Goal: Task Accomplishment & Management: Manage account settings

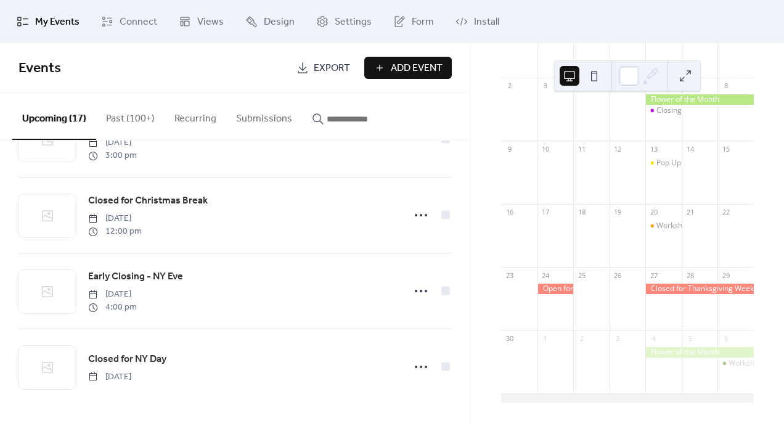
scroll to position [1043, 0]
click at [140, 120] on button "Past (100+)" at bounding box center [130, 116] width 68 height 46
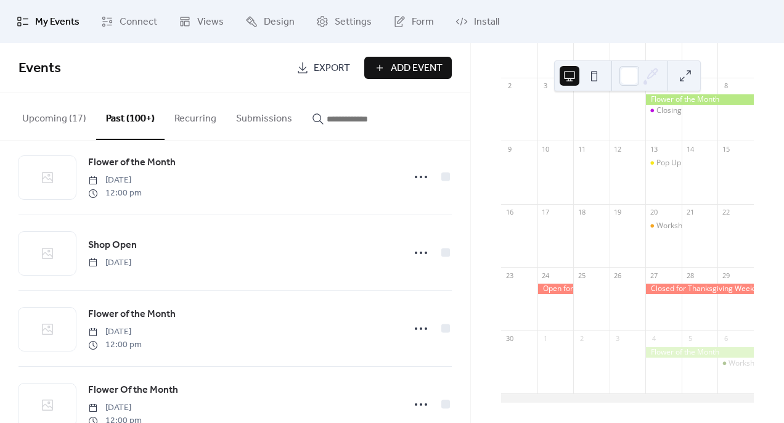
scroll to position [476, 0]
click at [48, 118] on button "Upcoming (17)" at bounding box center [54, 116] width 84 height 46
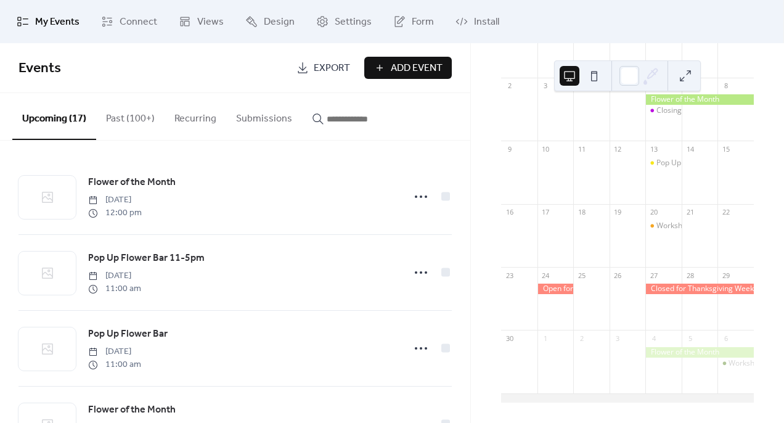
click at [404, 68] on span "Add Event" at bounding box center [417, 68] width 52 height 15
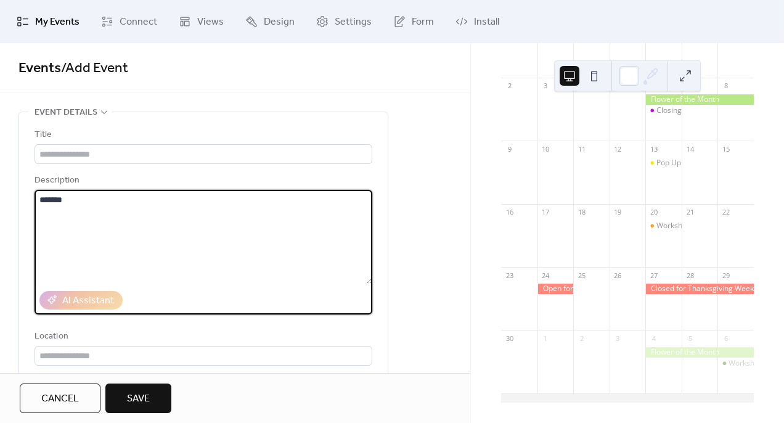
click at [232, 219] on textarea "*****" at bounding box center [203, 237] width 338 height 94
type textarea "**********"
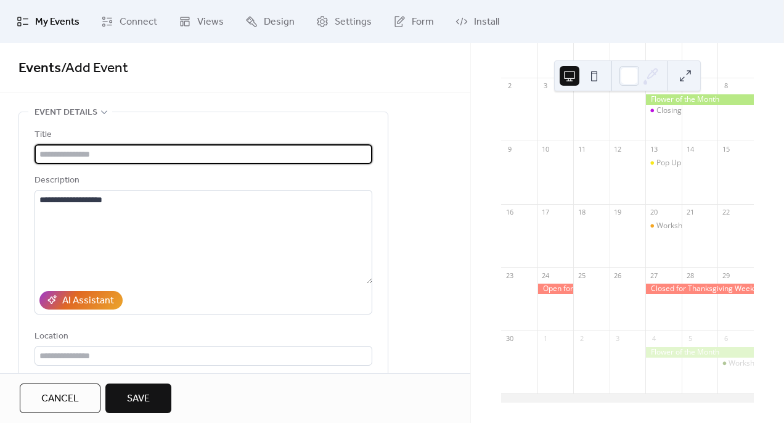
click at [175, 152] on input "text" at bounding box center [203, 154] width 338 height 20
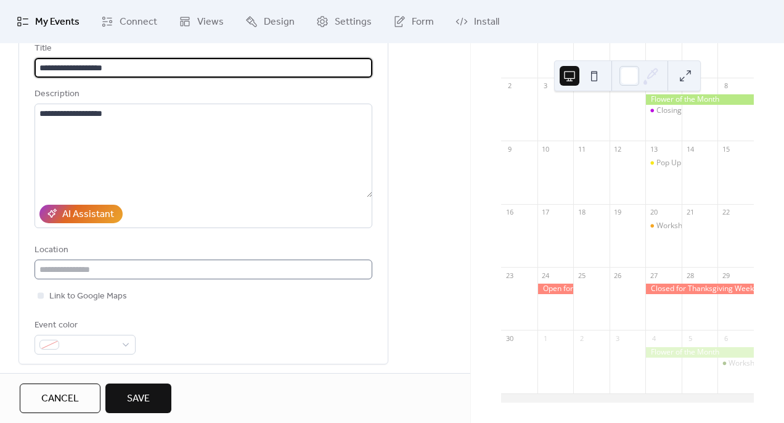
scroll to position [134, 0]
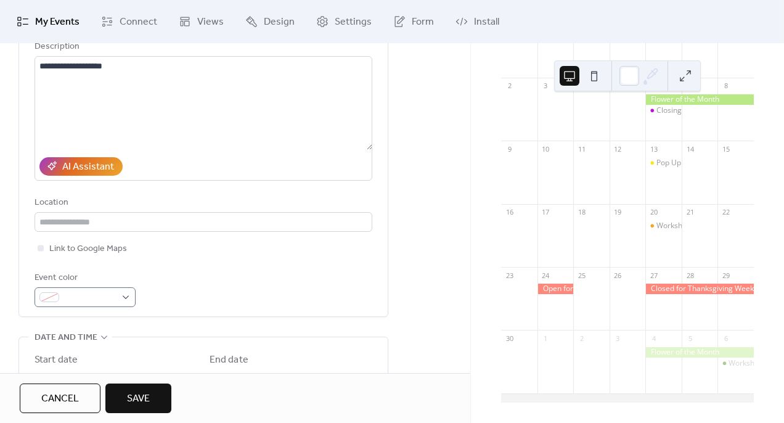
type input "**********"
click at [120, 302] on div at bounding box center [84, 297] width 101 height 20
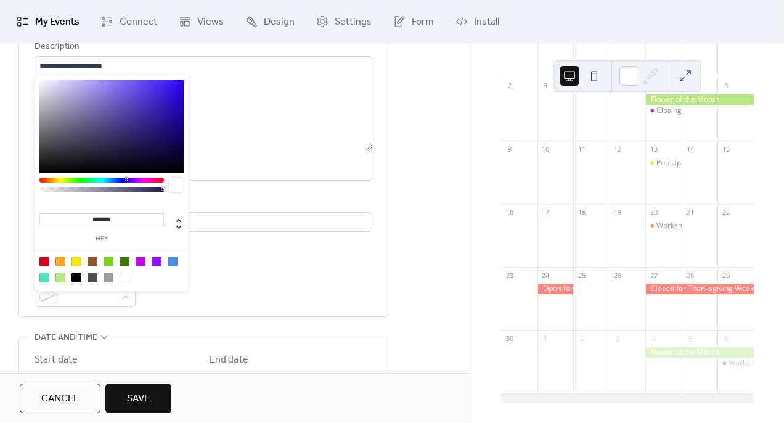
click at [60, 277] on div at bounding box center [60, 277] width 10 height 10
type input "*******"
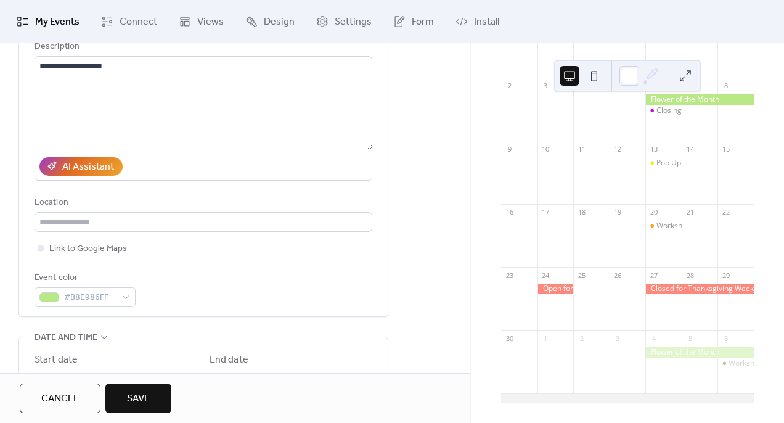
click at [246, 307] on div "Event color #B8E986FF" at bounding box center [203, 288] width 338 height 36
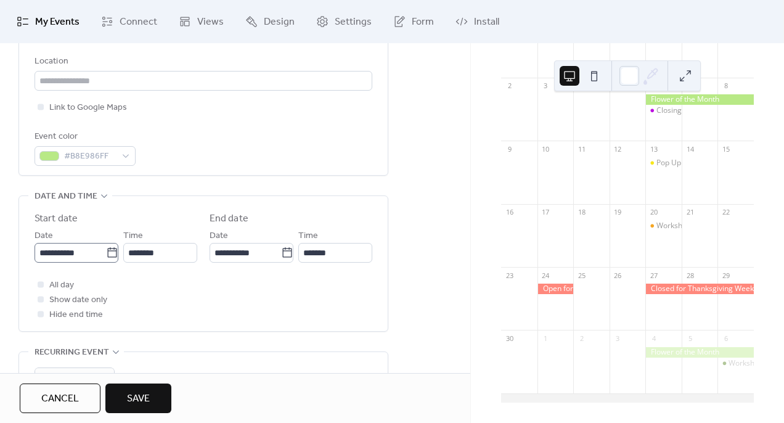
scroll to position [283, 0]
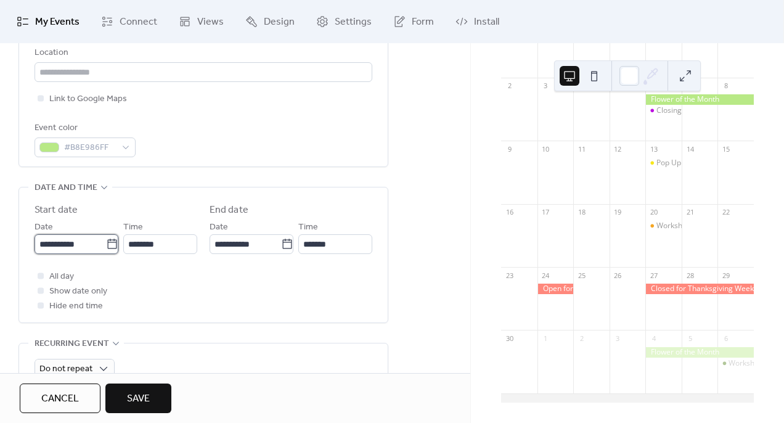
click at [101, 253] on input "**********" at bounding box center [69, 244] width 71 height 20
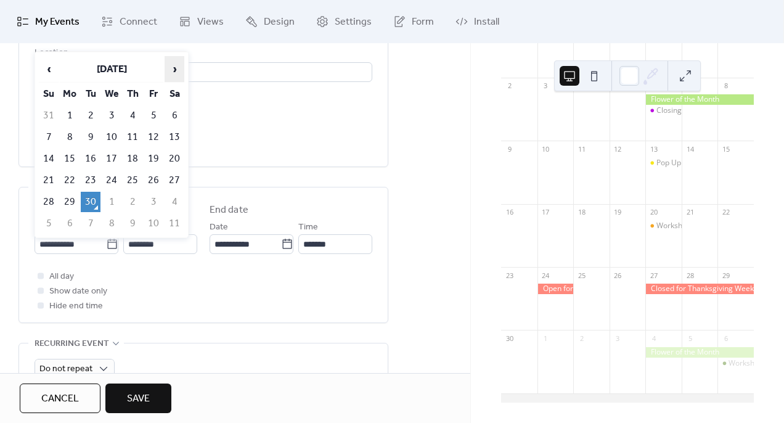
click at [177, 69] on span "›" at bounding box center [174, 69] width 18 height 25
click at [177, 71] on span "›" at bounding box center [174, 69] width 18 height 25
click at [129, 139] on td "8" at bounding box center [133, 137] width 20 height 20
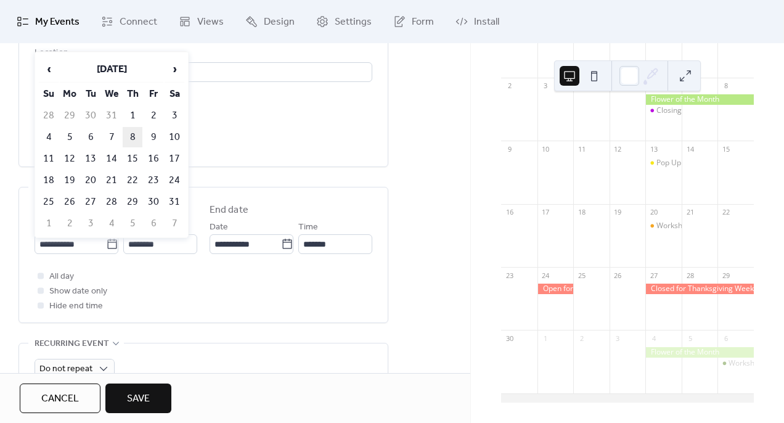
type input "**********"
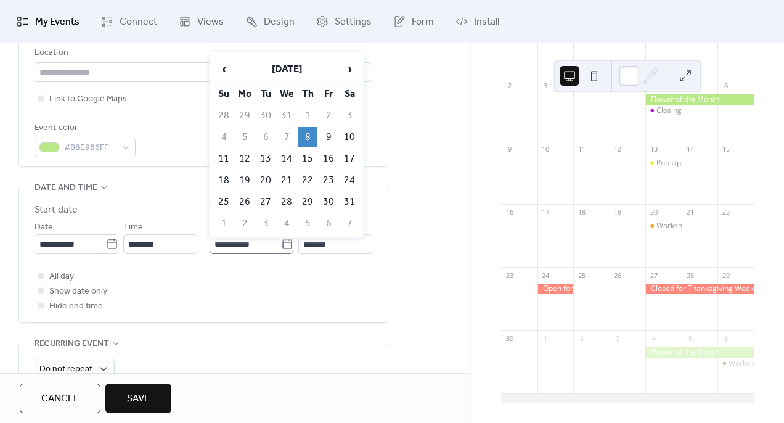
click at [282, 250] on icon at bounding box center [287, 244] width 12 height 12
click at [281, 251] on input "**********" at bounding box center [244, 244] width 71 height 20
click at [350, 138] on td "10" at bounding box center [349, 137] width 20 height 20
type input "**********"
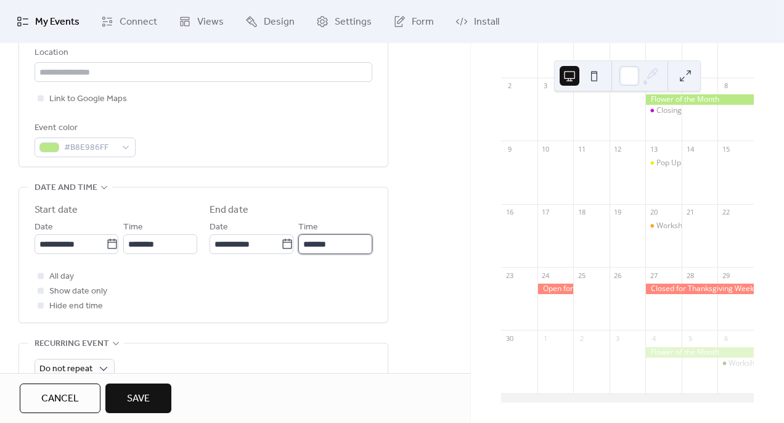
click at [341, 250] on input "*******" at bounding box center [335, 244] width 74 height 20
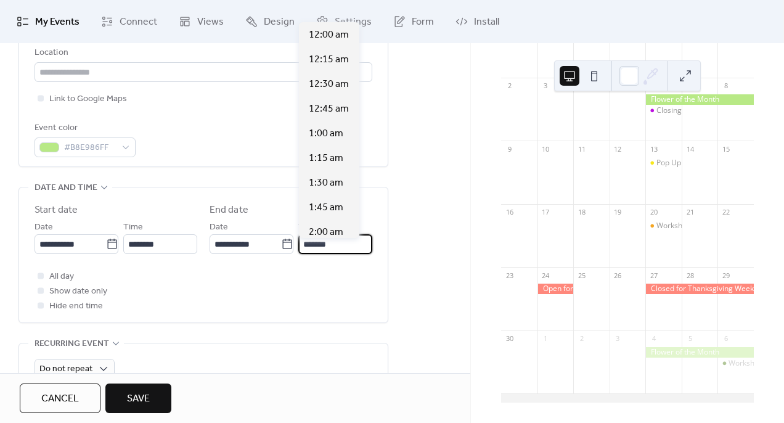
scroll to position [1281, 0]
click at [338, 233] on span "3:00 pm" at bounding box center [326, 232] width 35 height 15
type input "*******"
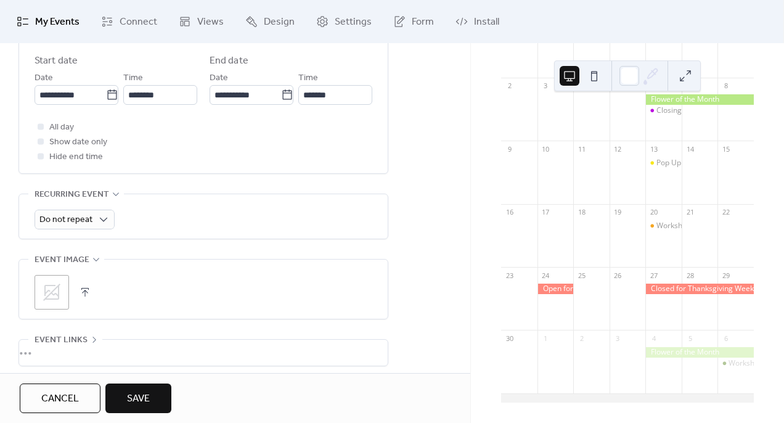
scroll to position [434, 0]
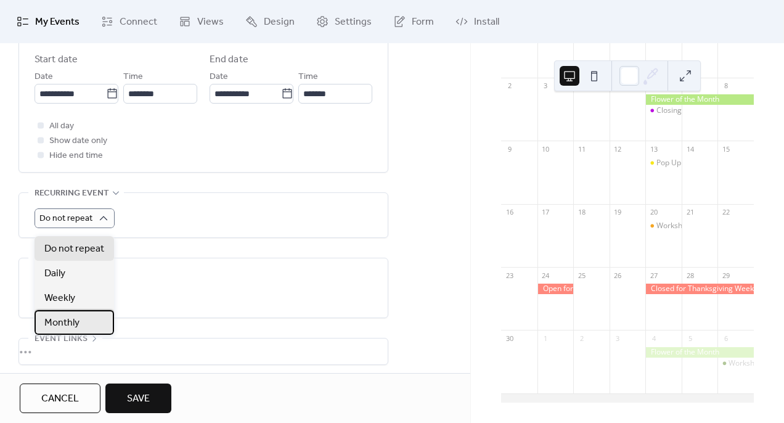
click at [79, 322] on span "Monthly" at bounding box center [61, 322] width 35 height 15
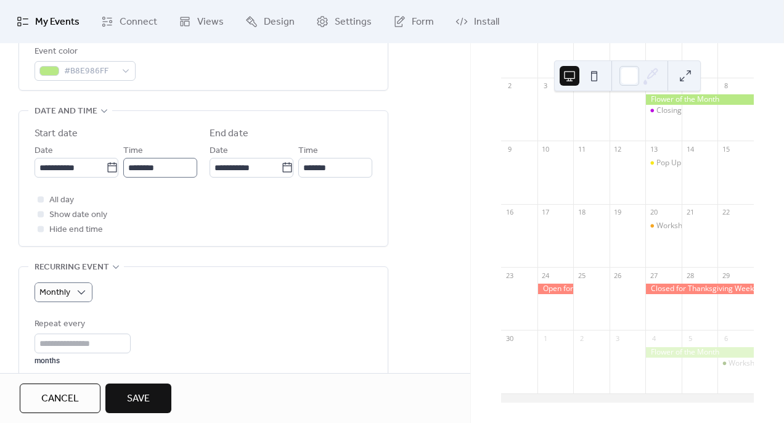
scroll to position [346, 0]
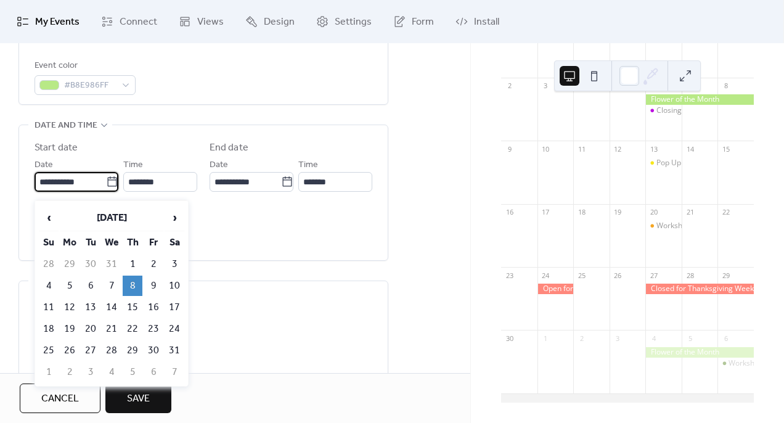
click at [87, 191] on input "**********" at bounding box center [69, 182] width 71 height 20
click at [132, 262] on td "1" at bounding box center [133, 264] width 20 height 20
type input "**********"
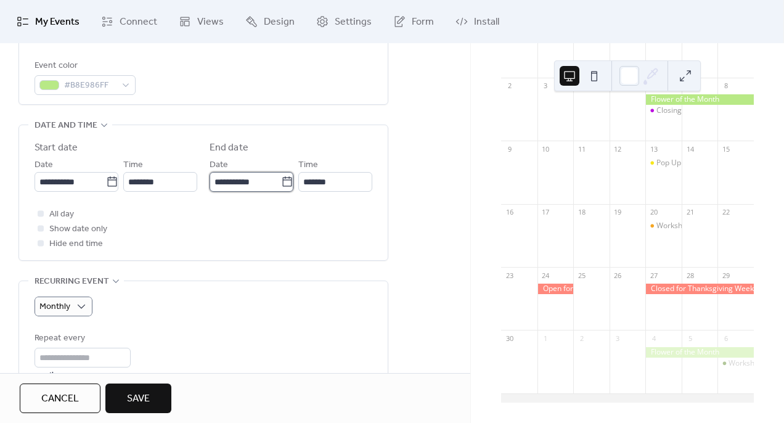
click at [253, 192] on input "**********" at bounding box center [244, 182] width 71 height 20
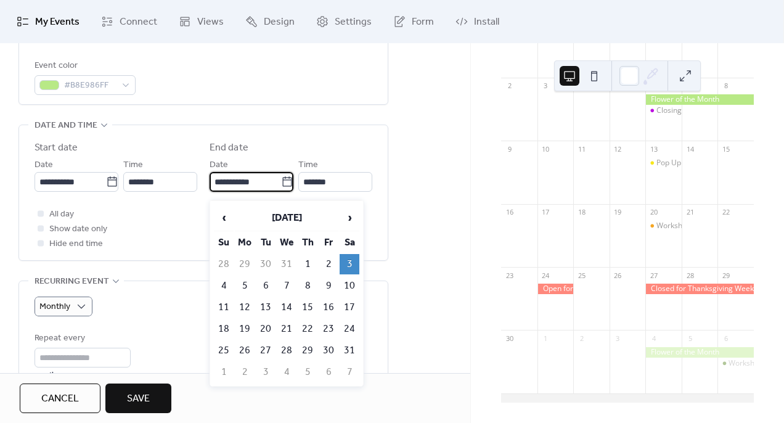
click at [172, 249] on div "All day Show date only Hide end time" at bounding box center [203, 228] width 338 height 44
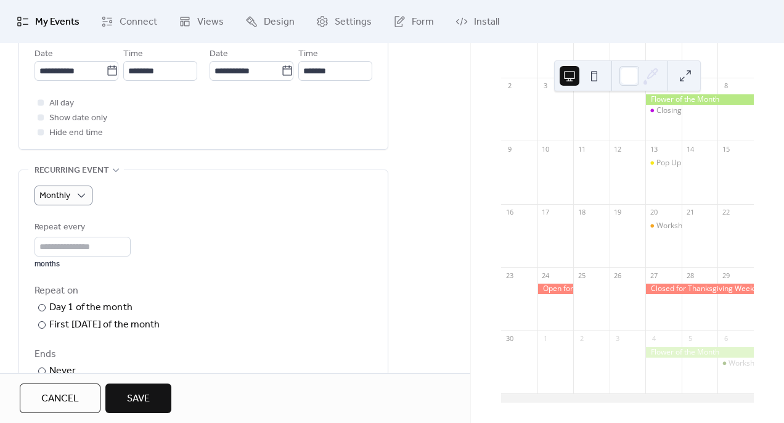
scroll to position [466, 0]
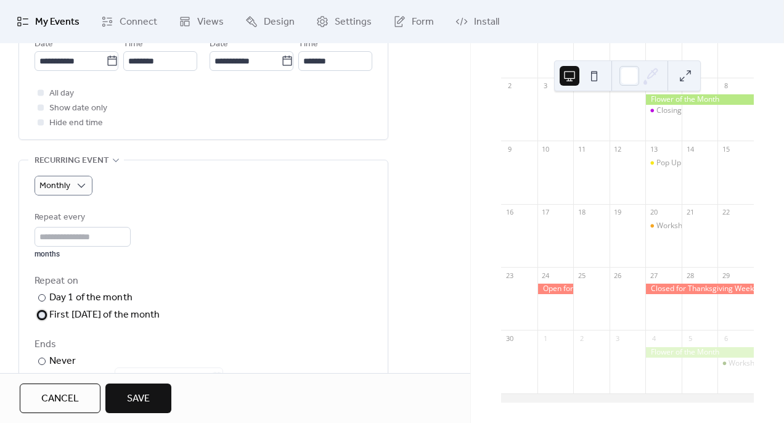
click at [41, 318] on div at bounding box center [41, 314] width 7 height 7
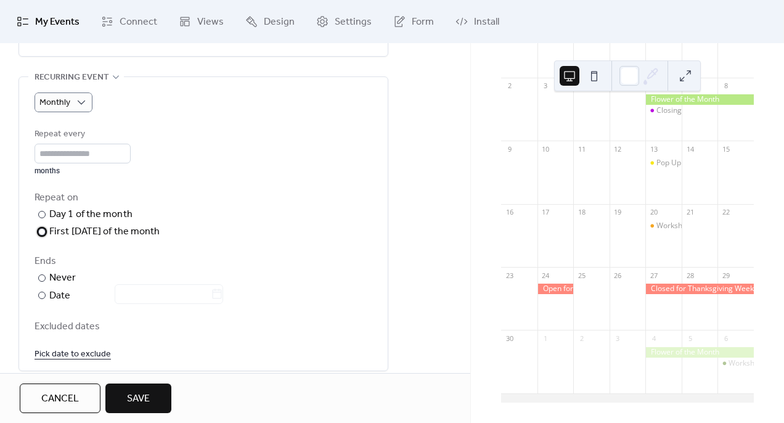
scroll to position [559, 0]
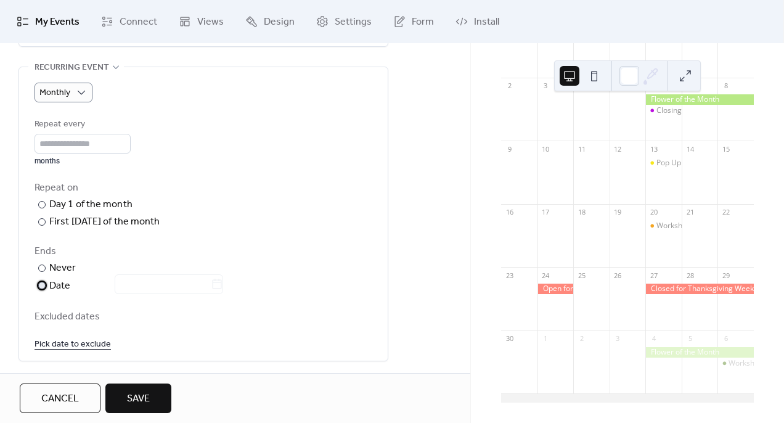
click at [38, 293] on div "​" at bounding box center [40, 285] width 12 height 15
click at [123, 294] on input "text" at bounding box center [163, 284] width 96 height 20
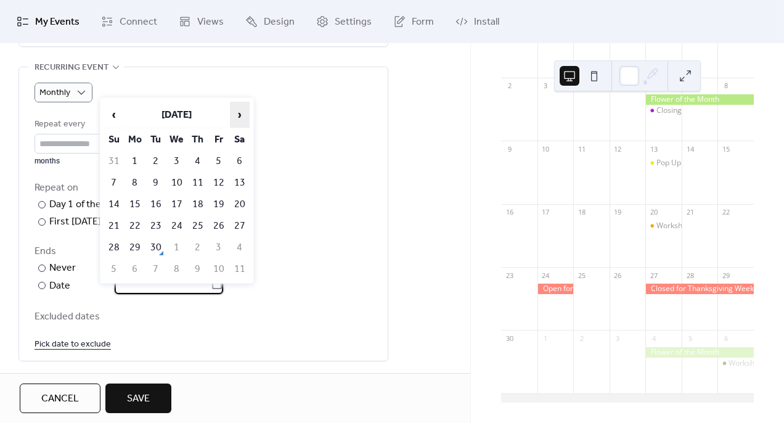
click at [243, 115] on span "›" at bounding box center [239, 114] width 18 height 25
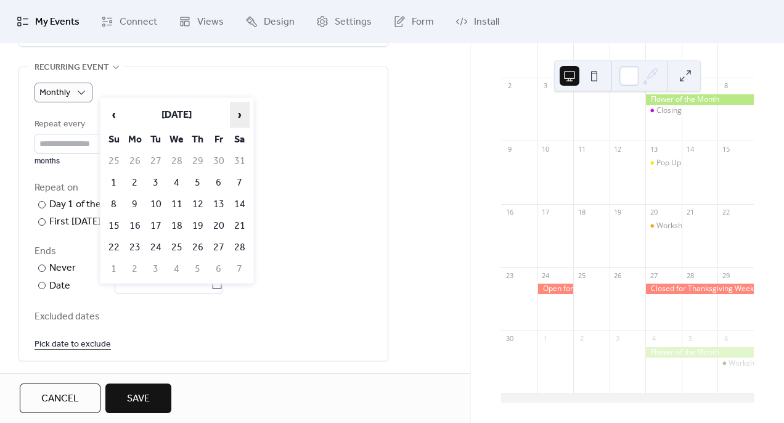
click at [243, 115] on span "›" at bounding box center [239, 114] width 18 height 25
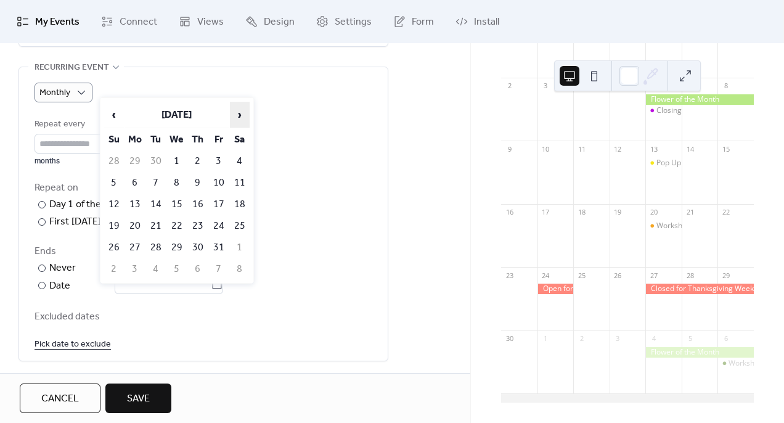
click at [243, 115] on span "›" at bounding box center [239, 114] width 18 height 25
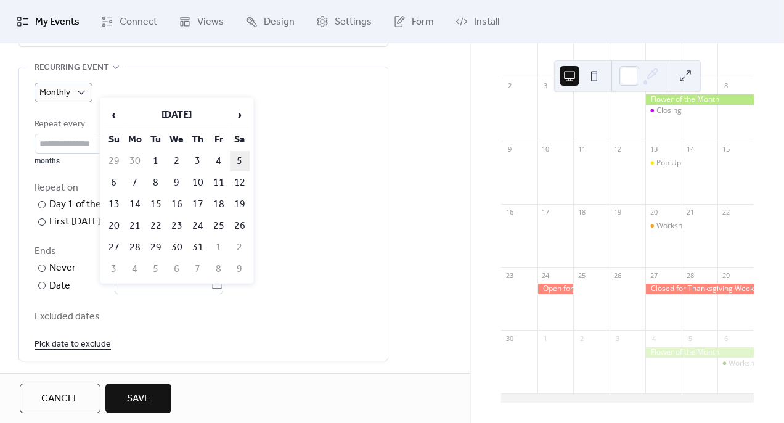
click at [241, 158] on td "5" at bounding box center [240, 161] width 20 height 20
type input "**********"
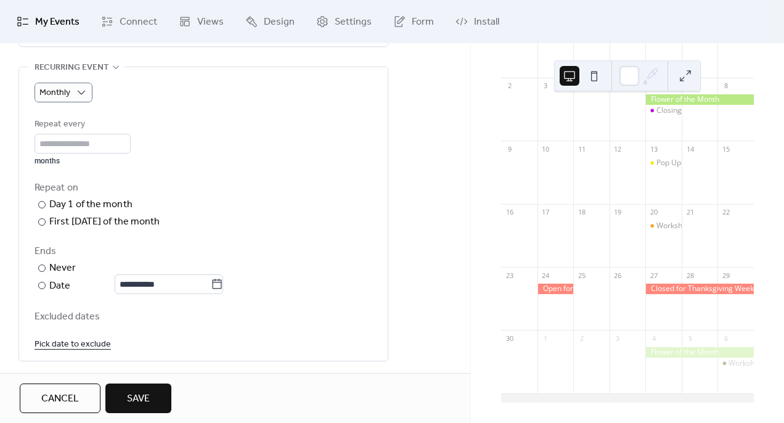
click at [132, 400] on span "Save" at bounding box center [138, 398] width 23 height 15
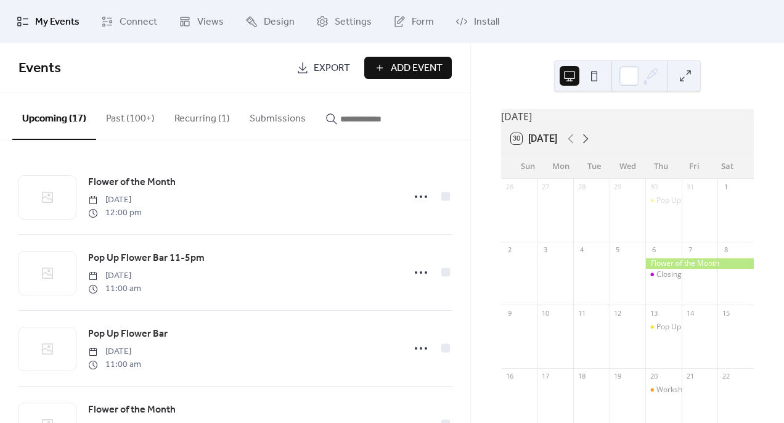
click at [591, 144] on icon at bounding box center [585, 138] width 15 height 15
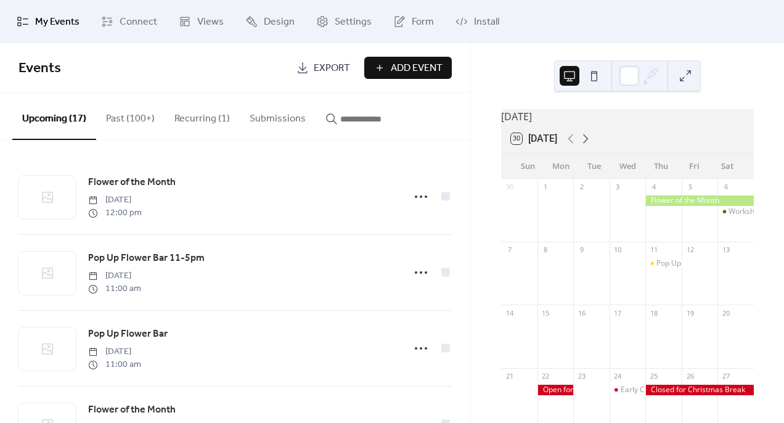
click at [591, 145] on icon at bounding box center [585, 138] width 15 height 15
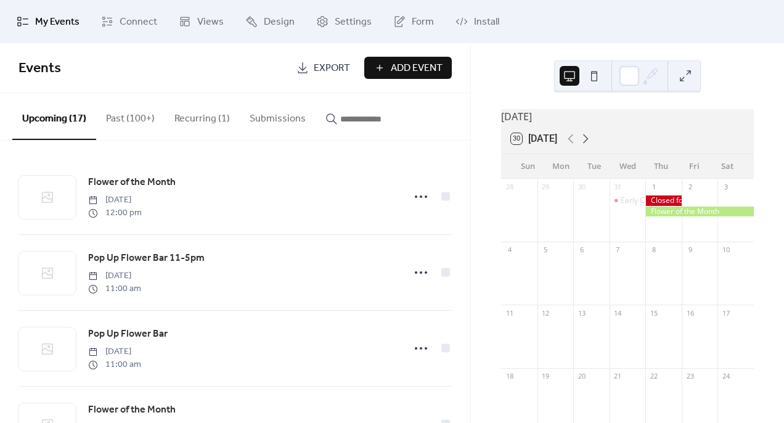
click at [591, 145] on icon at bounding box center [585, 138] width 15 height 15
click at [591, 146] on icon at bounding box center [585, 138] width 15 height 15
click at [590, 146] on icon at bounding box center [585, 138] width 15 height 15
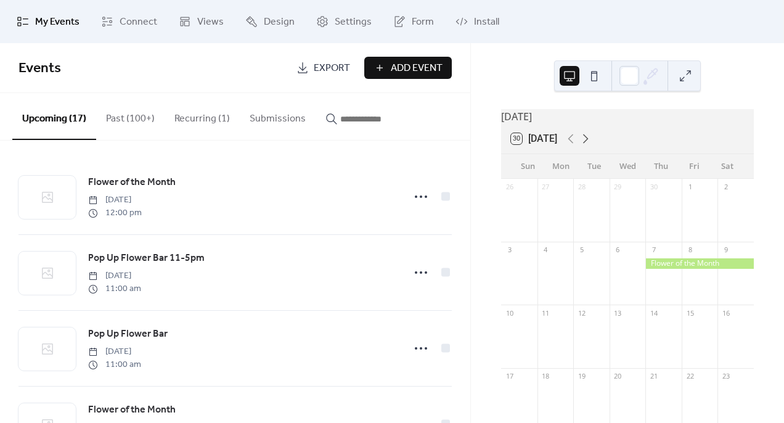
click at [586, 146] on icon at bounding box center [585, 138] width 15 height 15
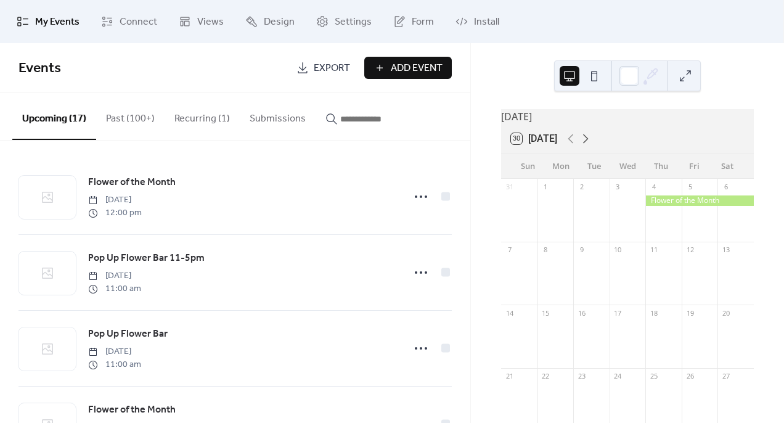
click at [588, 144] on icon at bounding box center [586, 138] width 6 height 9
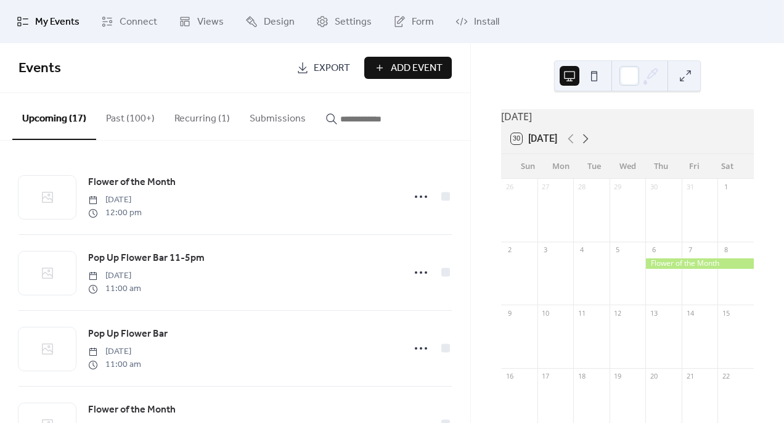
click at [588, 144] on icon at bounding box center [586, 138] width 6 height 9
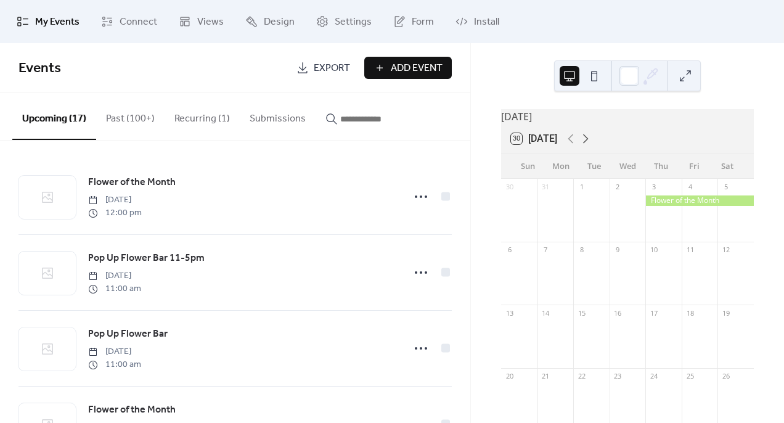
click at [589, 146] on icon at bounding box center [585, 138] width 15 height 15
click at [204, 118] on button "Recurring (1)" at bounding box center [201, 116] width 75 height 46
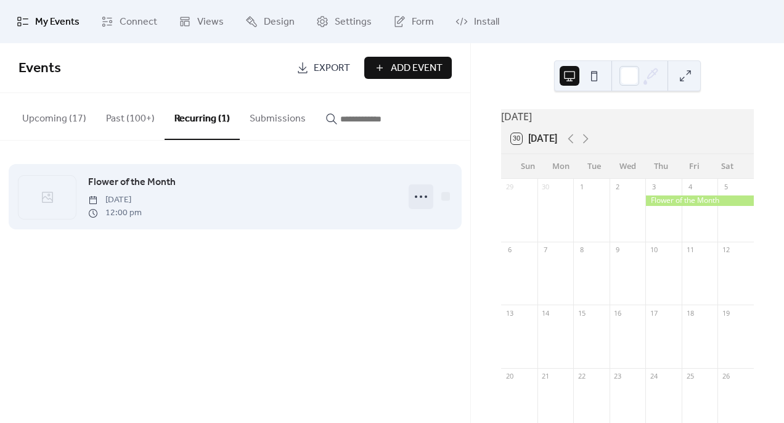
click at [423, 202] on icon at bounding box center [421, 197] width 20 height 20
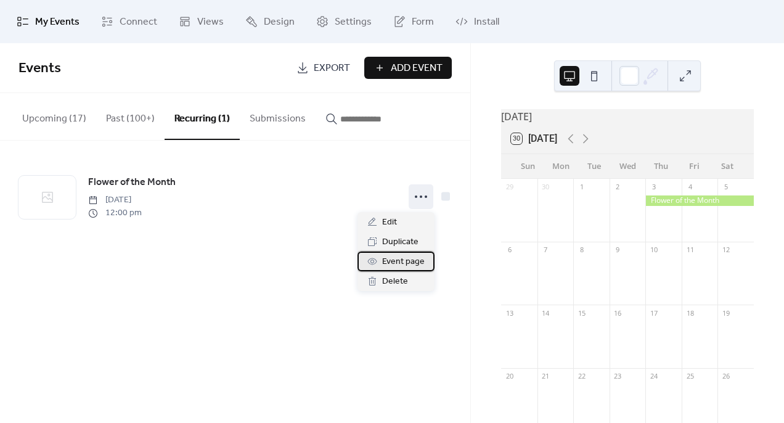
click at [397, 264] on span "Event page" at bounding box center [403, 261] width 43 height 15
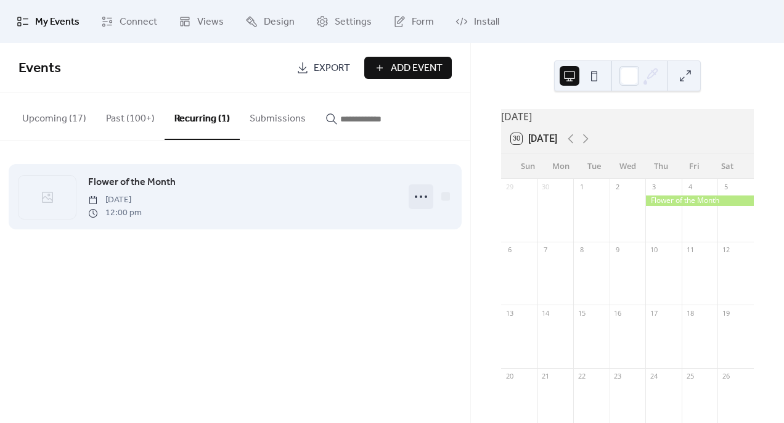
click at [421, 200] on icon at bounding box center [421, 197] width 20 height 20
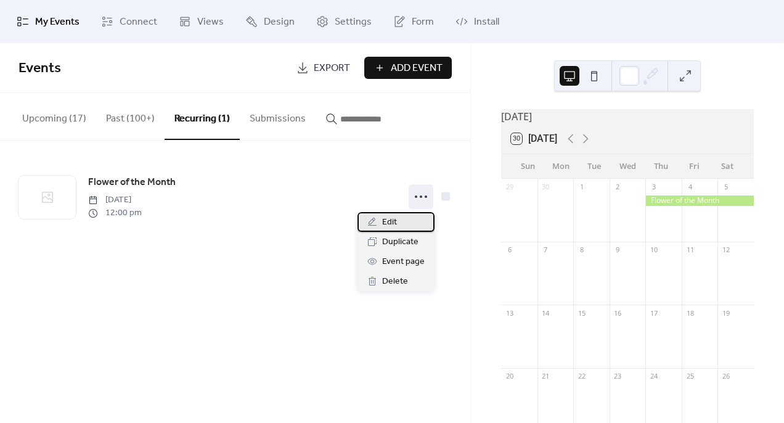
click at [380, 219] on div "Edit" at bounding box center [395, 222] width 77 height 20
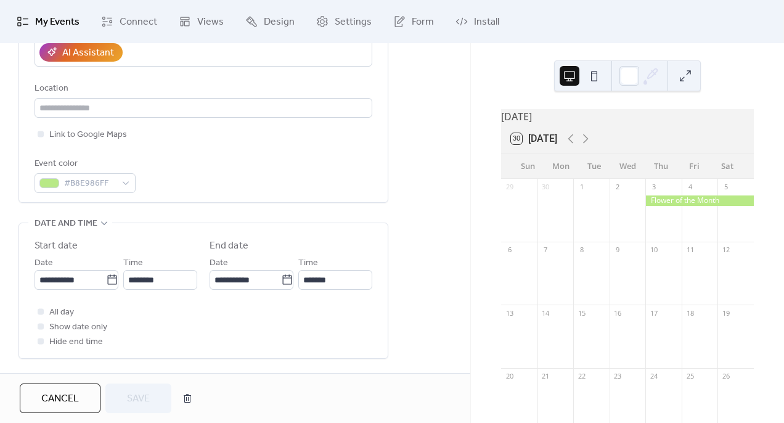
scroll to position [253, 0]
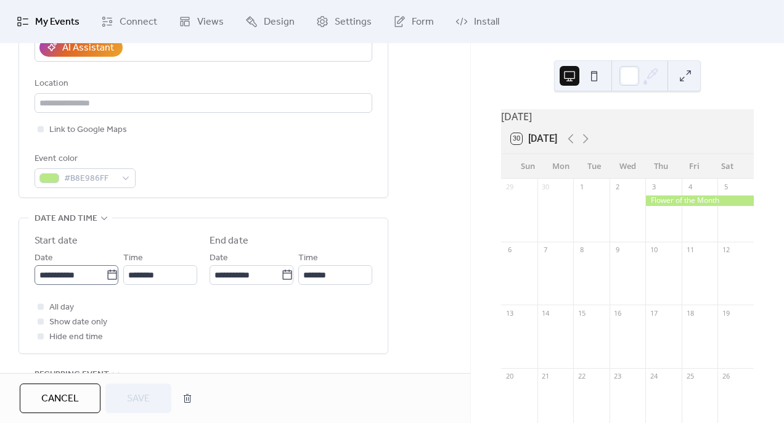
click at [107, 279] on icon at bounding box center [112, 275] width 12 height 12
click at [106, 279] on input "**********" at bounding box center [69, 275] width 71 height 20
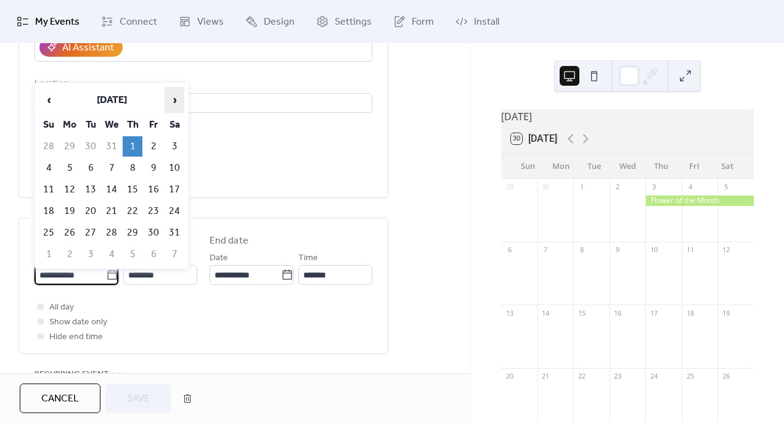
click at [173, 102] on span "›" at bounding box center [174, 99] width 18 height 25
click at [131, 168] on td "5" at bounding box center [133, 168] width 20 height 20
type input "**********"
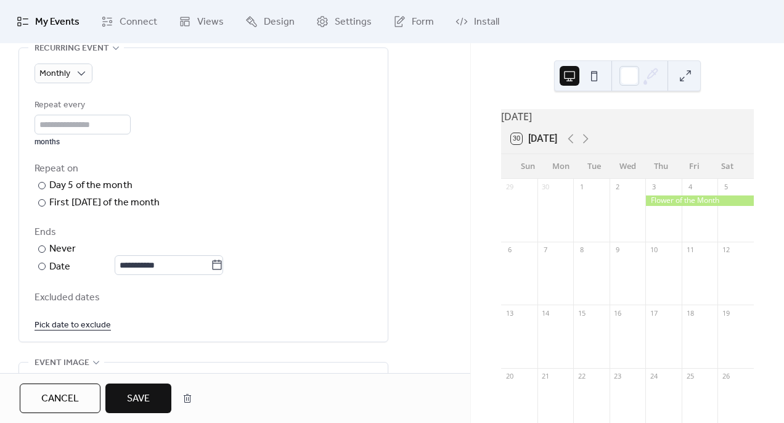
scroll to position [578, 0]
click at [211, 275] on input "**********" at bounding box center [163, 266] width 96 height 20
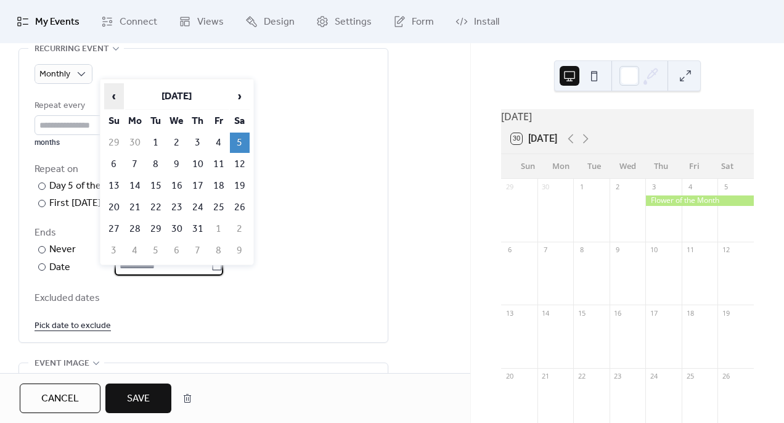
click at [115, 94] on span "‹" at bounding box center [114, 96] width 18 height 25
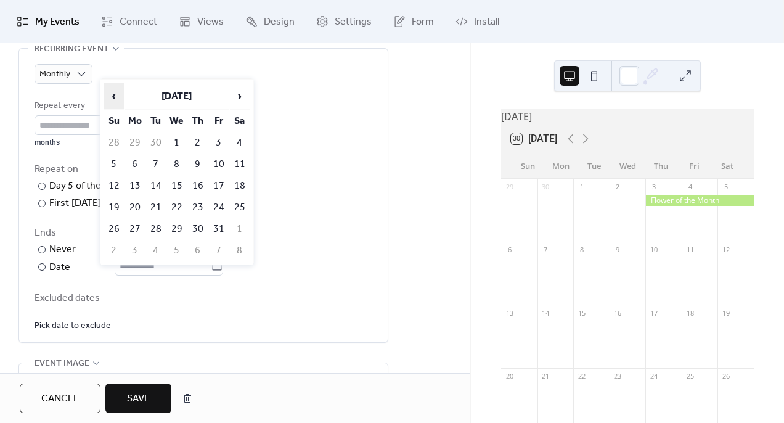
click at [115, 94] on span "‹" at bounding box center [114, 96] width 18 height 25
click at [115, 95] on span "‹" at bounding box center [114, 96] width 18 height 25
click at [241, 145] on td "4" at bounding box center [240, 142] width 20 height 20
type input "**********"
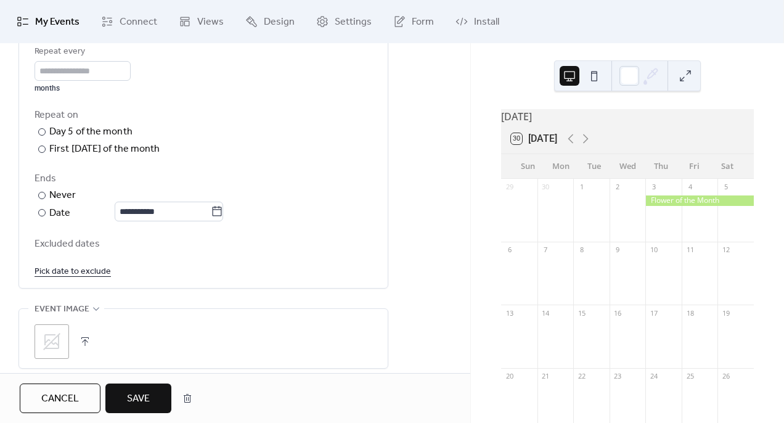
scroll to position [625, 0]
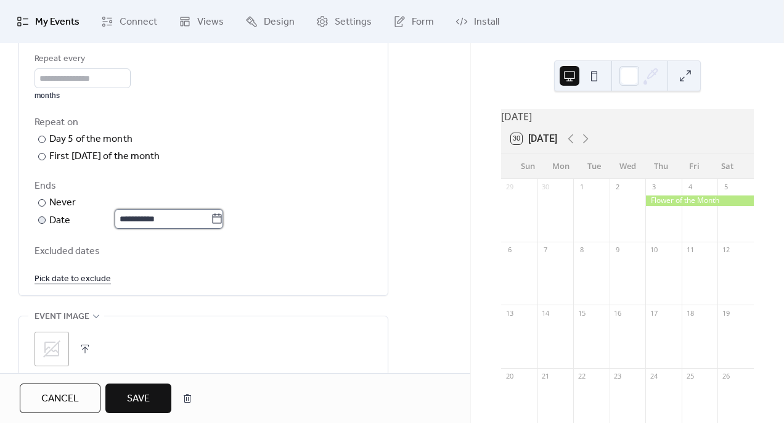
click at [211, 229] on input "**********" at bounding box center [163, 219] width 96 height 20
click at [115, 278] on div "Excluded dates Pick date to exclude" at bounding box center [203, 264] width 338 height 43
click at [93, 285] on link "Pick date to exclude" at bounding box center [72, 277] width 76 height 15
click at [222, 279] on div "Excluded dates" at bounding box center [203, 266] width 338 height 47
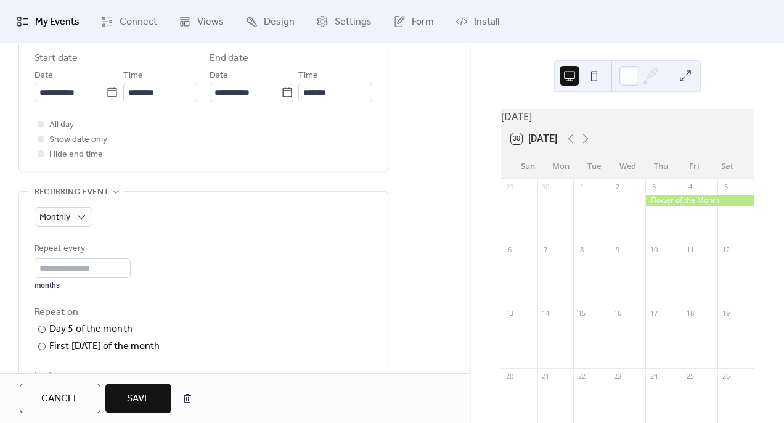
scroll to position [429, 0]
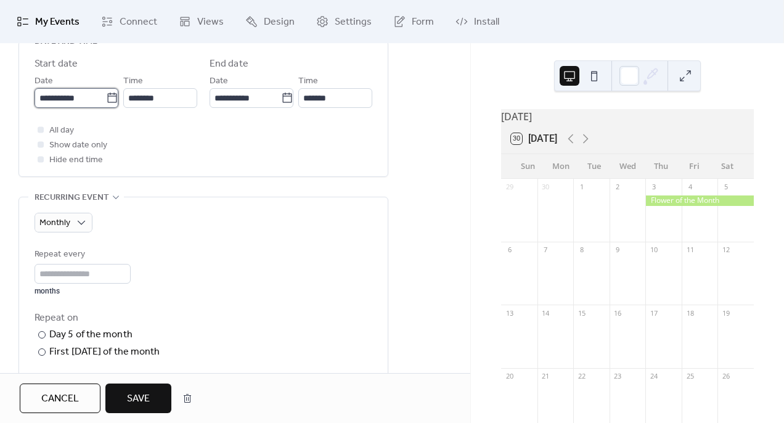
click at [81, 105] on input "**********" at bounding box center [69, 98] width 71 height 20
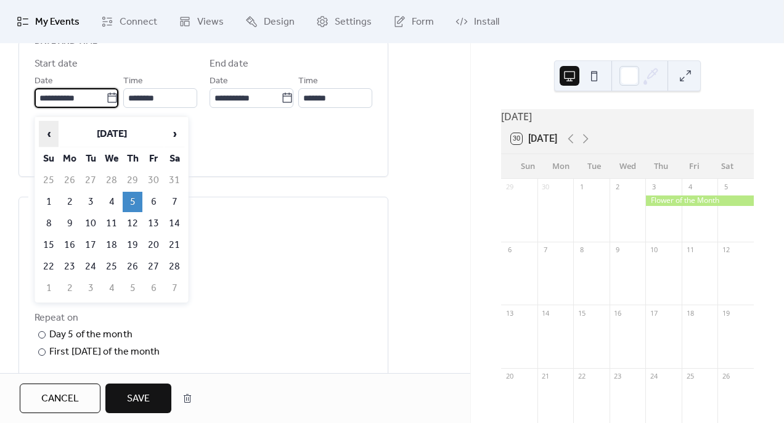
click at [52, 134] on span "‹" at bounding box center [48, 133] width 18 height 25
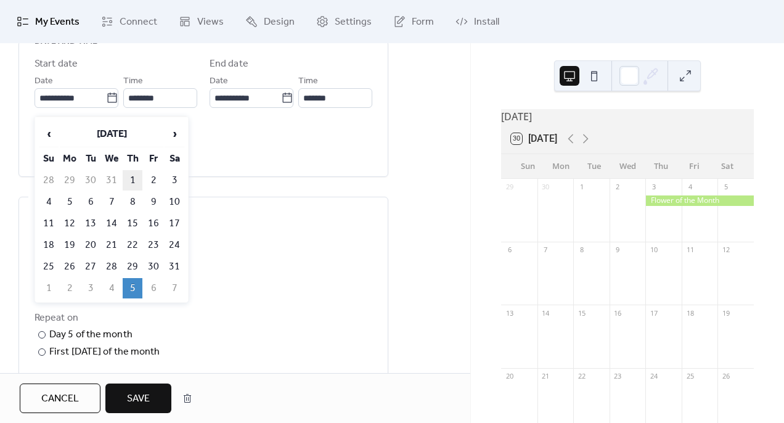
click at [135, 181] on td "1" at bounding box center [133, 180] width 20 height 20
type input "**********"
click at [106, 103] on icon at bounding box center [112, 98] width 12 height 12
click at [106, 103] on input "**********" at bounding box center [69, 98] width 71 height 20
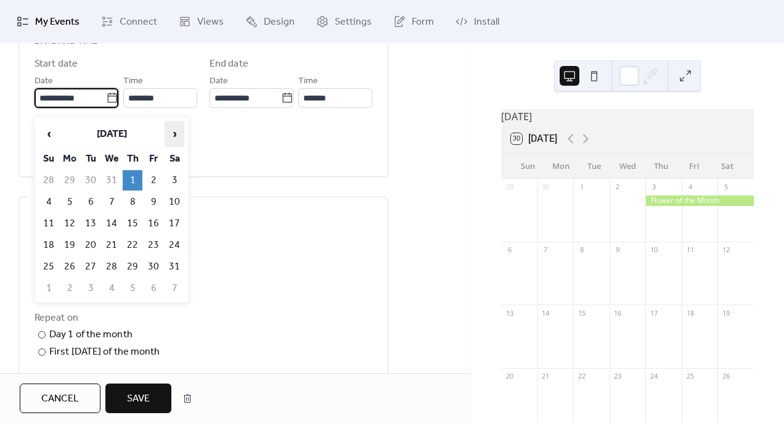
click at [172, 134] on span "›" at bounding box center [174, 133] width 18 height 25
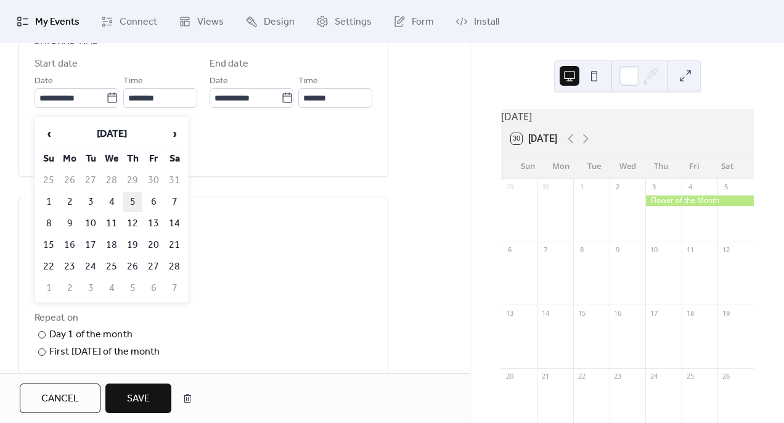
click at [131, 202] on td "5" at bounding box center [133, 202] width 20 height 20
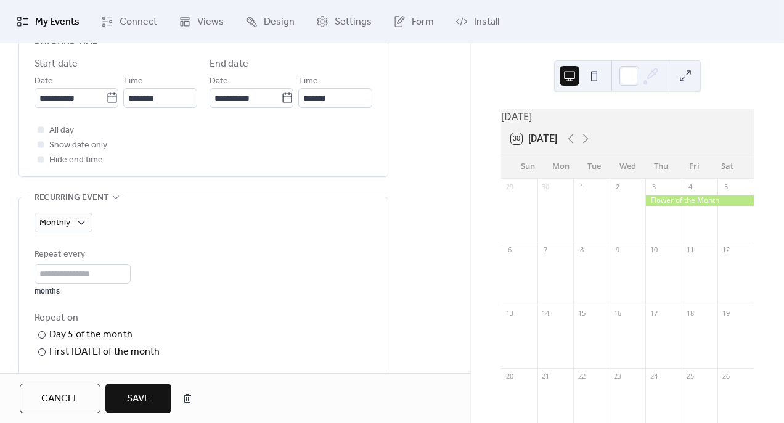
type input "**********"
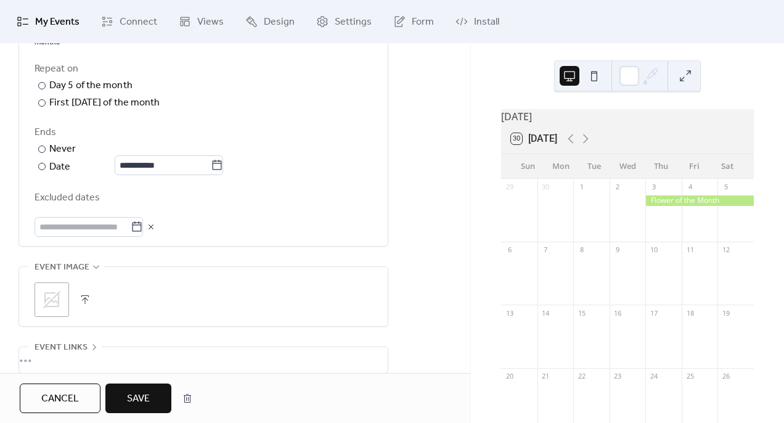
scroll to position [684, 0]
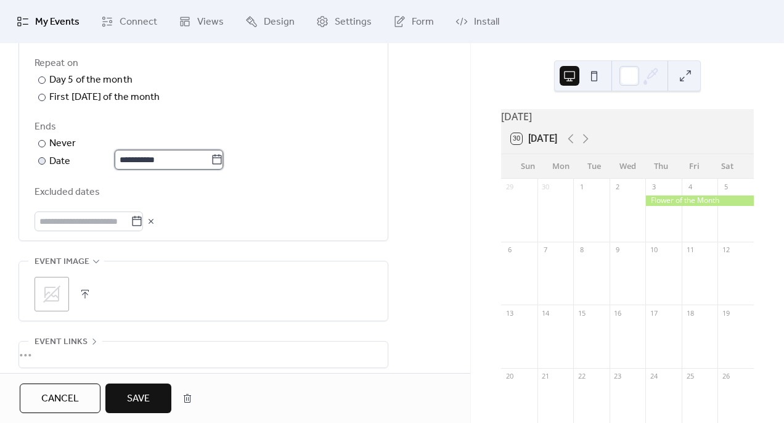
click at [211, 169] on input "**********" at bounding box center [163, 160] width 96 height 20
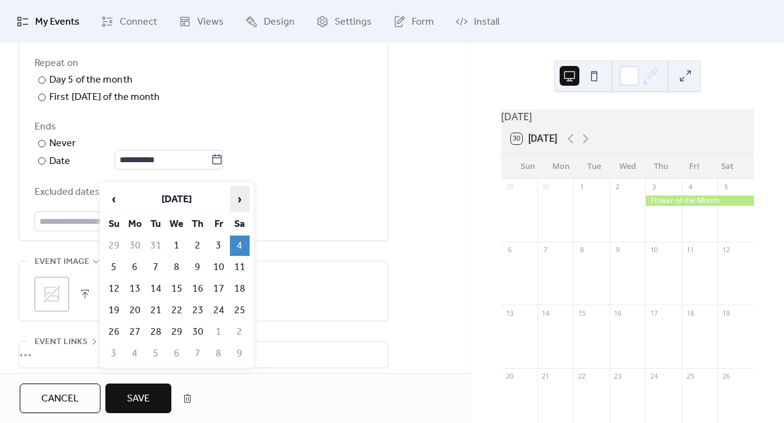
click at [242, 201] on span "›" at bounding box center [239, 199] width 18 height 25
click at [244, 200] on span "›" at bounding box center [239, 199] width 18 height 25
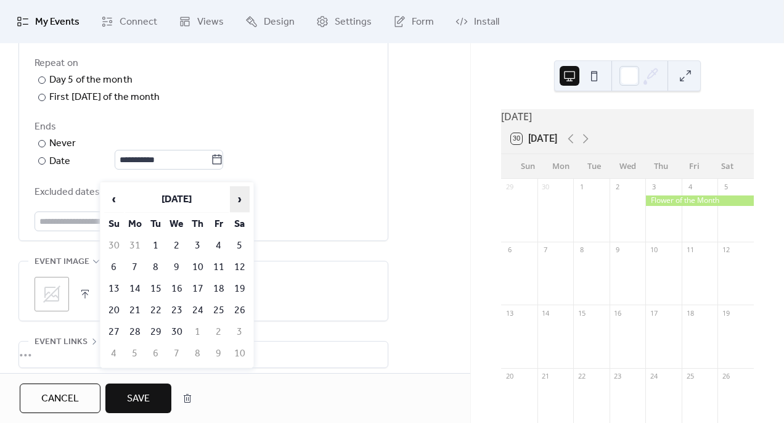
click at [244, 200] on span "›" at bounding box center [239, 199] width 18 height 25
click at [244, 201] on span "›" at bounding box center [239, 199] width 18 height 25
click at [241, 245] on td "5" at bounding box center [240, 245] width 20 height 20
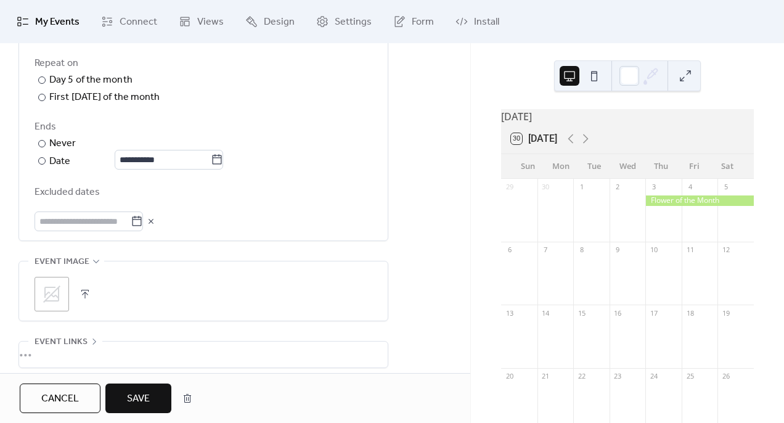
type input "**********"
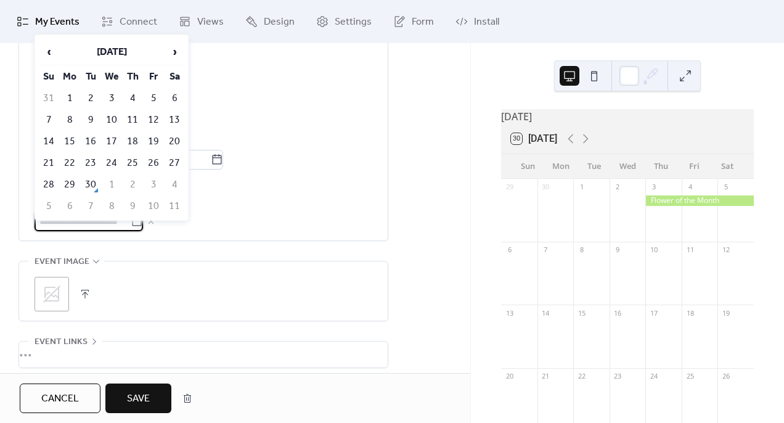
click at [95, 231] on input "text" at bounding box center [82, 221] width 96 height 20
click at [49, 57] on span "‹" at bounding box center [48, 51] width 18 height 25
click at [50, 58] on span "‹" at bounding box center [48, 51] width 18 height 25
click at [51, 58] on span "‹" at bounding box center [48, 51] width 18 height 25
click at [52, 60] on span "‹" at bounding box center [48, 51] width 18 height 25
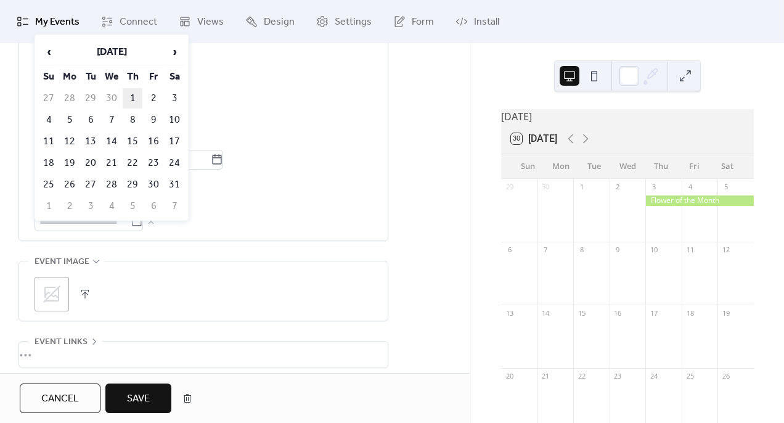
click at [132, 102] on td "1" at bounding box center [133, 98] width 20 height 20
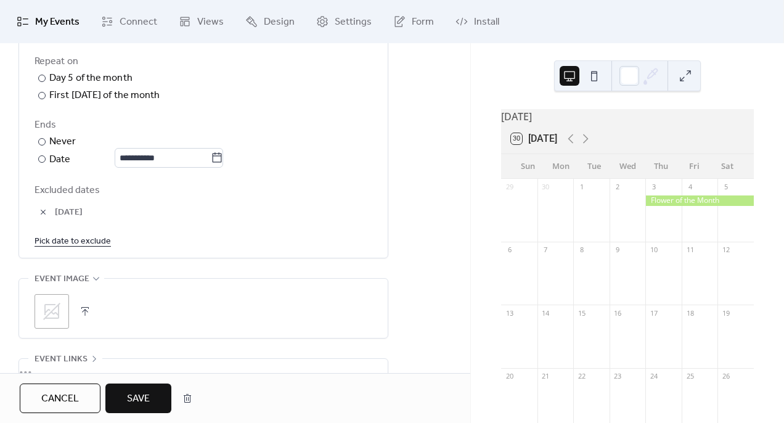
scroll to position [681, 0]
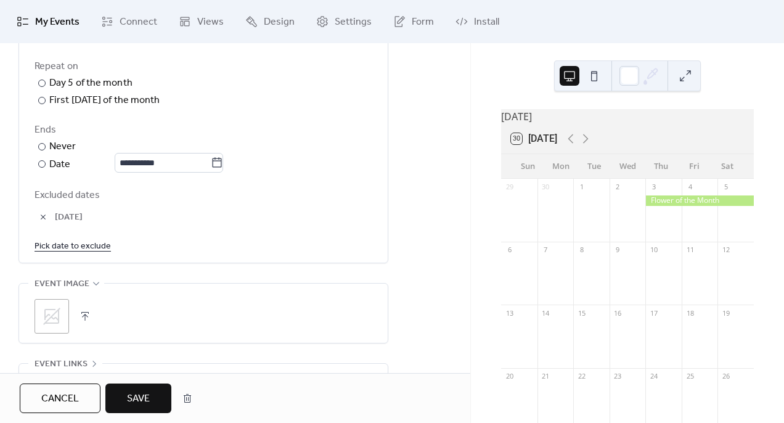
click at [152, 399] on button "Save" at bounding box center [138, 398] width 66 height 30
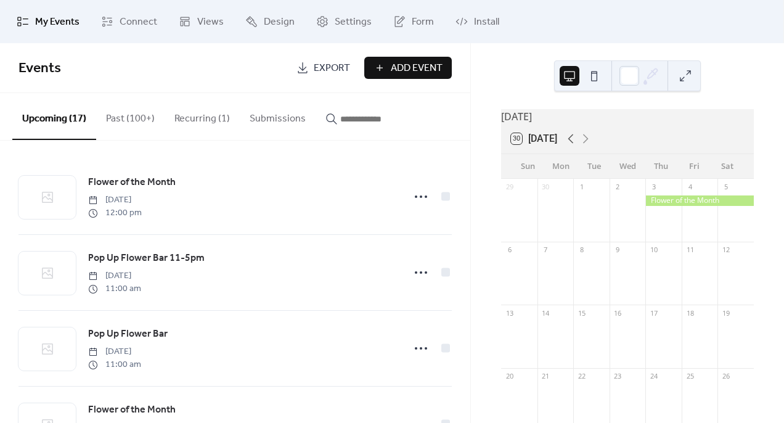
click at [572, 145] on icon at bounding box center [570, 138] width 15 height 15
click at [572, 146] on icon at bounding box center [570, 138] width 15 height 15
click at [573, 146] on icon at bounding box center [570, 138] width 15 height 15
click at [574, 146] on icon at bounding box center [570, 138] width 15 height 15
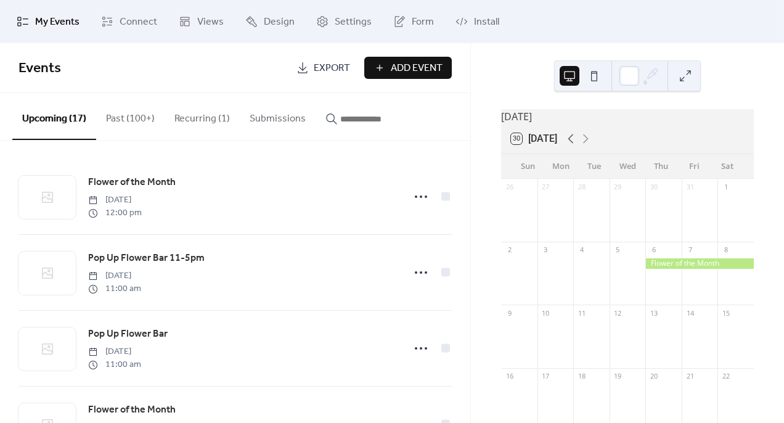
click at [574, 146] on icon at bounding box center [570, 138] width 15 height 15
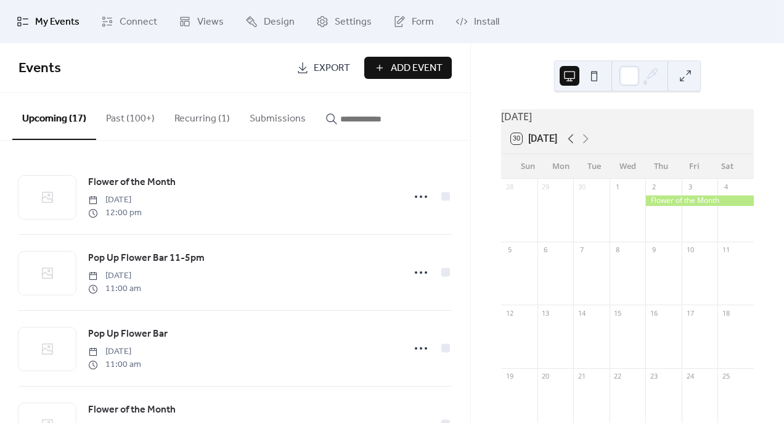
click at [574, 146] on icon at bounding box center [570, 138] width 15 height 15
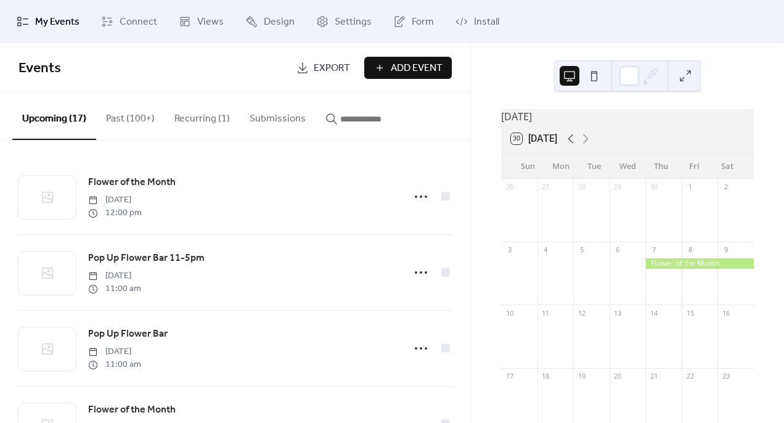
click at [574, 146] on icon at bounding box center [570, 138] width 15 height 15
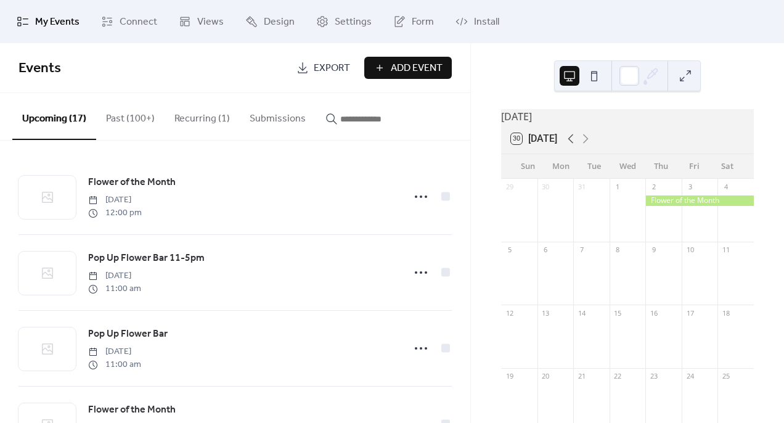
click at [574, 146] on icon at bounding box center [570, 138] width 15 height 15
click at [208, 114] on button "Recurring (1)" at bounding box center [201, 116] width 75 height 46
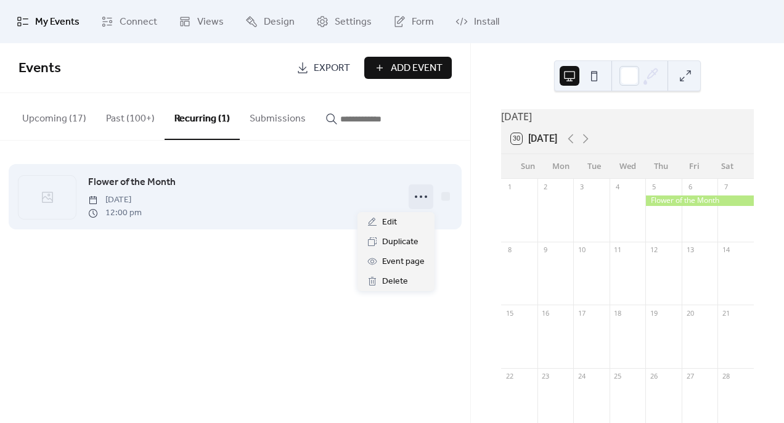
click at [420, 198] on icon at bounding box center [421, 197] width 20 height 20
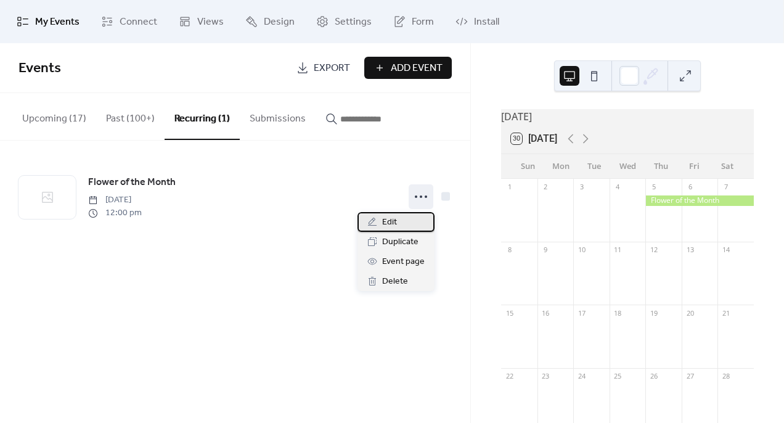
click at [391, 224] on span "Edit" at bounding box center [389, 222] width 15 height 15
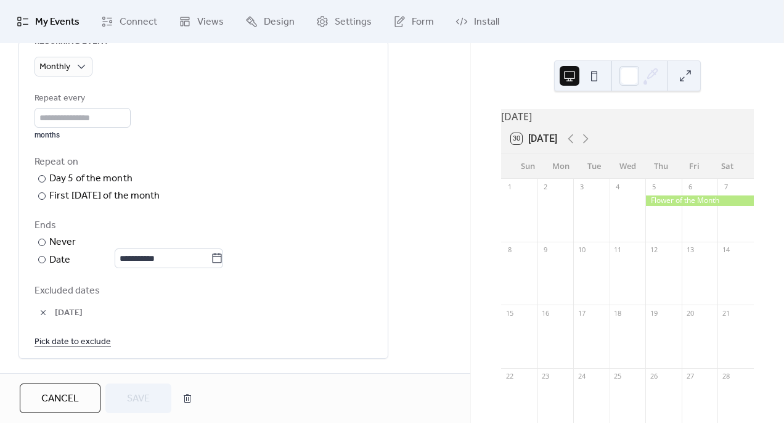
scroll to position [590, 0]
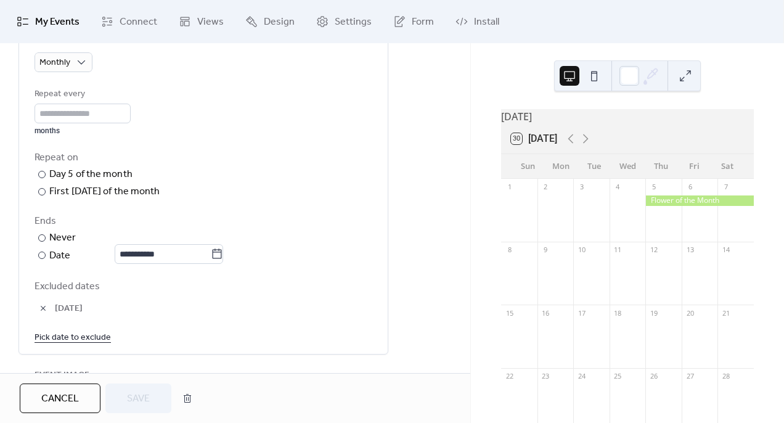
click at [41, 317] on button "button" at bounding box center [42, 307] width 17 height 17
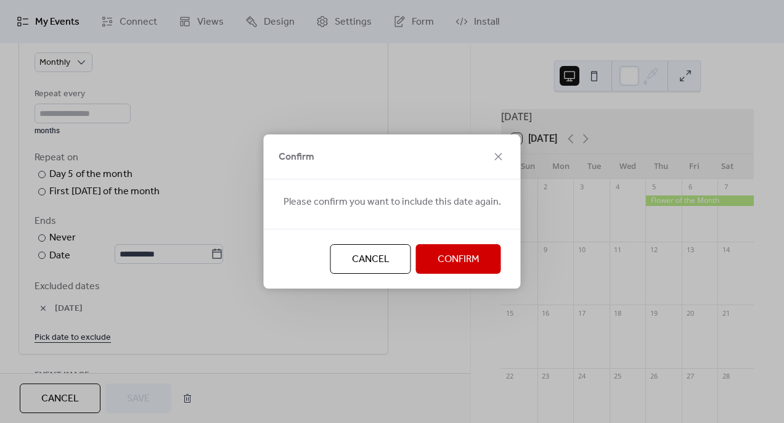
click at [443, 259] on span "Confirm" at bounding box center [458, 259] width 42 height 15
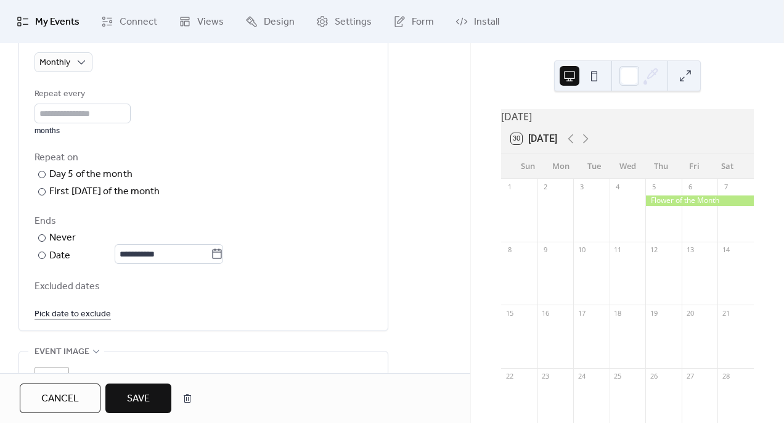
click at [68, 321] on link "Pick date to exclude" at bounding box center [72, 313] width 76 height 15
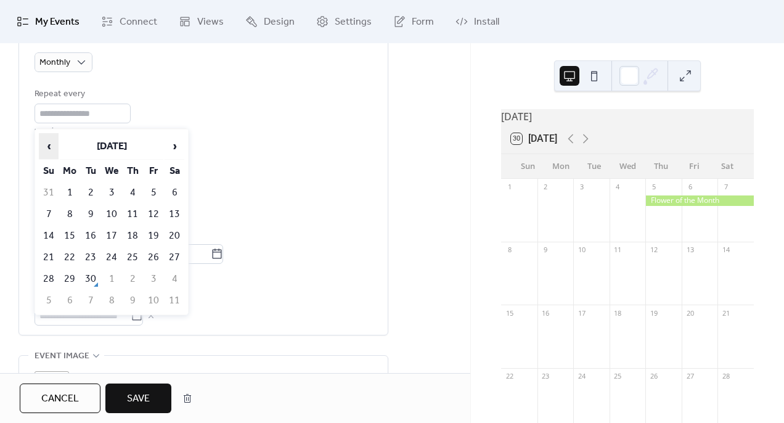
click at [49, 147] on span "‹" at bounding box center [48, 146] width 18 height 25
click at [132, 210] on td "8" at bounding box center [133, 214] width 20 height 20
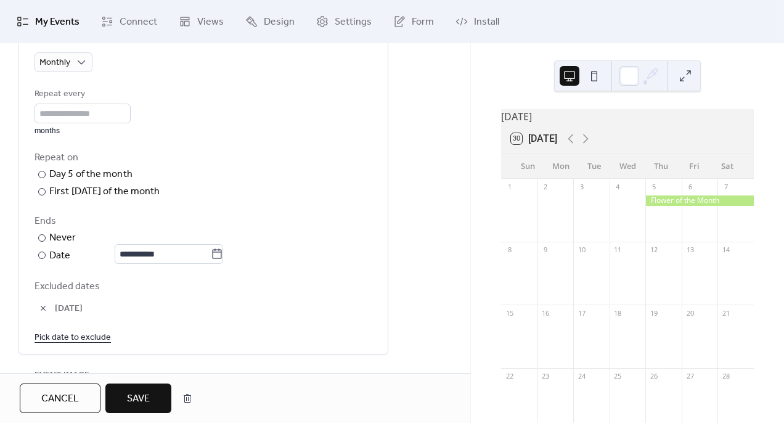
click at [147, 402] on span "Save" at bounding box center [138, 398] width 23 height 15
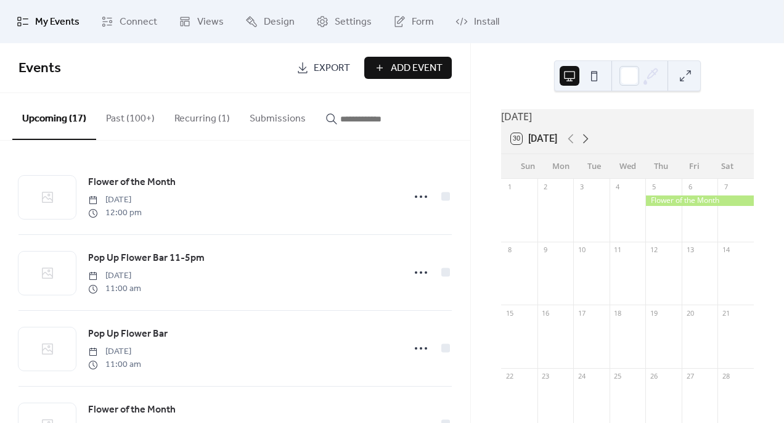
click at [585, 146] on icon at bounding box center [585, 138] width 15 height 15
click at [586, 146] on icon at bounding box center [585, 138] width 15 height 15
click at [586, 144] on icon at bounding box center [586, 138] width 6 height 9
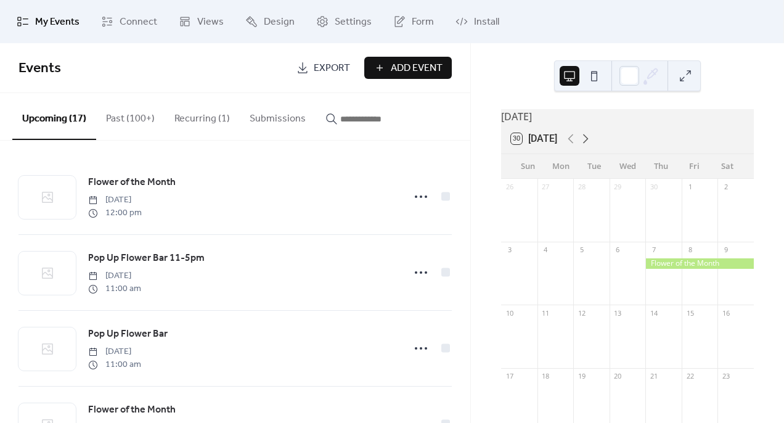
click at [586, 144] on icon at bounding box center [586, 138] width 6 height 9
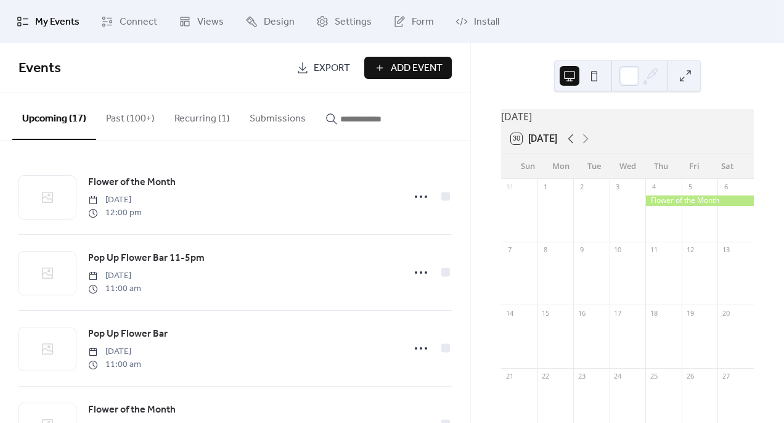
click at [571, 146] on icon at bounding box center [570, 138] width 15 height 15
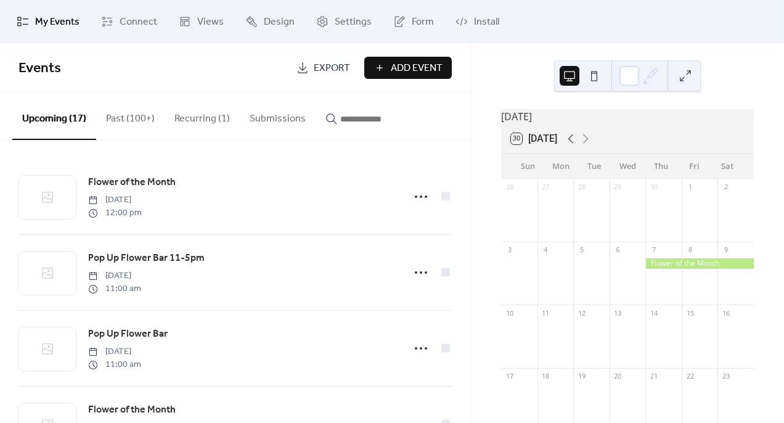
click at [570, 146] on icon at bounding box center [570, 138] width 15 height 15
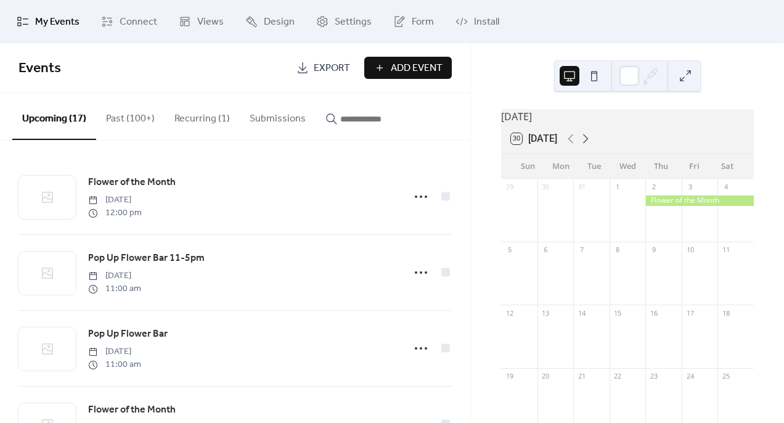
click at [588, 144] on icon at bounding box center [586, 138] width 6 height 9
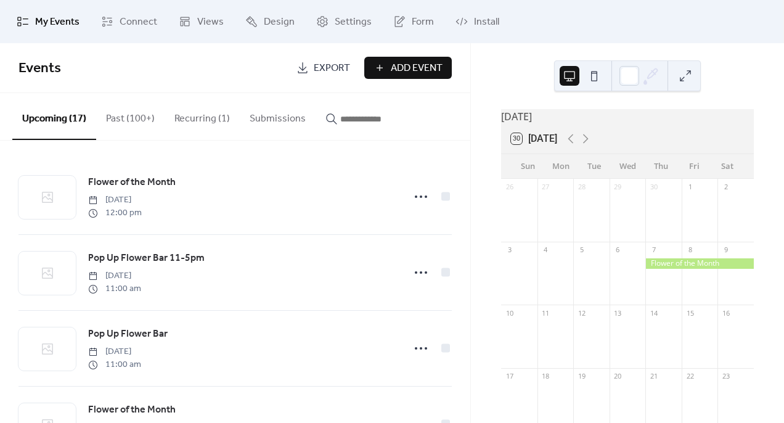
click at [192, 120] on button "Recurring (1)" at bounding box center [201, 116] width 75 height 46
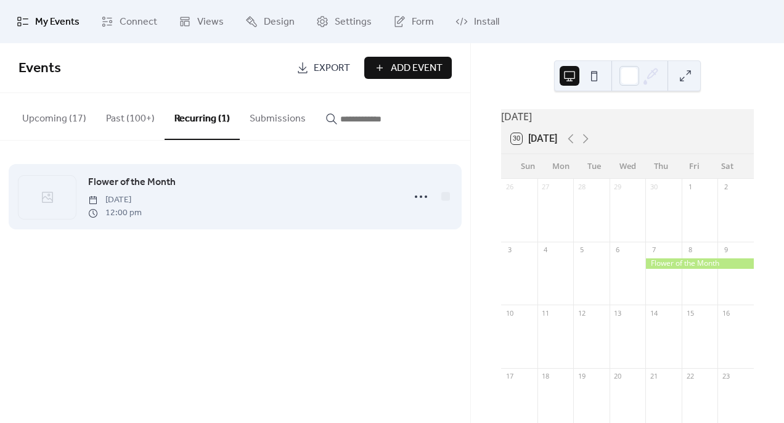
click at [138, 179] on span "Flower of the Month" at bounding box center [131, 182] width 87 height 15
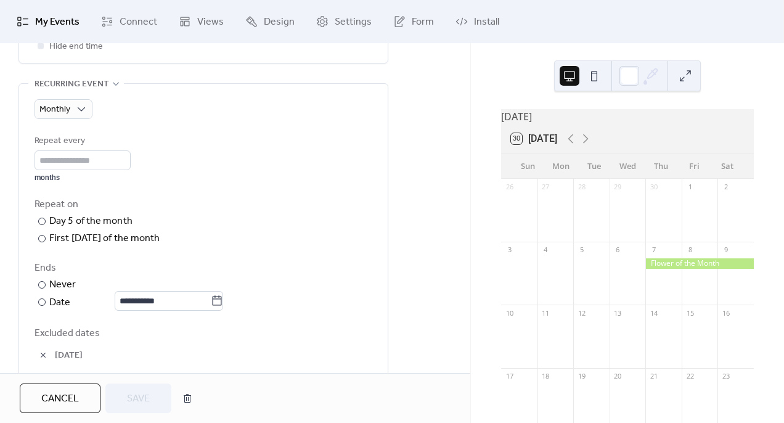
scroll to position [555, 0]
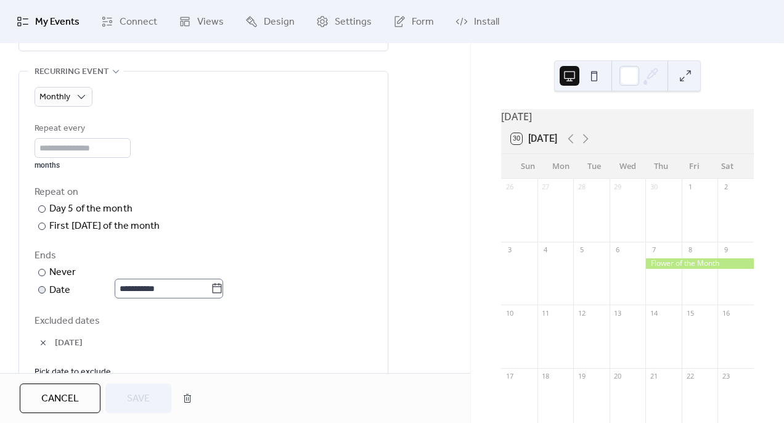
click at [223, 294] on icon at bounding box center [217, 288] width 12 height 12
click at [211, 298] on input "**********" at bounding box center [163, 288] width 96 height 20
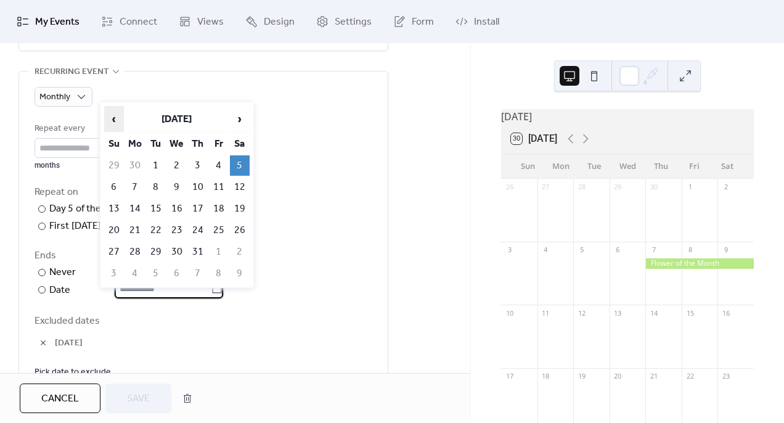
click at [116, 119] on span "‹" at bounding box center [114, 119] width 18 height 25
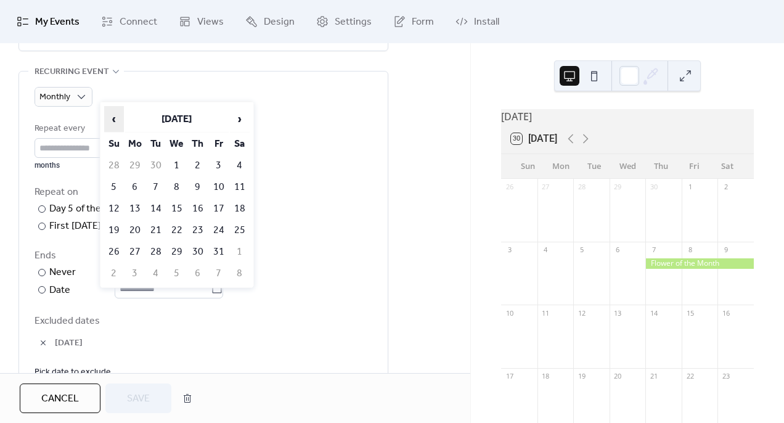
click at [116, 119] on span "‹" at bounding box center [114, 119] width 18 height 25
click at [237, 168] on td "4" at bounding box center [240, 165] width 20 height 20
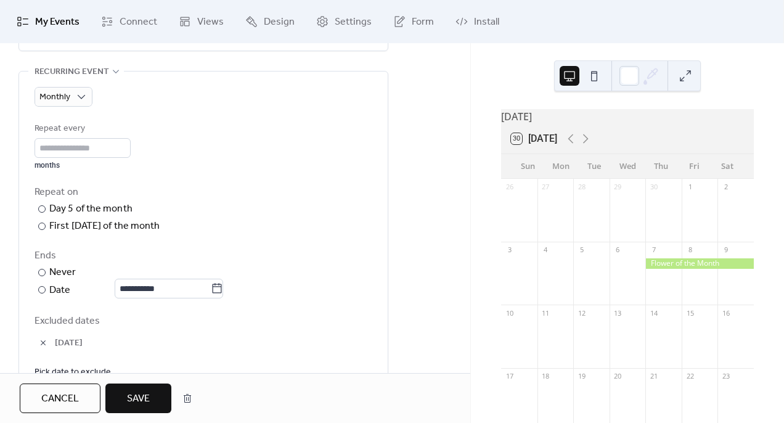
type input "**********"
click at [145, 396] on span "Save" at bounding box center [138, 398] width 23 height 15
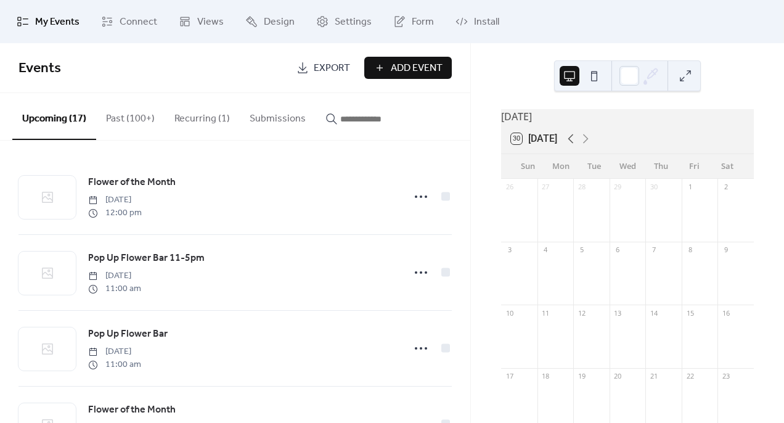
click at [576, 145] on icon at bounding box center [570, 138] width 15 height 15
click at [588, 144] on icon at bounding box center [586, 138] width 6 height 9
click at [575, 146] on icon at bounding box center [570, 138] width 15 height 15
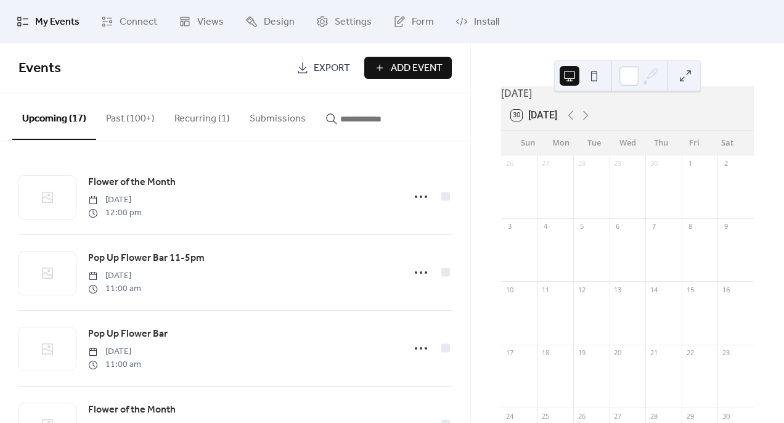
click at [406, 68] on span "Add Event" at bounding box center [417, 68] width 52 height 15
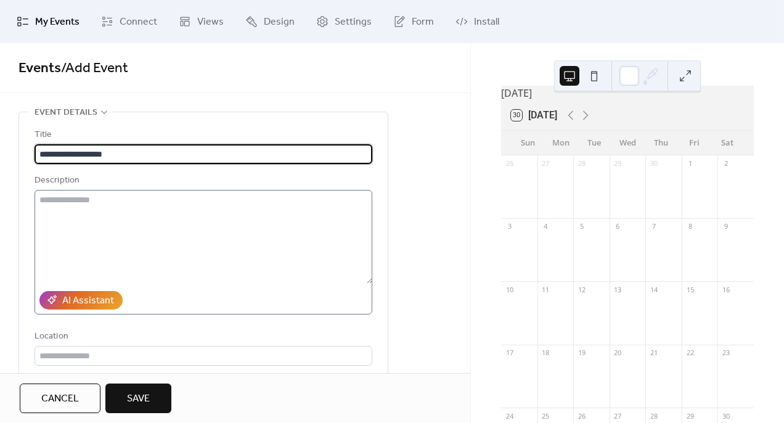
type input "**********"
click at [134, 234] on textarea at bounding box center [203, 237] width 338 height 94
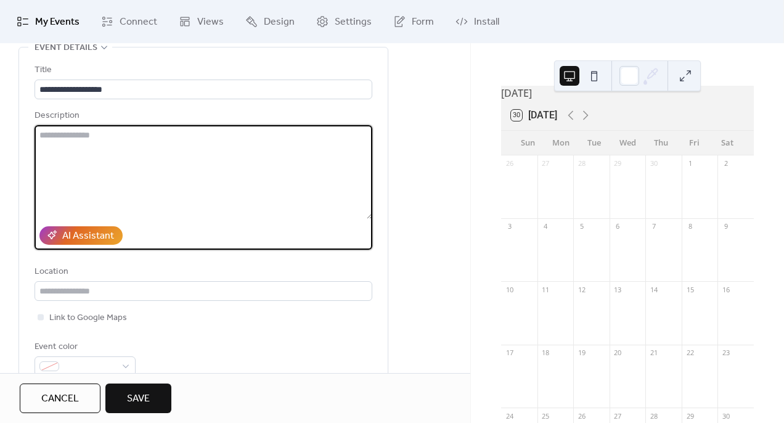
scroll to position [66, 0]
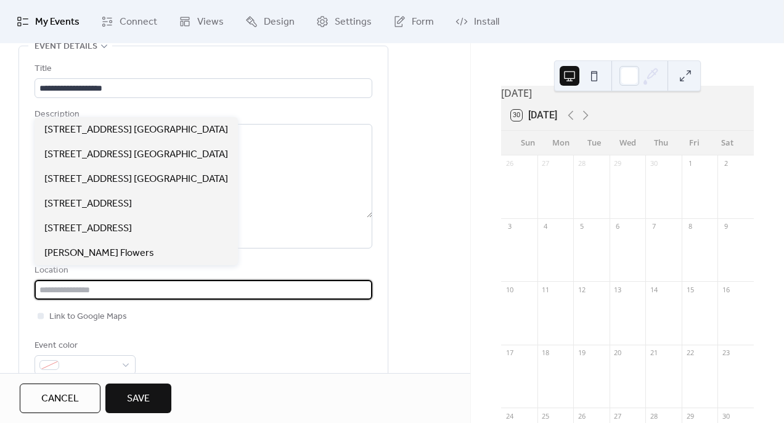
click at [91, 296] on input "text" at bounding box center [203, 290] width 338 height 20
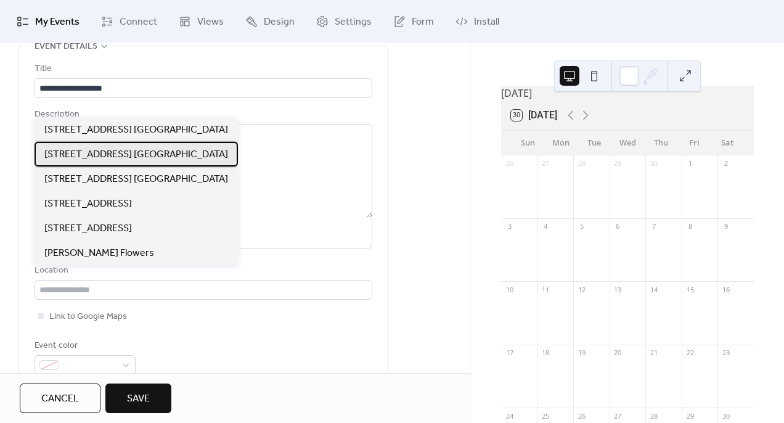
click at [101, 155] on span "[STREET_ADDRESS] [GEOGRAPHIC_DATA]" at bounding box center [136, 154] width 184 height 15
type input "**********"
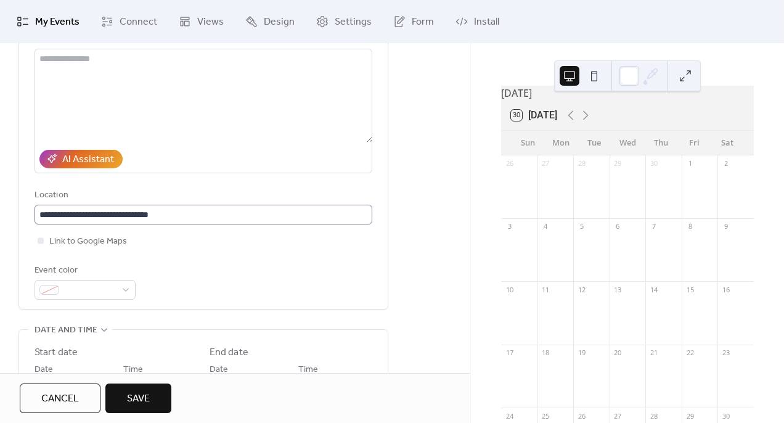
scroll to position [158, 0]
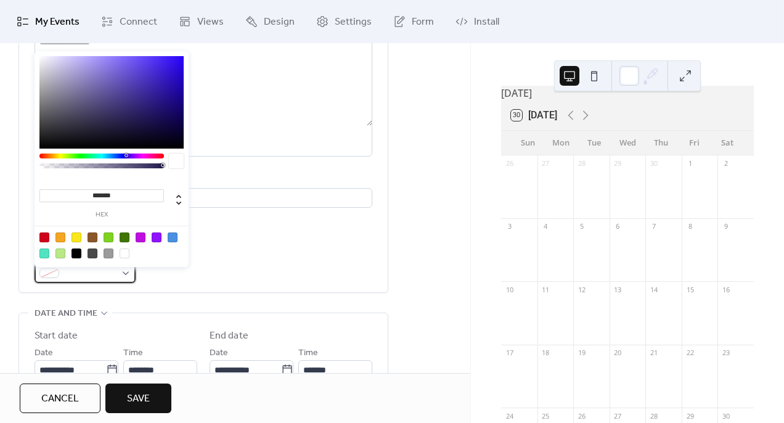
click at [99, 280] on span at bounding box center [90, 273] width 52 height 15
click at [58, 254] on div at bounding box center [60, 253] width 10 height 10
type input "*******"
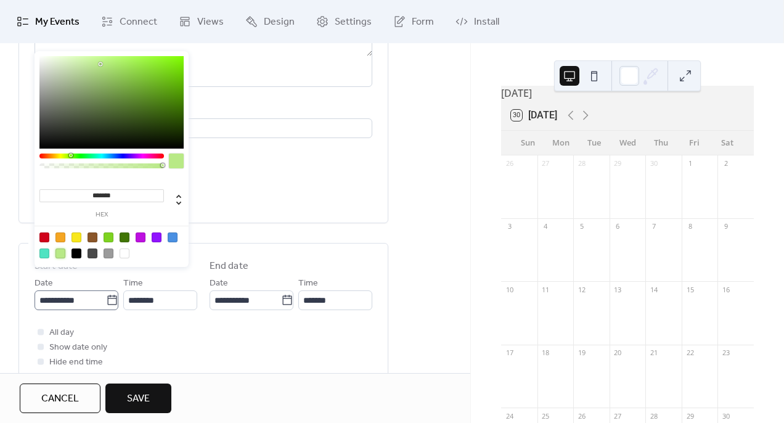
scroll to position [226, 0]
click at [106, 307] on icon at bounding box center [112, 301] width 12 height 12
click at [104, 311] on input "**********" at bounding box center [69, 301] width 71 height 20
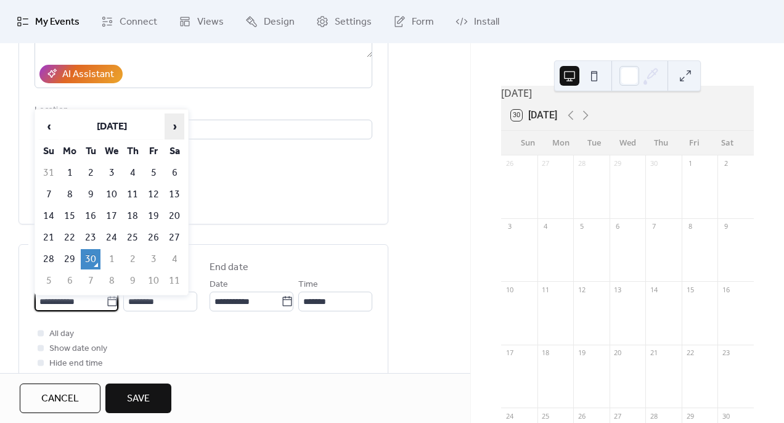
click at [178, 124] on span "›" at bounding box center [174, 126] width 18 height 25
click at [171, 123] on span "›" at bounding box center [174, 126] width 18 height 25
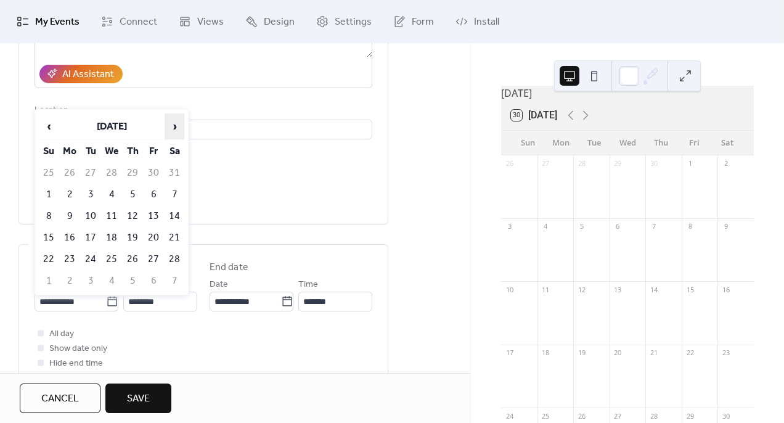
click at [171, 123] on span "›" at bounding box center [174, 126] width 18 height 25
click at [129, 174] on td "4" at bounding box center [133, 173] width 20 height 20
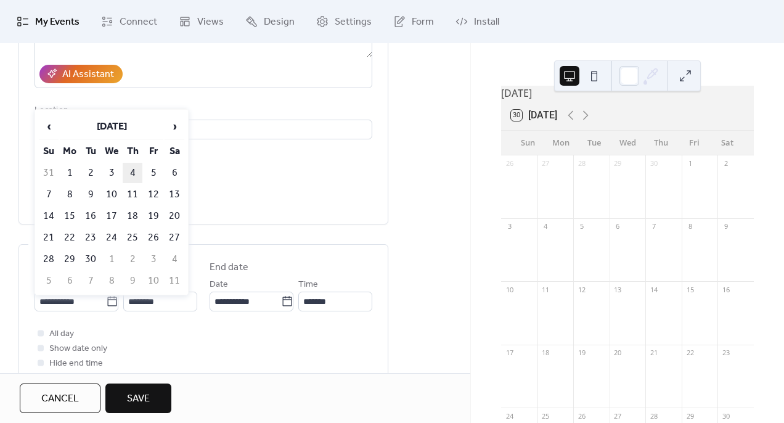
type input "**********"
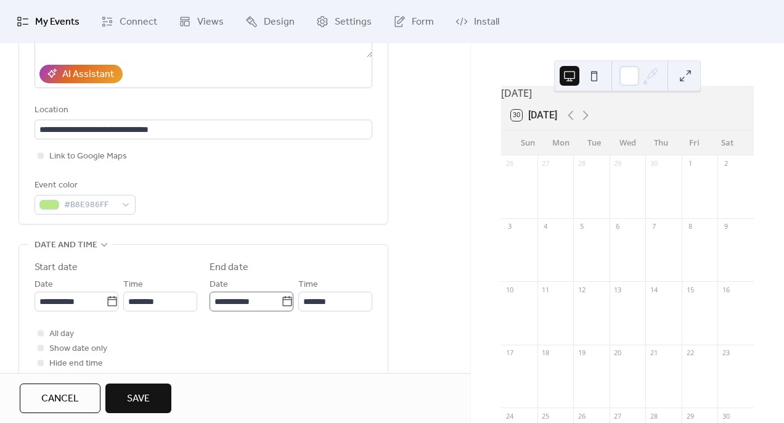
click at [282, 306] on icon at bounding box center [286, 301] width 9 height 10
click at [278, 309] on input "**********" at bounding box center [244, 301] width 71 height 20
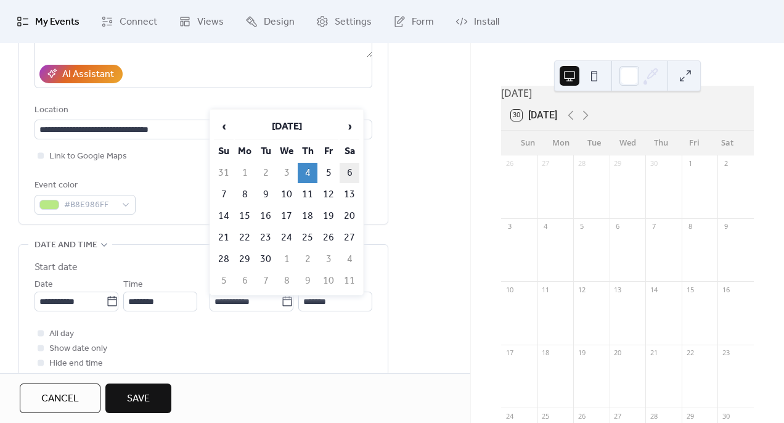
click at [349, 177] on td "6" at bounding box center [349, 173] width 20 height 20
type input "**********"
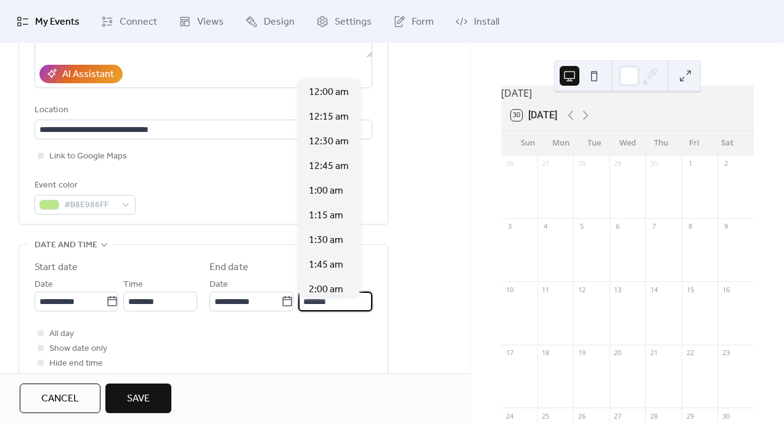
click at [339, 303] on input "*******" at bounding box center [335, 301] width 74 height 20
click at [330, 287] on span "3:00 pm" at bounding box center [326, 289] width 35 height 15
type input "*******"
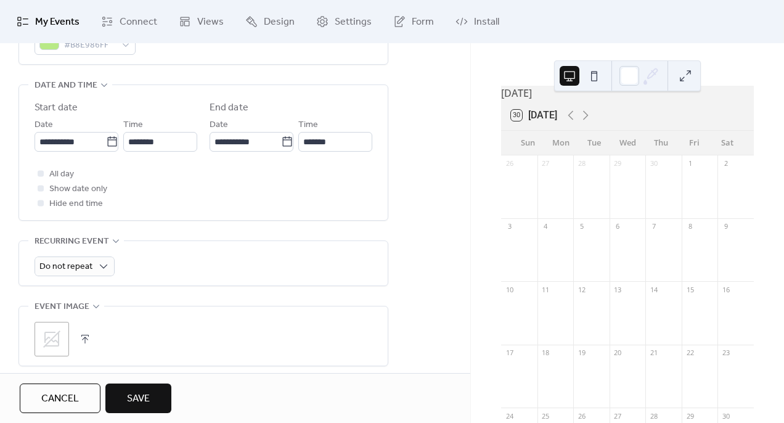
scroll to position [396, 0]
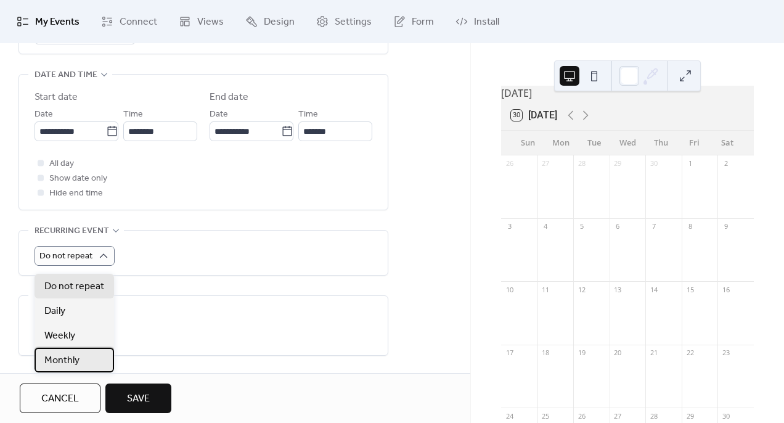
click at [76, 359] on span "Monthly" at bounding box center [61, 360] width 35 height 15
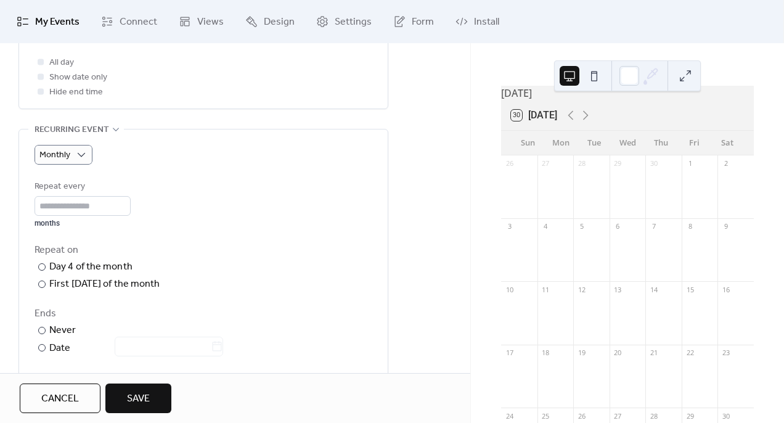
scroll to position [498, 0]
click at [39, 286] on div at bounding box center [41, 282] width 7 height 7
click at [43, 350] on div at bounding box center [41, 346] width 7 height 7
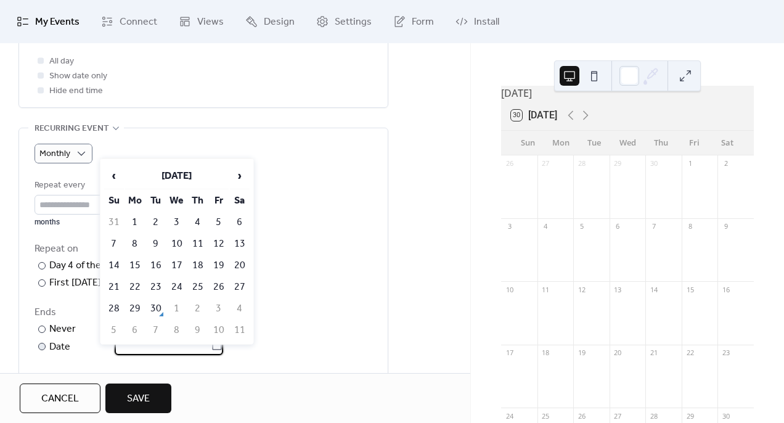
click at [166, 354] on input "text" at bounding box center [163, 345] width 96 height 20
click at [237, 181] on span "›" at bounding box center [239, 175] width 18 height 25
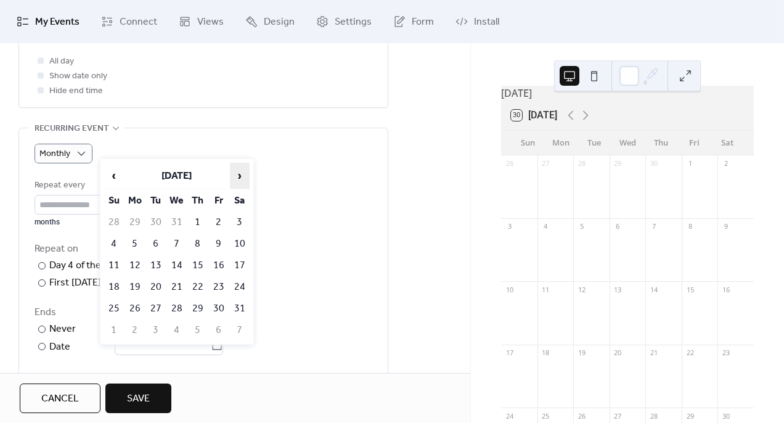
click at [244, 173] on span "›" at bounding box center [239, 175] width 18 height 25
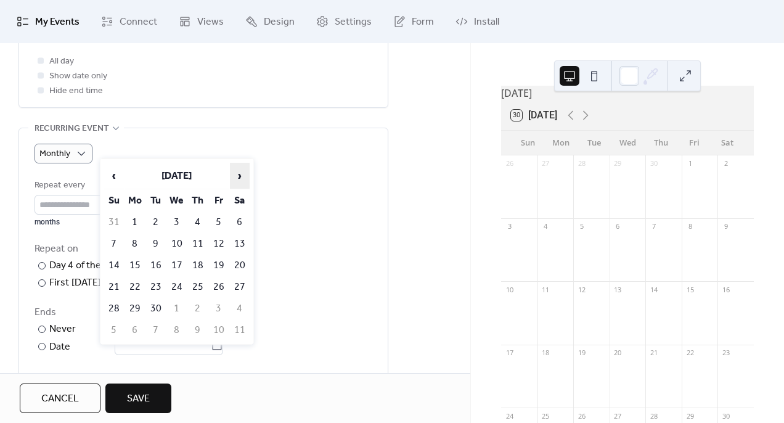
click at [244, 173] on span "›" at bounding box center [239, 175] width 18 height 25
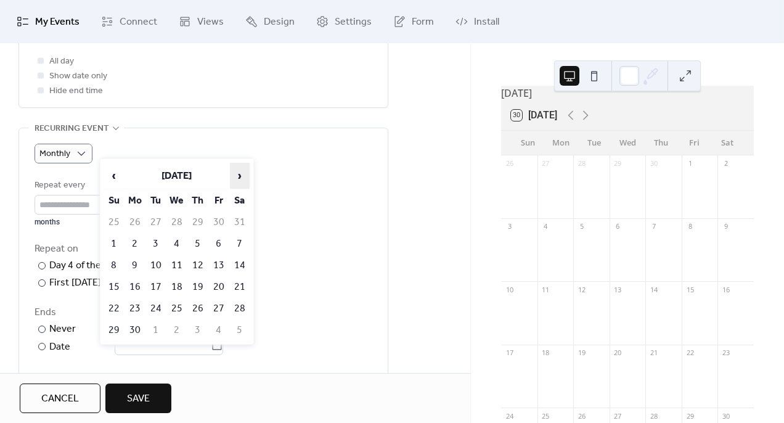
click at [244, 174] on span "›" at bounding box center [239, 175] width 18 height 25
click at [238, 224] on td "5" at bounding box center [240, 222] width 20 height 20
type input "**********"
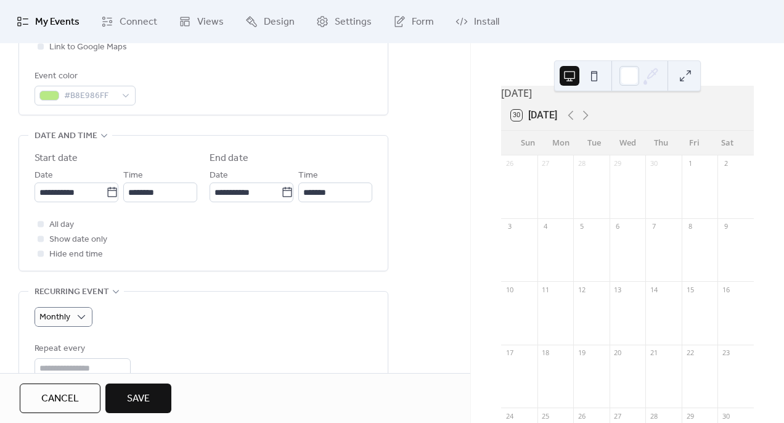
scroll to position [329, 0]
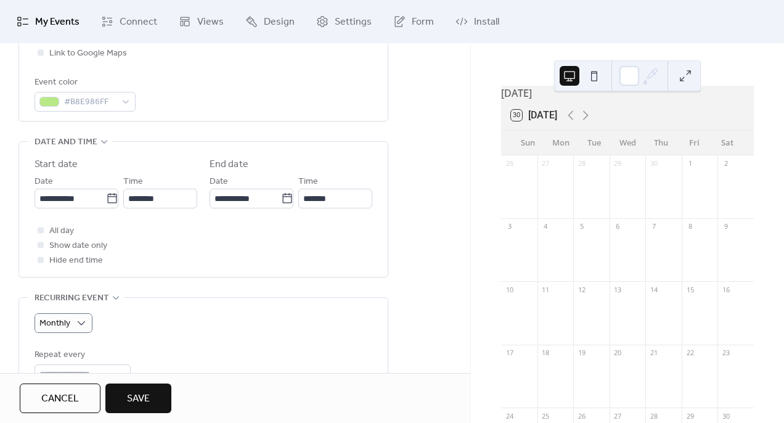
click at [144, 394] on span "Save" at bounding box center [138, 398] width 23 height 15
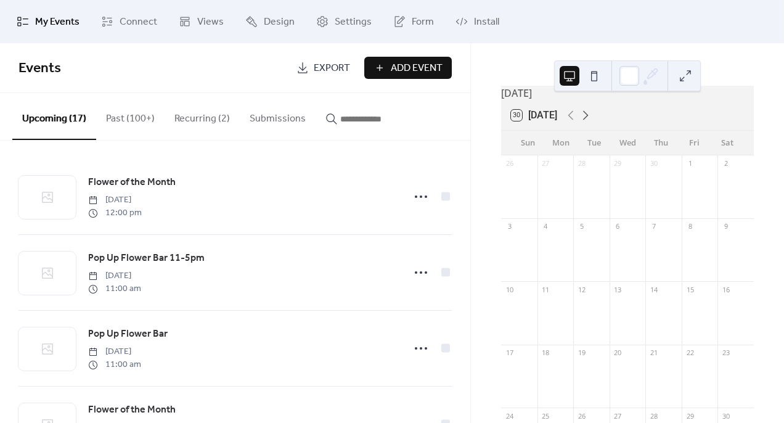
click at [588, 120] on icon at bounding box center [586, 115] width 6 height 9
click at [590, 123] on icon at bounding box center [585, 115] width 15 height 15
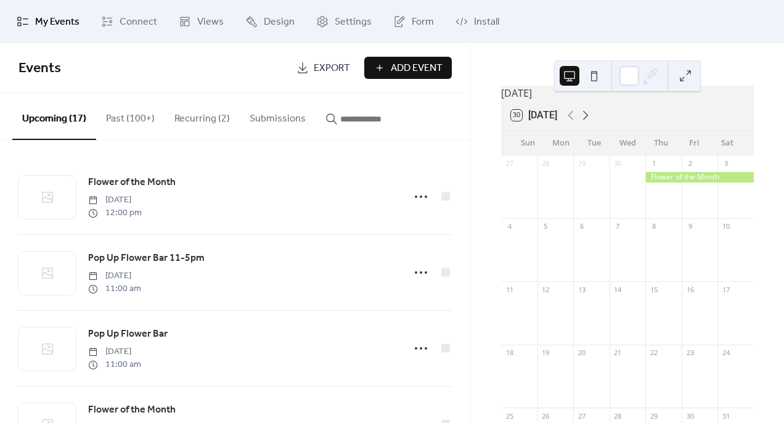
click at [590, 123] on icon at bounding box center [585, 115] width 15 height 15
click at [403, 67] on span "Add Event" at bounding box center [417, 68] width 52 height 15
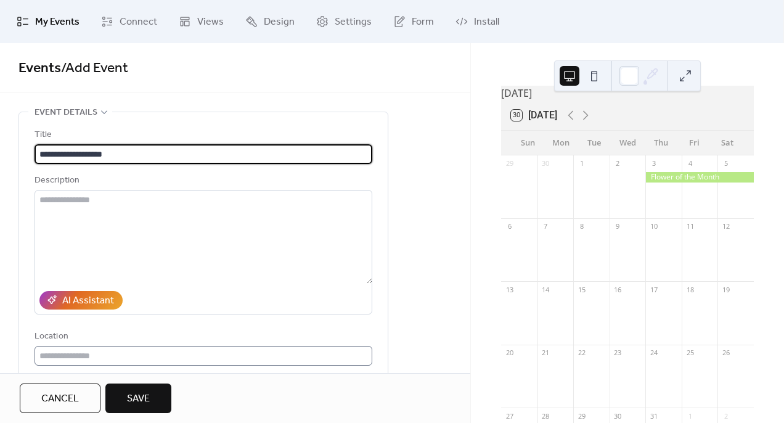
type input "**********"
click at [170, 363] on input "text" at bounding box center [203, 356] width 338 height 20
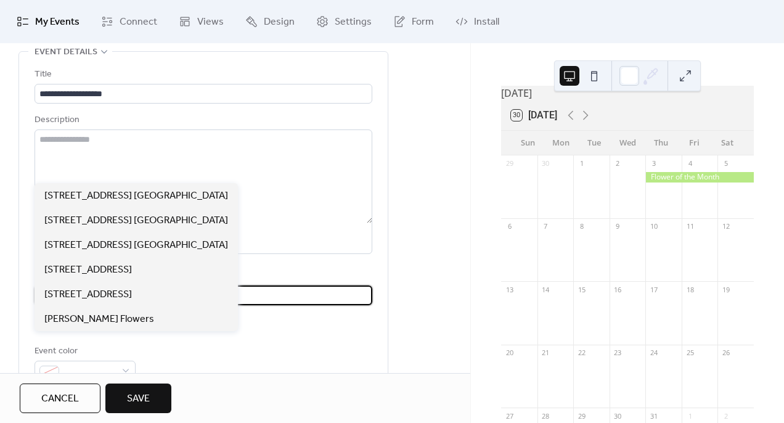
scroll to position [100, 0]
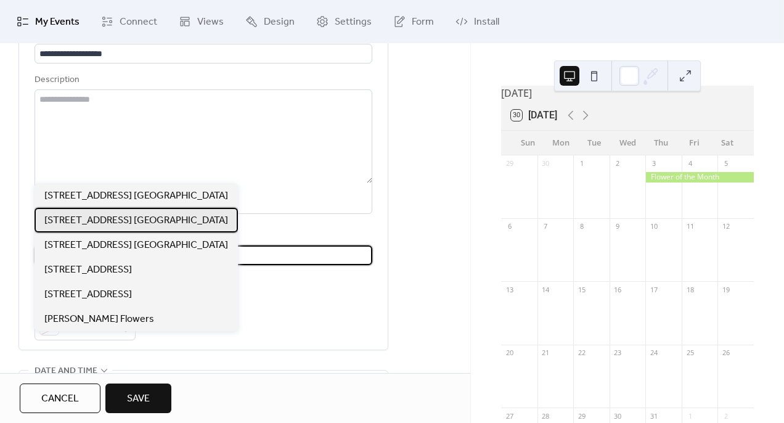
click at [175, 226] on span "[STREET_ADDRESS] [GEOGRAPHIC_DATA]" at bounding box center [136, 220] width 184 height 15
type input "**********"
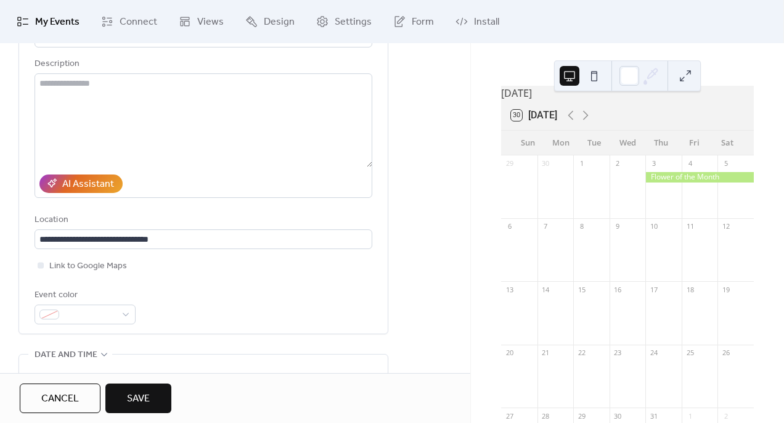
scroll to position [118, 0]
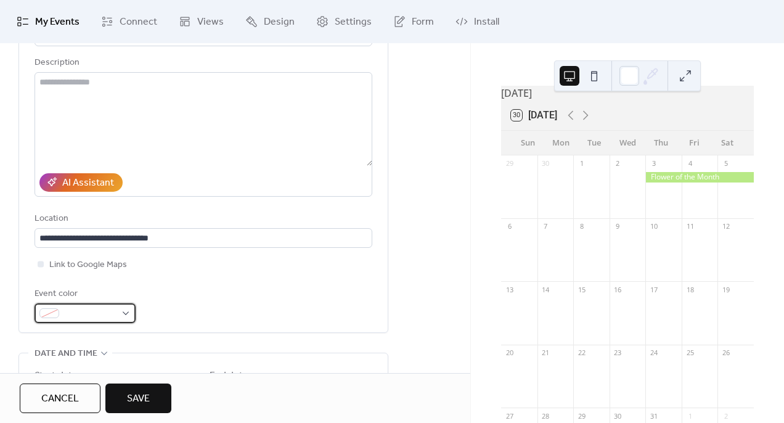
click at [129, 315] on div at bounding box center [84, 313] width 101 height 20
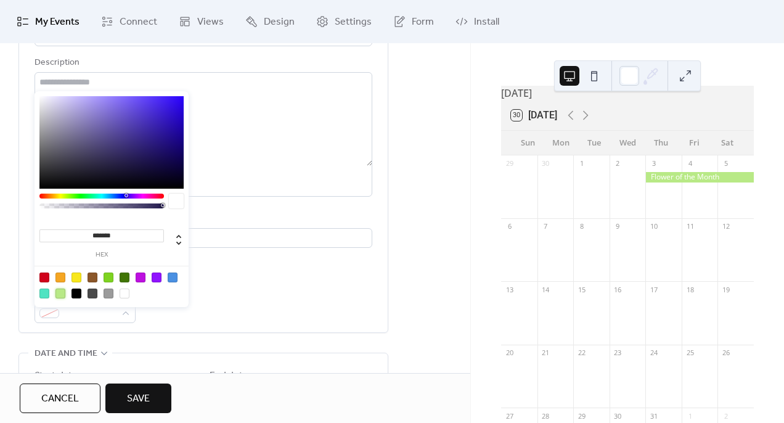
click at [63, 295] on div at bounding box center [60, 293] width 10 height 10
type input "*******"
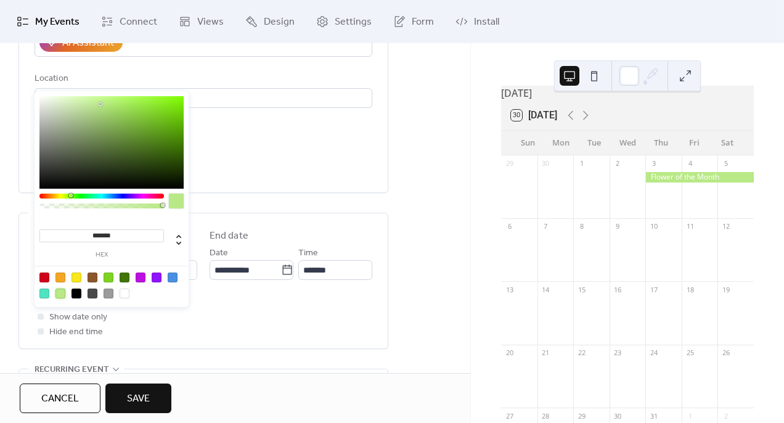
scroll to position [258, 0]
click at [227, 322] on div "All day Show date only Hide end time" at bounding box center [203, 316] width 338 height 44
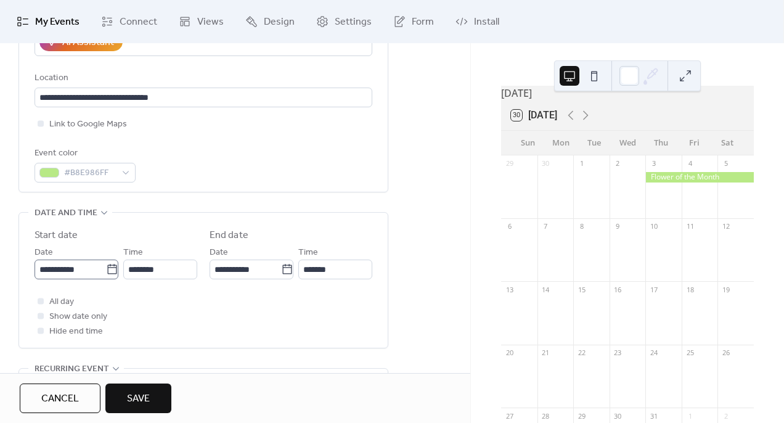
click at [110, 273] on icon at bounding box center [112, 269] width 12 height 12
click at [106, 273] on input "**********" at bounding box center [69, 269] width 71 height 20
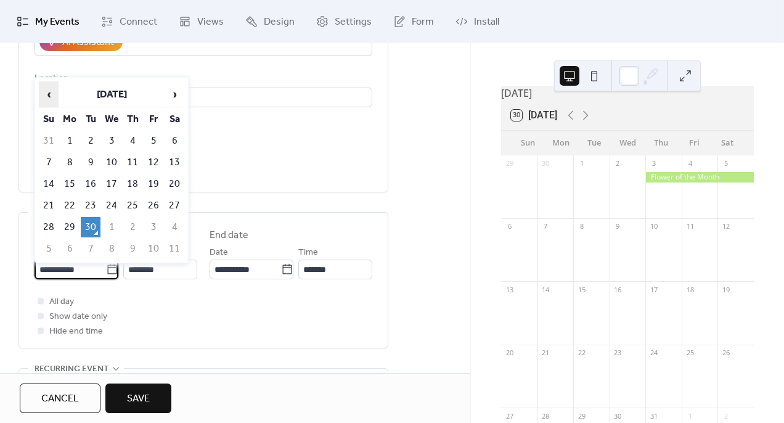
click at [52, 95] on span "‹" at bounding box center [48, 94] width 18 height 25
click at [172, 95] on span "›" at bounding box center [174, 94] width 18 height 25
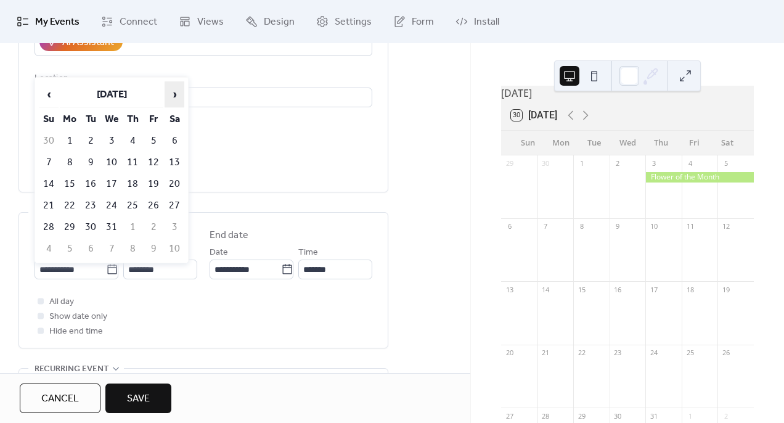
click at [172, 95] on span "›" at bounding box center [174, 94] width 18 height 25
click at [172, 94] on span "›" at bounding box center [174, 94] width 18 height 25
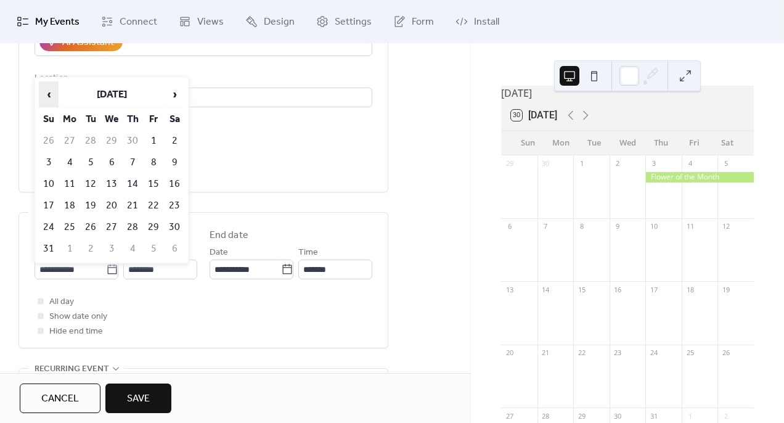
click at [49, 95] on span "‹" at bounding box center [48, 94] width 18 height 25
click at [132, 223] on td "30" at bounding box center [133, 227] width 20 height 20
type input "**********"
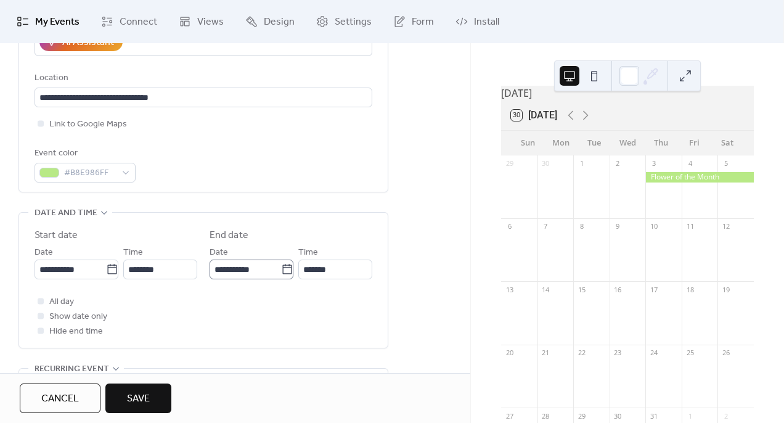
click at [281, 275] on icon at bounding box center [287, 269] width 12 height 12
click at [277, 277] on input "**********" at bounding box center [244, 269] width 71 height 20
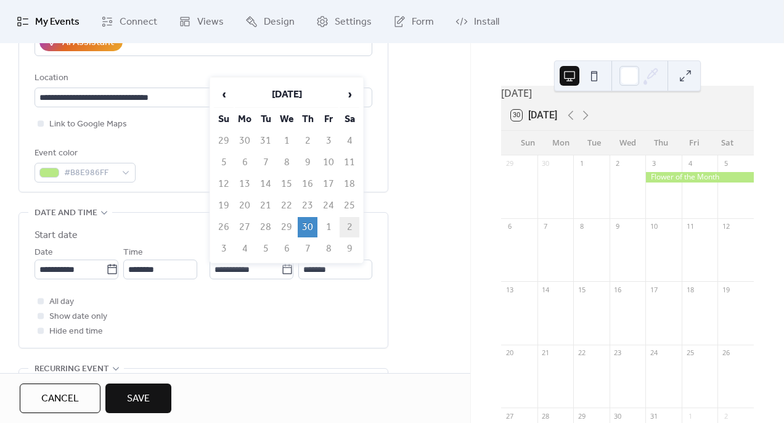
click at [353, 225] on td "2" at bounding box center [349, 227] width 20 height 20
type input "**********"
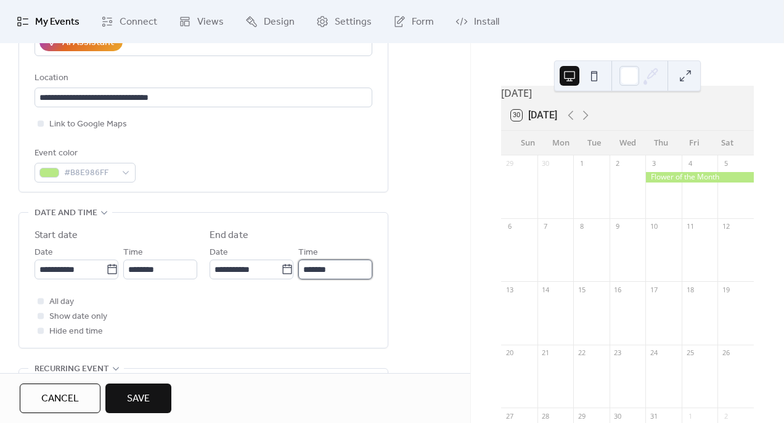
click at [350, 278] on input "*******" at bounding box center [335, 269] width 74 height 20
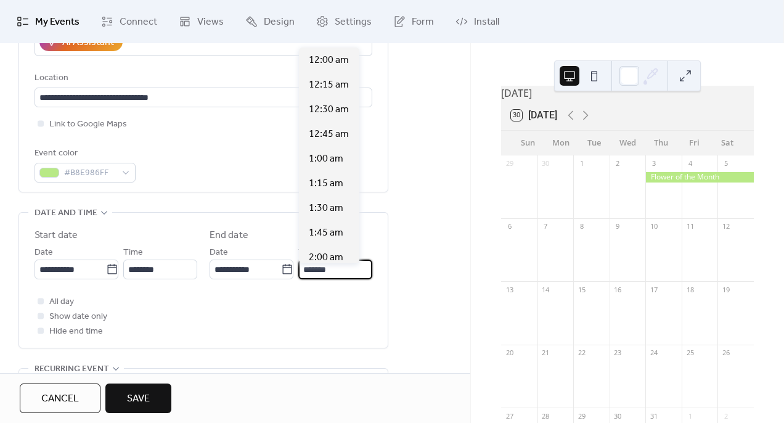
scroll to position [1281, 0]
click at [341, 255] on span "3:00 pm" at bounding box center [326, 257] width 35 height 15
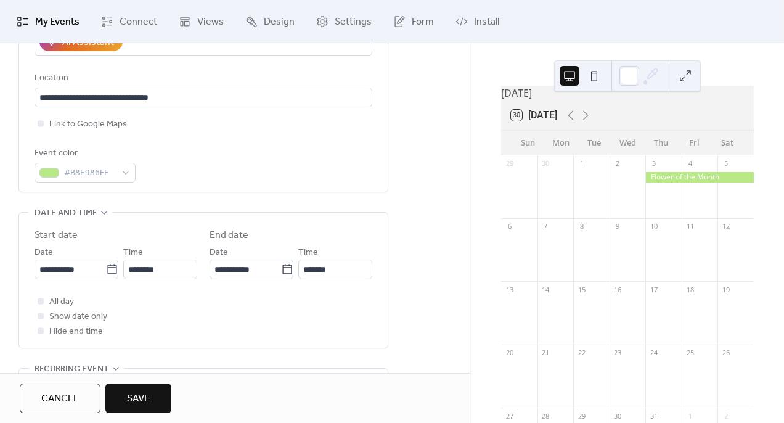
type input "*******"
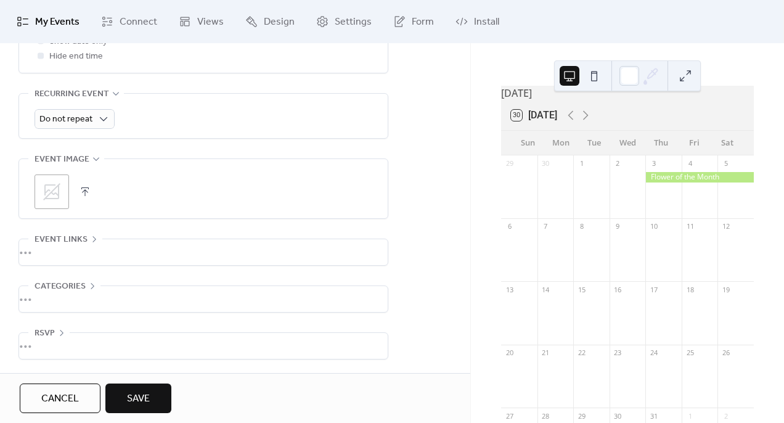
scroll to position [538, 0]
click at [148, 399] on span "Save" at bounding box center [138, 398] width 23 height 15
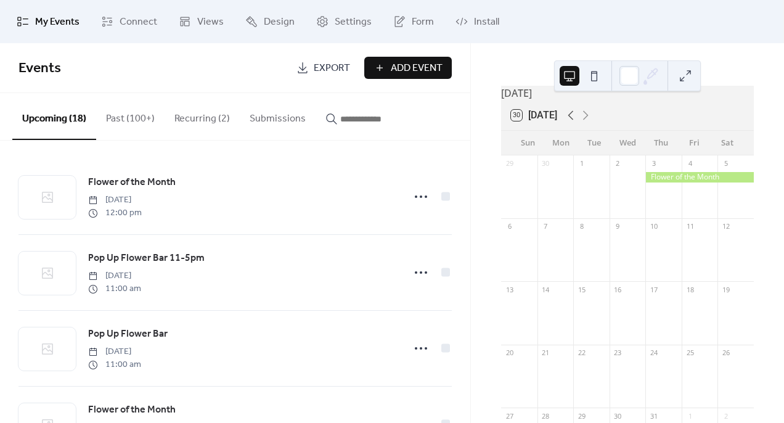
click at [575, 121] on icon at bounding box center [570, 115] width 15 height 15
click at [575, 122] on icon at bounding box center [570, 115] width 15 height 15
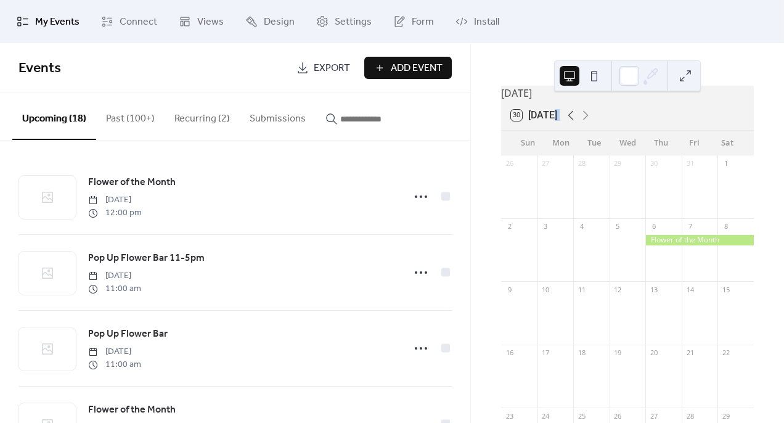
click at [575, 123] on icon at bounding box center [570, 115] width 15 height 15
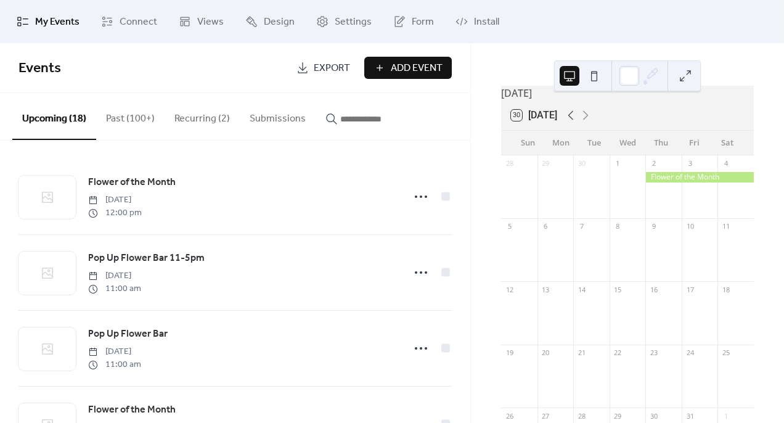
click at [576, 123] on icon at bounding box center [570, 115] width 15 height 15
click at [577, 123] on icon at bounding box center [570, 115] width 15 height 15
click at [588, 120] on icon at bounding box center [586, 115] width 6 height 9
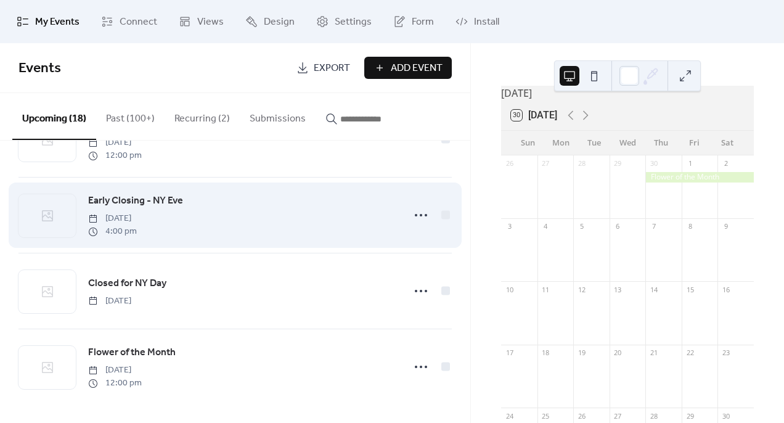
scroll to position [1119, 0]
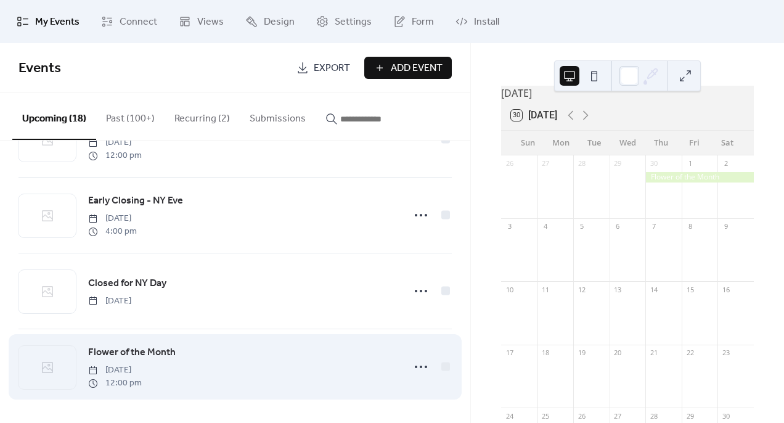
click at [142, 375] on span "[DATE]" at bounding box center [115, 369] width 54 height 13
click at [415, 368] on icon at bounding box center [421, 367] width 20 height 20
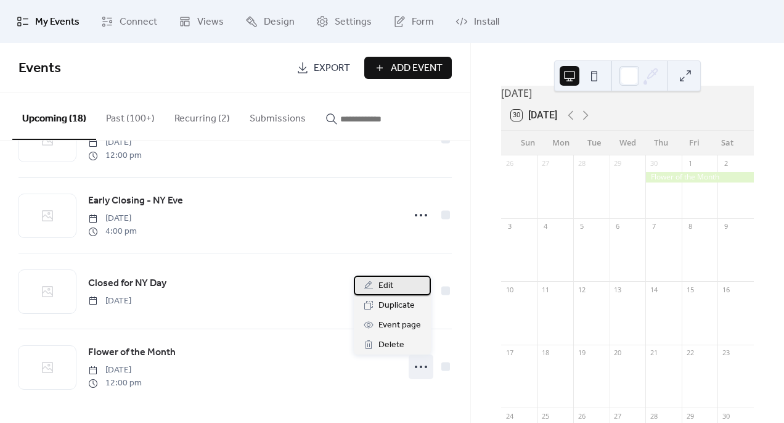
click at [386, 292] on span "Edit" at bounding box center [385, 285] width 15 height 15
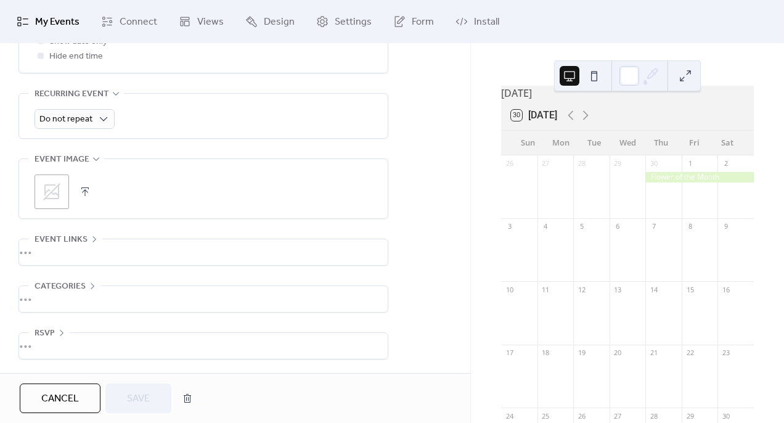
scroll to position [538, 0]
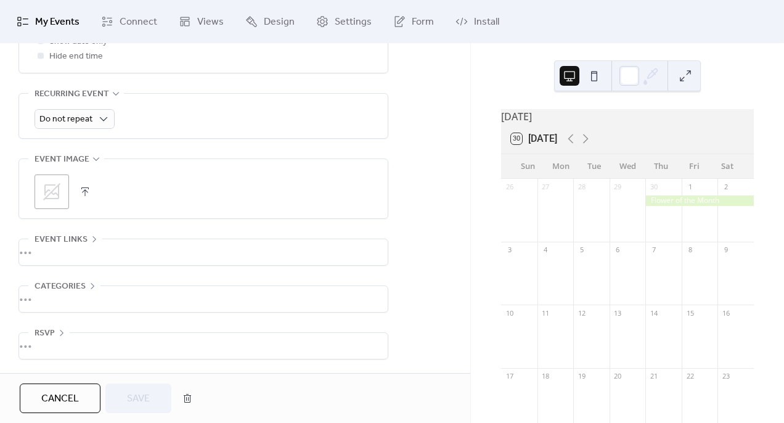
scroll to position [0, 0]
click at [474, 201] on div "[DATE] 30 [DATE] Sun Mon Tue Wed Thu Fri Sat 26 27 28 29 30 1 2 3 4 5 6 7 8 9 1…" at bounding box center [627, 232] width 313 height 379
click at [569, 145] on icon at bounding box center [570, 138] width 15 height 15
click at [588, 145] on icon at bounding box center [585, 138] width 15 height 15
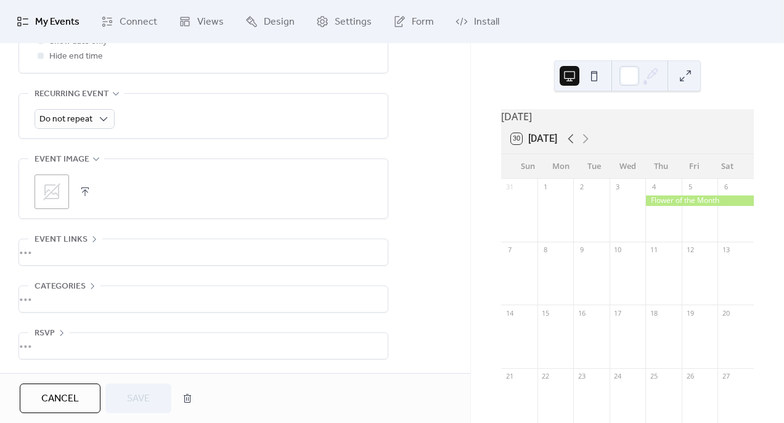
click at [575, 146] on icon at bounding box center [570, 138] width 15 height 15
click at [586, 144] on icon at bounding box center [586, 138] width 6 height 9
click at [576, 146] on icon at bounding box center [570, 138] width 15 height 15
click at [573, 146] on icon at bounding box center [570, 138] width 15 height 15
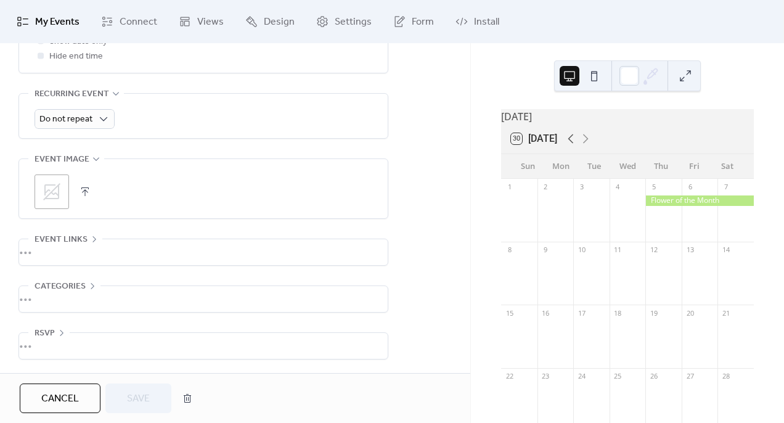
click at [573, 146] on icon at bounding box center [570, 138] width 15 height 15
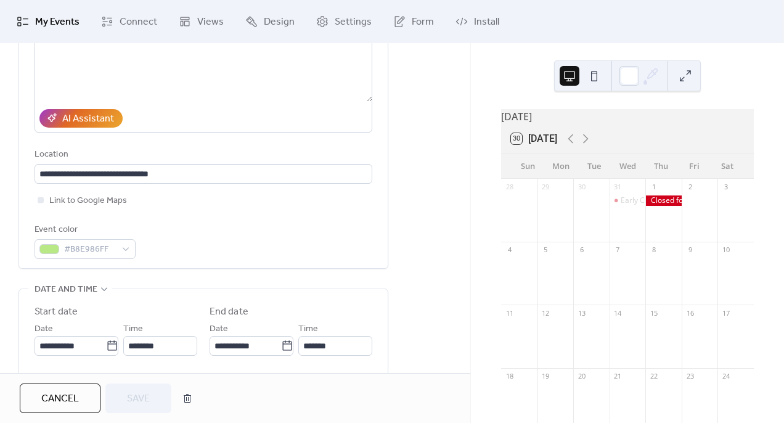
scroll to position [171, 0]
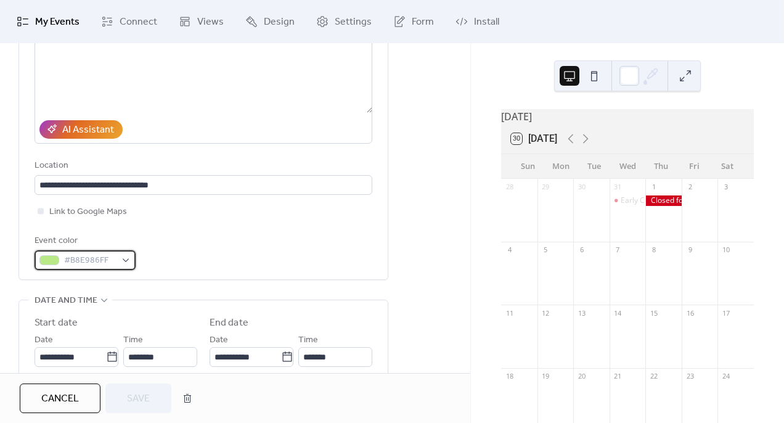
click at [123, 269] on div "#B8E986FF" at bounding box center [84, 260] width 101 height 20
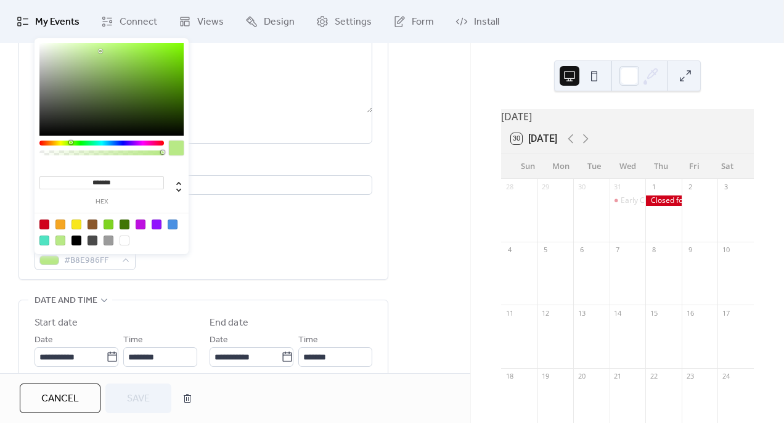
click at [63, 238] on div at bounding box center [60, 240] width 10 height 10
click at [144, 399] on span "Save" at bounding box center [138, 398] width 23 height 15
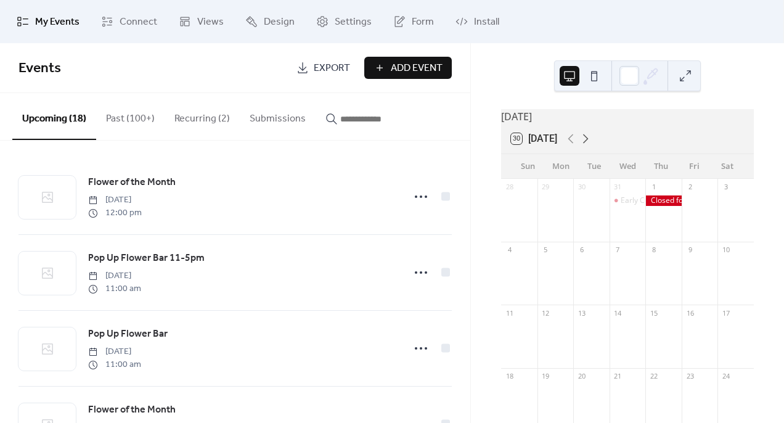
click at [588, 144] on icon at bounding box center [586, 138] width 6 height 9
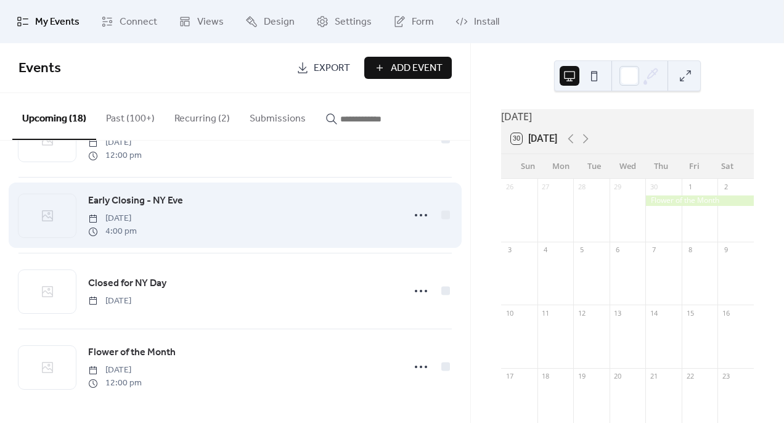
scroll to position [1119, 0]
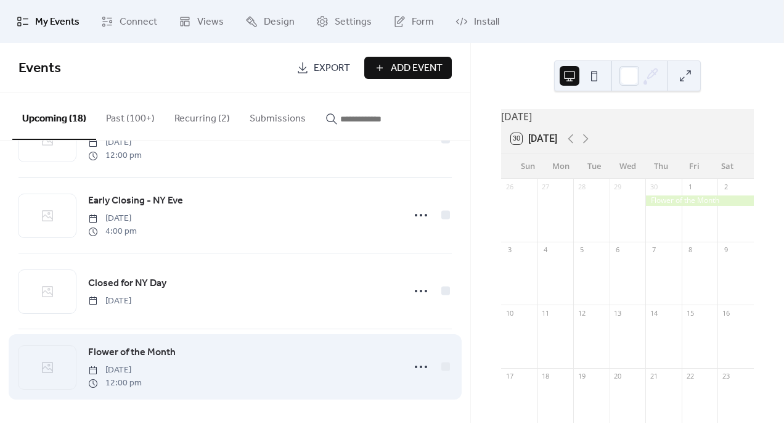
click at [200, 379] on div "Flower of the Month [DATE] 12:00 pm" at bounding box center [242, 366] width 308 height 44
click at [423, 363] on icon at bounding box center [421, 367] width 20 height 20
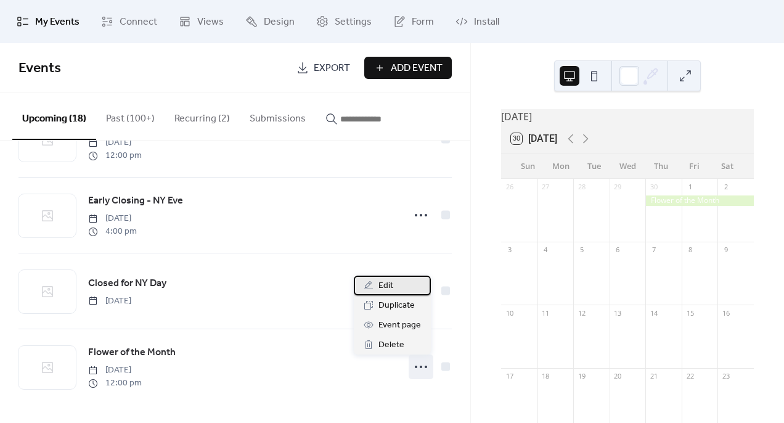
click at [388, 291] on span "Edit" at bounding box center [385, 285] width 15 height 15
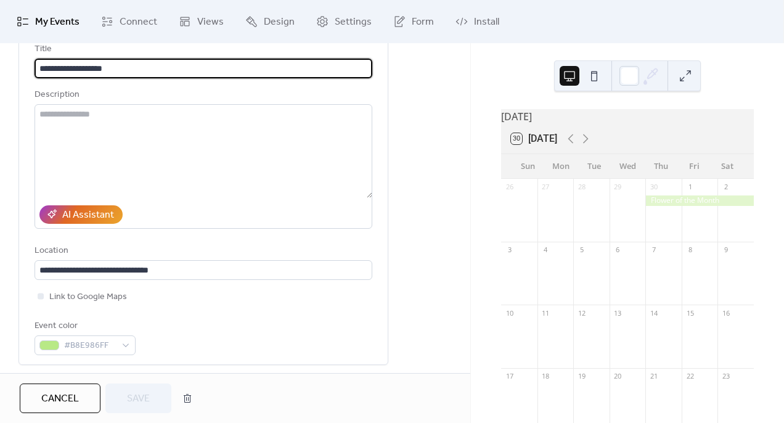
scroll to position [73, 0]
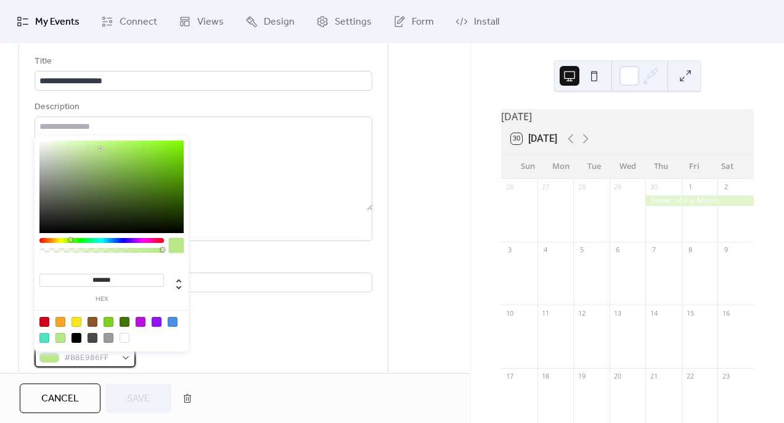
click at [119, 365] on div "#B8E986FF" at bounding box center [84, 357] width 101 height 20
click at [60, 339] on div at bounding box center [60, 338] width 10 height 10
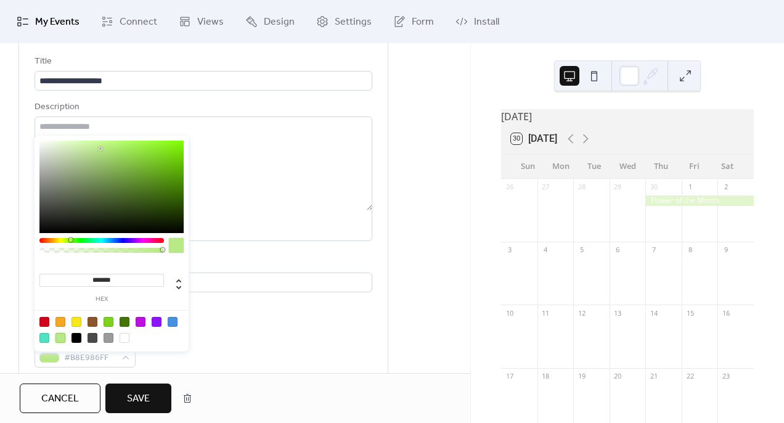
click at [154, 400] on button "Save" at bounding box center [138, 398] width 66 height 30
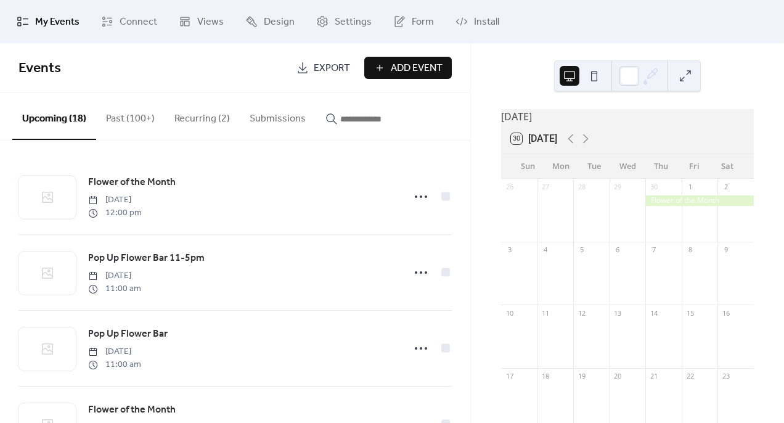
click at [386, 74] on button "Add Event" at bounding box center [407, 68] width 87 height 22
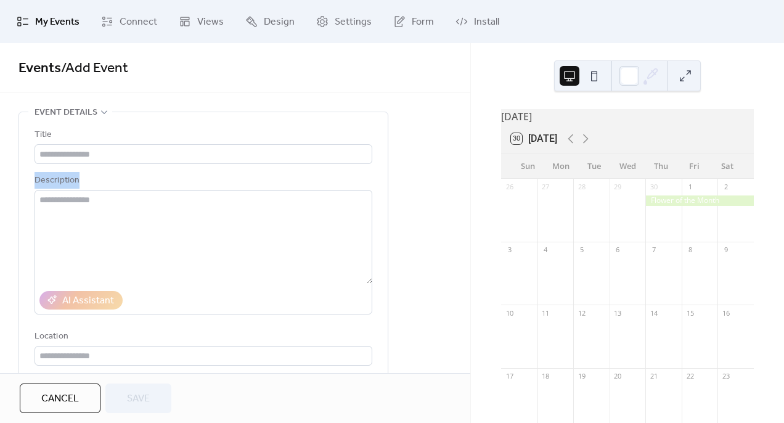
drag, startPoint x: 144, startPoint y: 172, endPoint x: 144, endPoint y: 179, distance: 6.8
click at [144, 179] on div "Title Description AI Assistant Location Link to Google Maps Event color" at bounding box center [203, 284] width 338 height 313
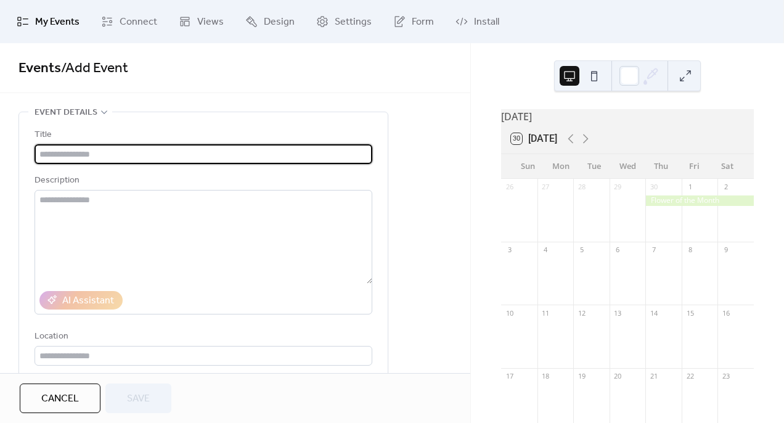
click at [124, 159] on input "text" at bounding box center [203, 154] width 338 height 20
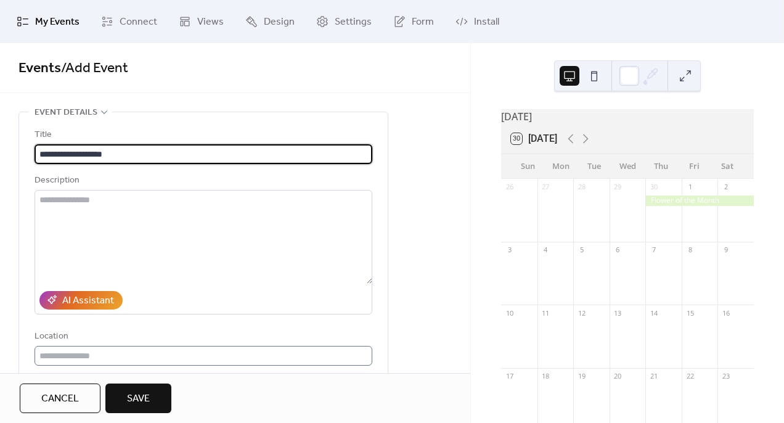
type input "**********"
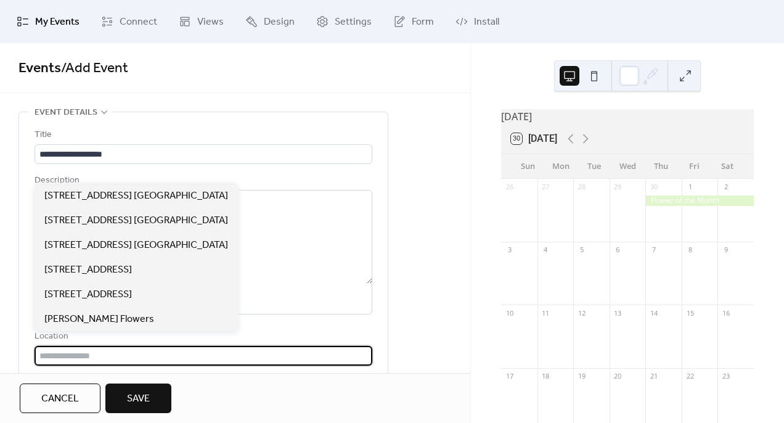
click at [126, 363] on input "text" at bounding box center [203, 356] width 338 height 20
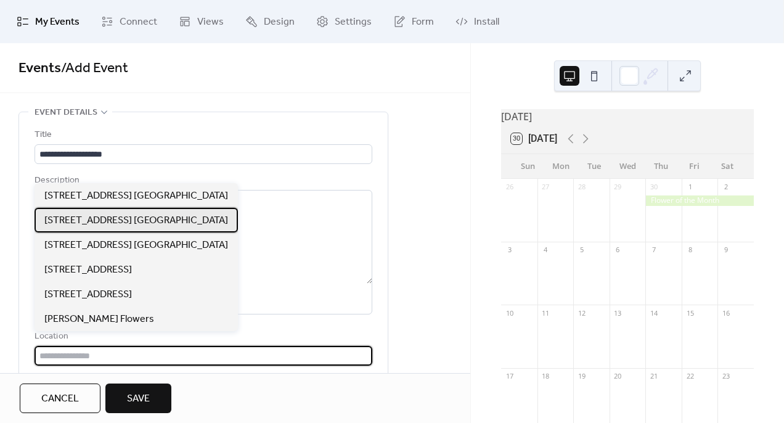
click at [118, 224] on span "[STREET_ADDRESS] [GEOGRAPHIC_DATA]" at bounding box center [136, 220] width 184 height 15
type input "**********"
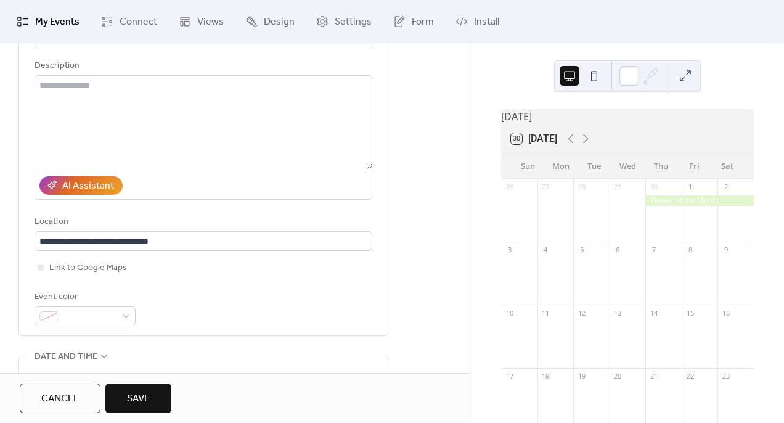
scroll to position [118, 0]
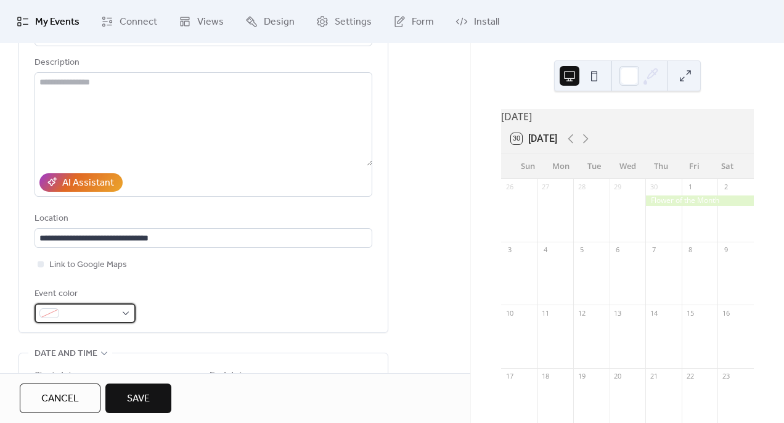
click at [76, 317] on span at bounding box center [90, 313] width 52 height 15
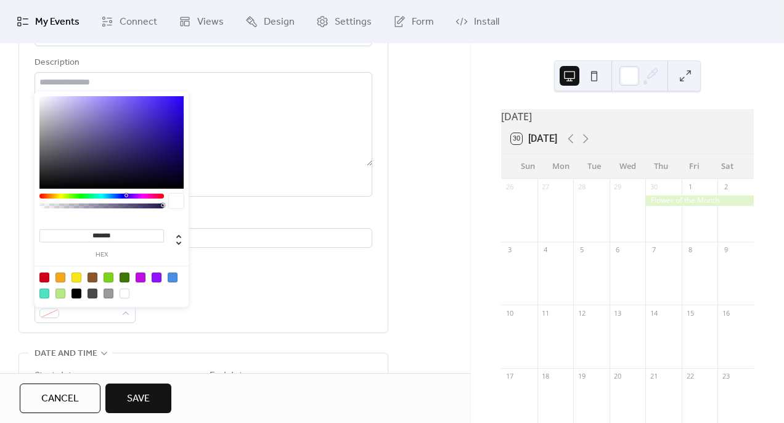
click at [63, 291] on div at bounding box center [60, 293] width 10 height 10
type input "*******"
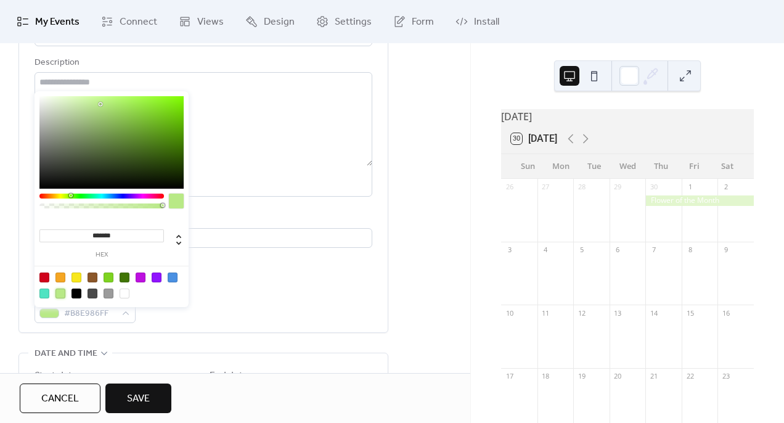
click at [124, 361] on div "**********" at bounding box center [203, 420] width 338 height 135
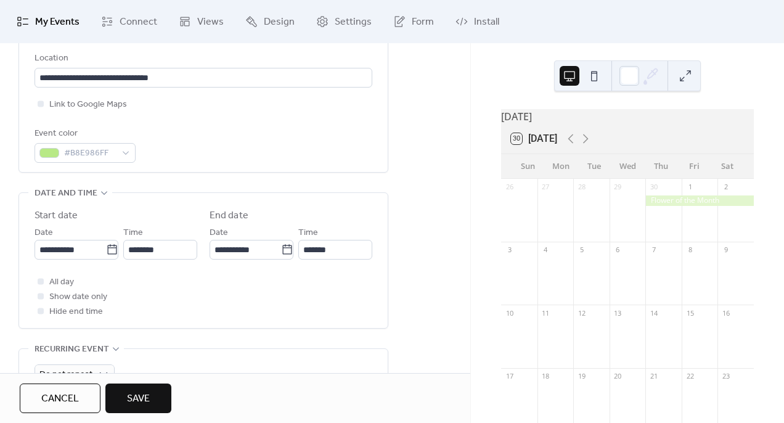
scroll to position [284, 0]
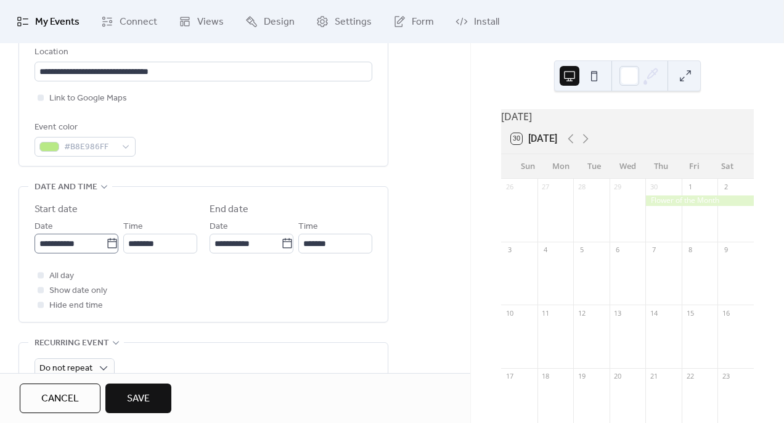
click at [107, 246] on icon at bounding box center [111, 243] width 9 height 10
click at [105, 246] on input "**********" at bounding box center [69, 243] width 71 height 20
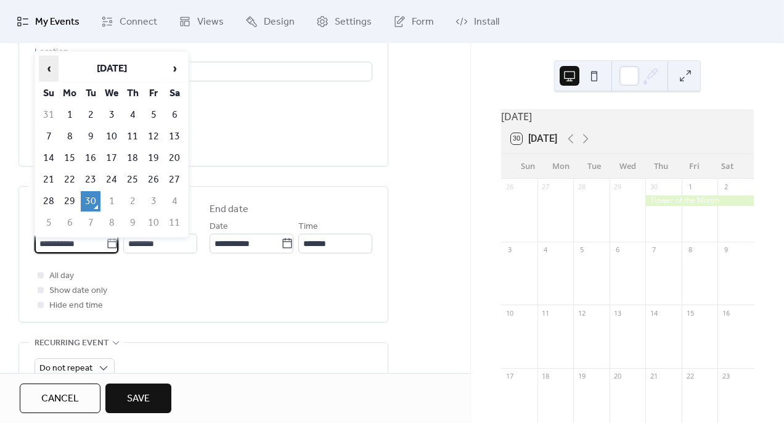
click at [54, 68] on span "‹" at bounding box center [48, 68] width 18 height 25
click at [172, 68] on span "›" at bounding box center [174, 68] width 18 height 25
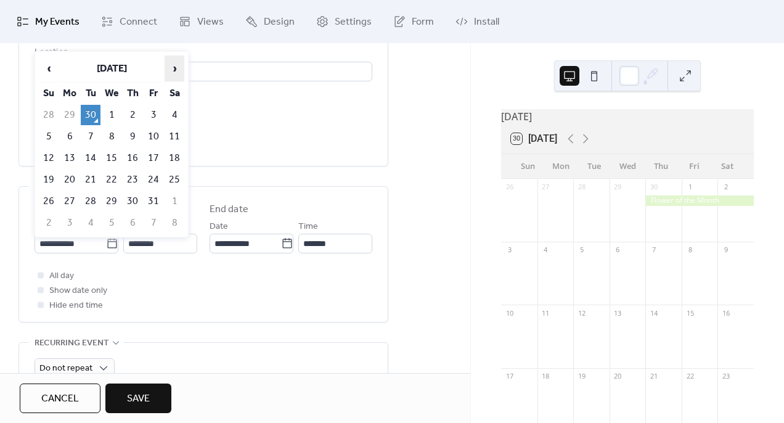
click at [172, 68] on span "›" at bounding box center [174, 68] width 18 height 25
click at [135, 115] on td "1" at bounding box center [133, 115] width 20 height 20
type input "**********"
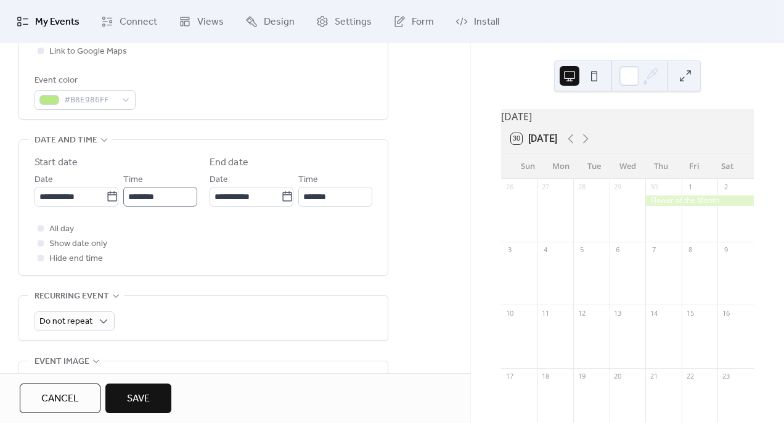
scroll to position [332, 0]
click at [253, 205] on input "**********" at bounding box center [244, 195] width 71 height 20
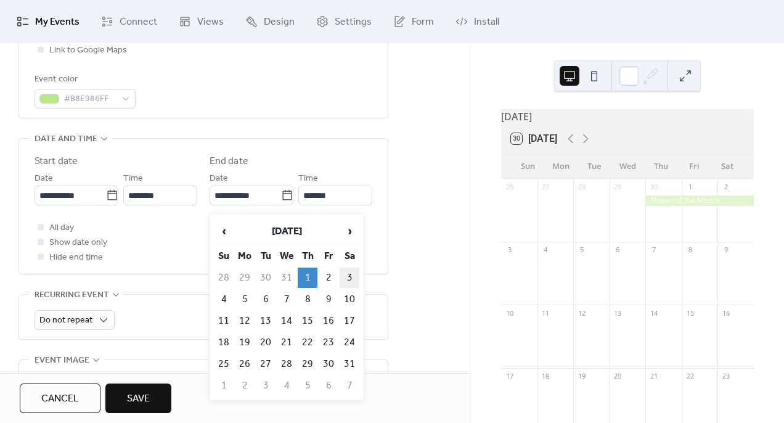
click at [350, 277] on td "3" at bounding box center [349, 277] width 20 height 20
type input "**********"
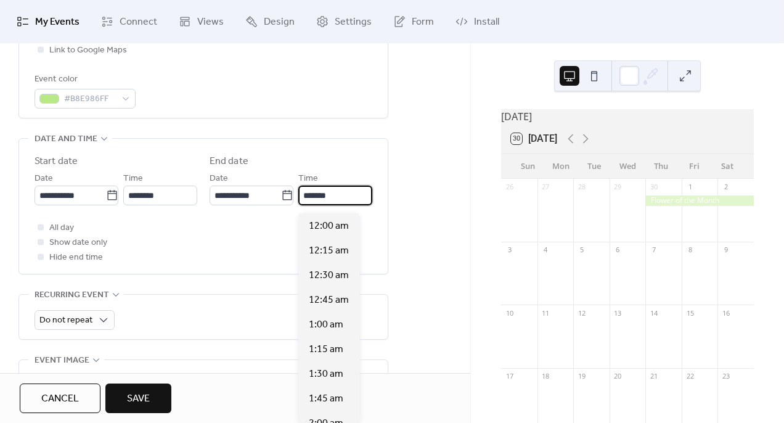
click at [342, 203] on input "*******" at bounding box center [335, 195] width 74 height 20
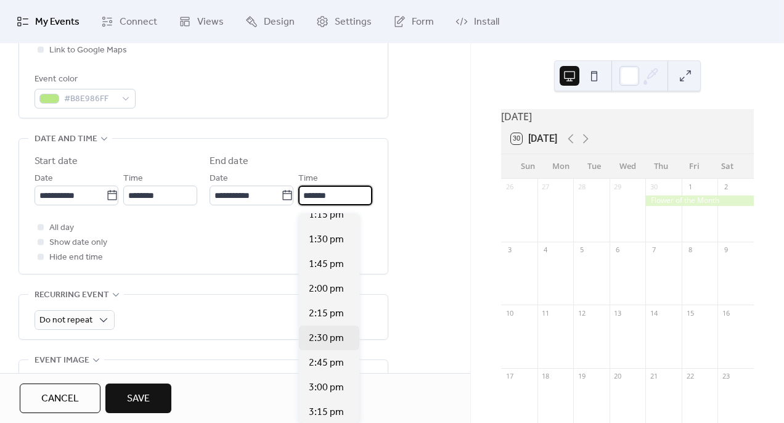
scroll to position [1326, 0]
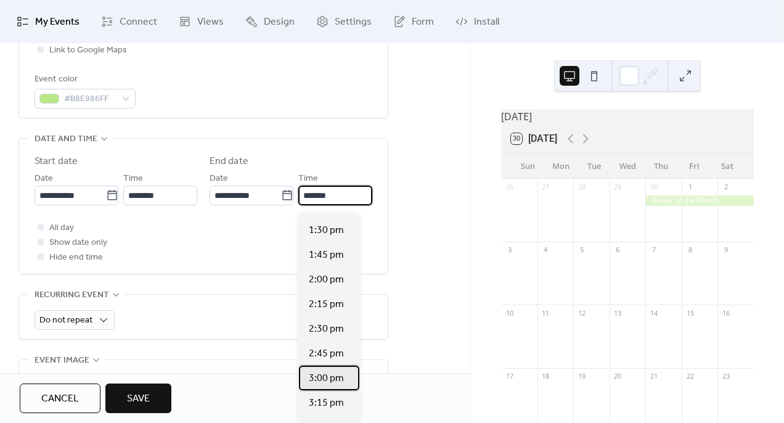
click at [336, 376] on span "3:00 pm" at bounding box center [326, 378] width 35 height 15
type input "*******"
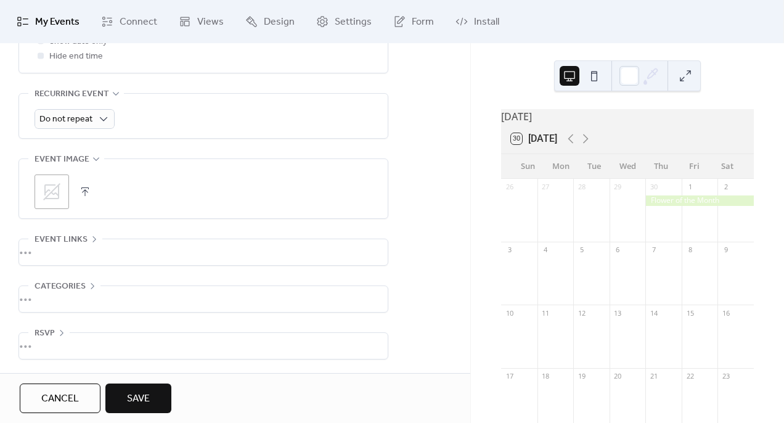
scroll to position [538, 0]
click at [144, 394] on span "Save" at bounding box center [138, 398] width 23 height 15
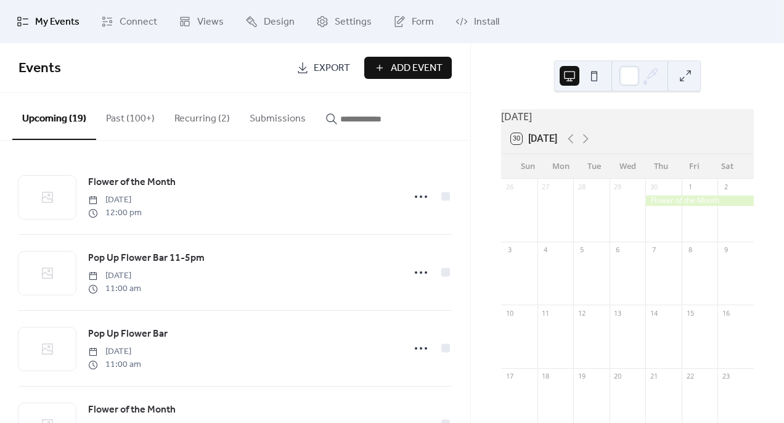
click at [191, 120] on button "Recurring (2)" at bounding box center [201, 116] width 75 height 46
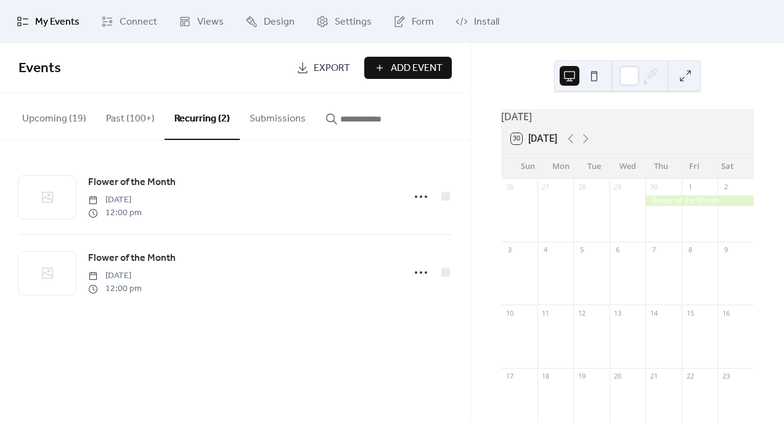
click at [71, 117] on button "Upcoming (19)" at bounding box center [54, 116] width 84 height 46
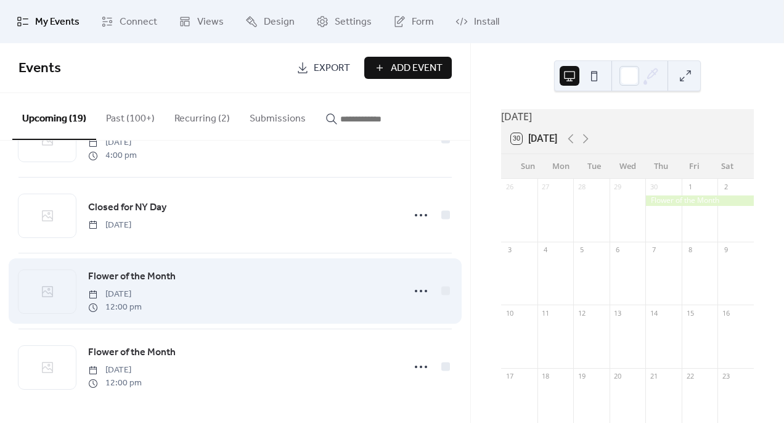
scroll to position [1195, 0]
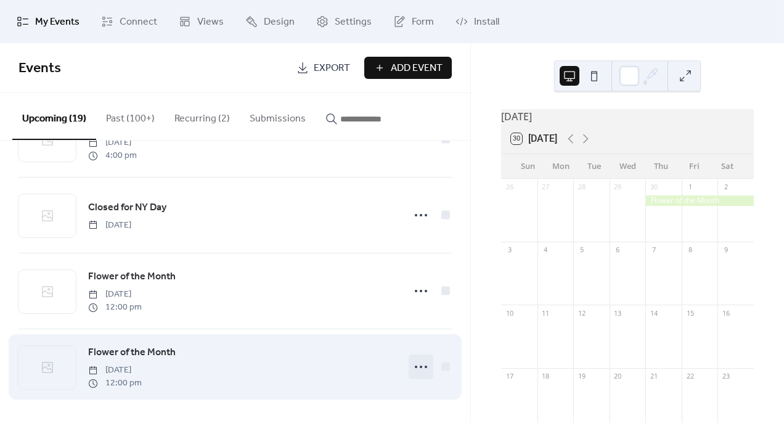
click at [423, 365] on icon at bounding box center [421, 367] width 20 height 20
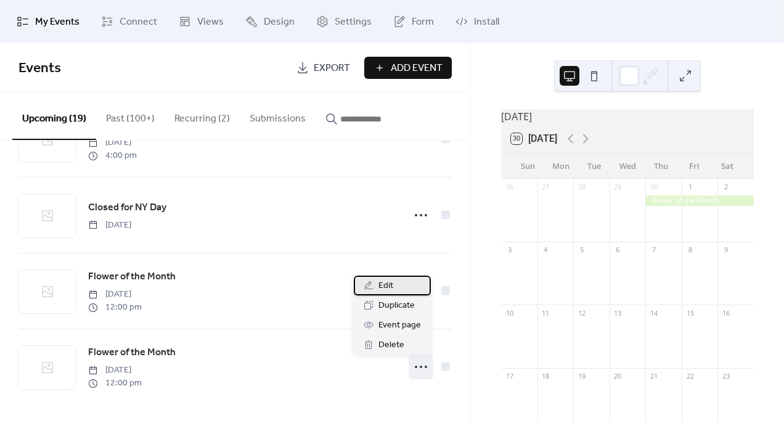
click at [391, 289] on span "Edit" at bounding box center [385, 285] width 15 height 15
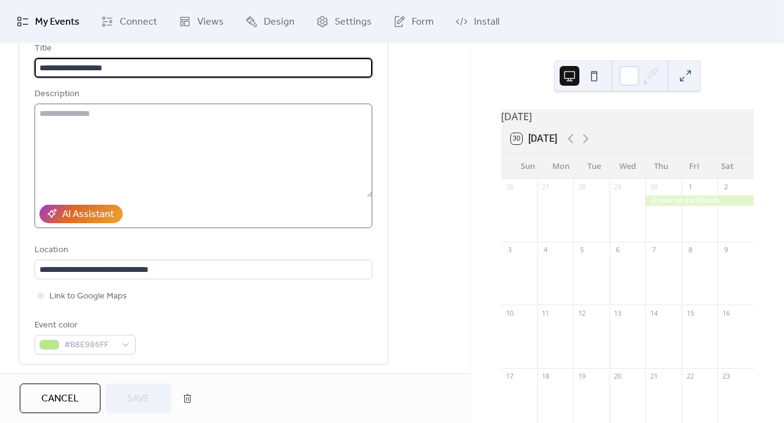
scroll to position [66, 0]
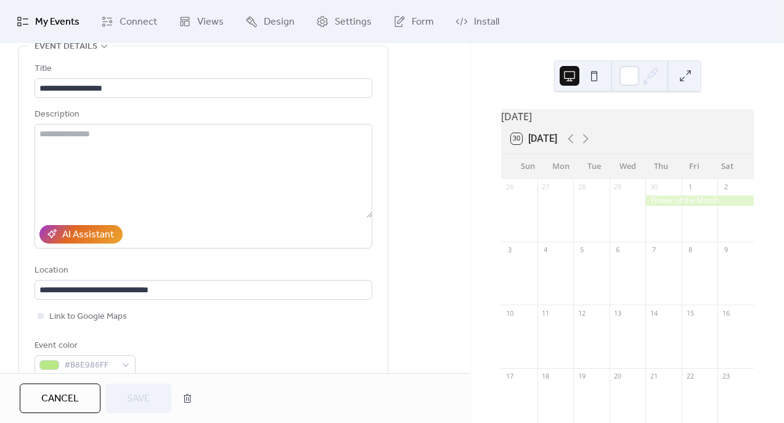
click at [241, 236] on div "AI Assistant" at bounding box center [203, 234] width 338 height 28
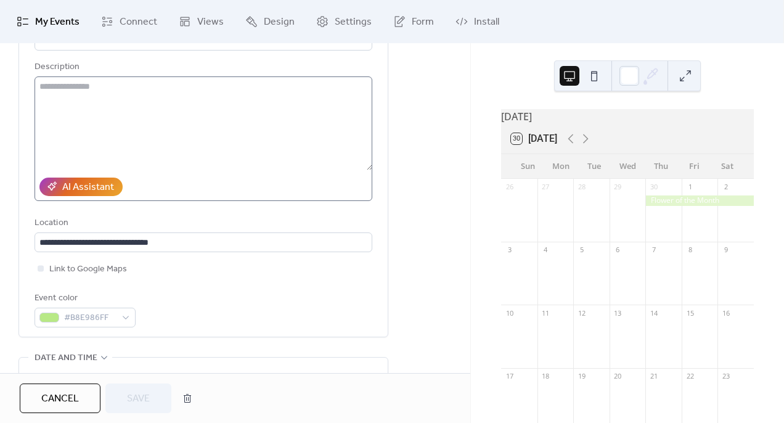
scroll to position [159, 0]
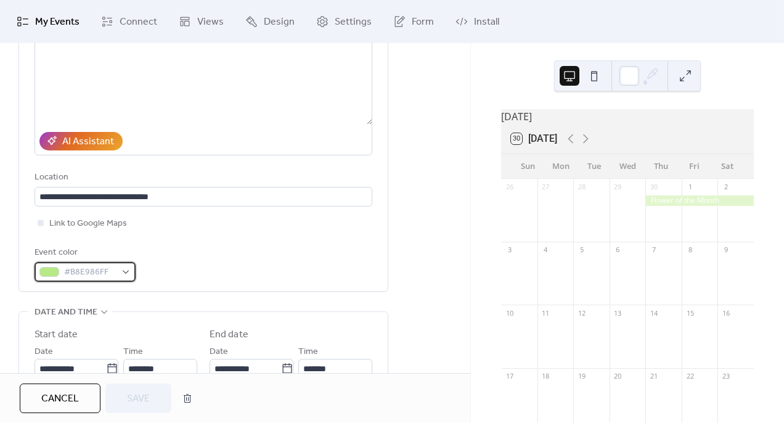
click at [115, 275] on span "#B8E986FF" at bounding box center [90, 272] width 52 height 15
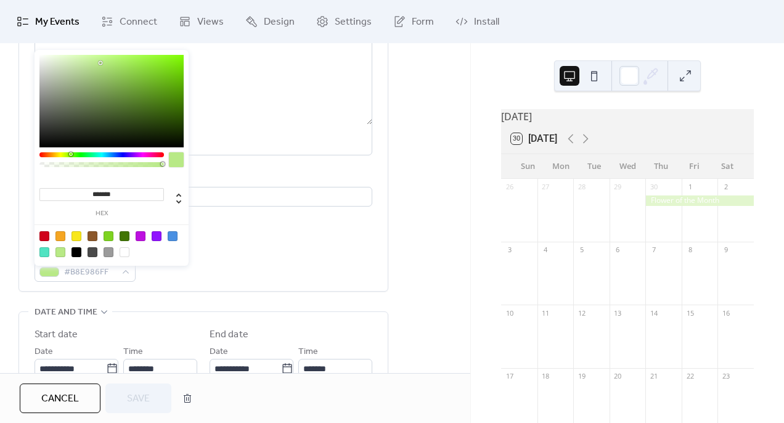
click at [62, 250] on div at bounding box center [60, 252] width 10 height 10
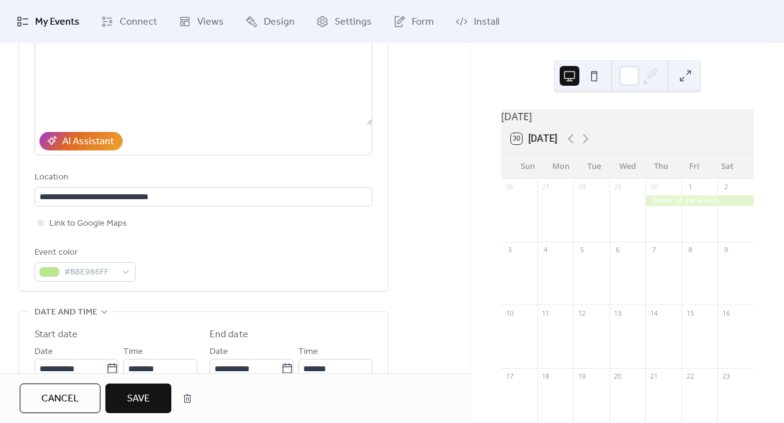
click at [223, 229] on div "Link to Google Maps" at bounding box center [203, 223] width 338 height 15
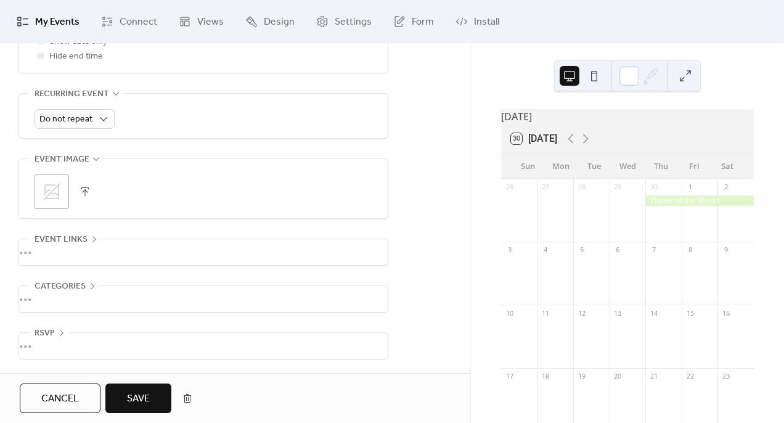
scroll to position [538, 0]
click at [153, 400] on button "Save" at bounding box center [138, 398] width 66 height 30
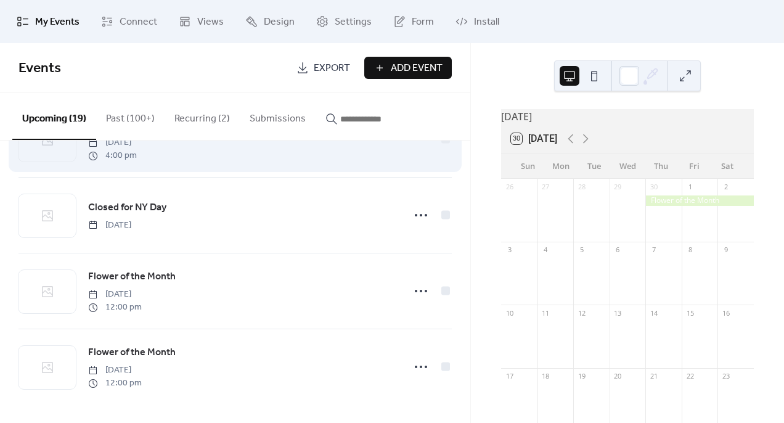
scroll to position [1195, 0]
